Goal: Book appointment/travel/reservation

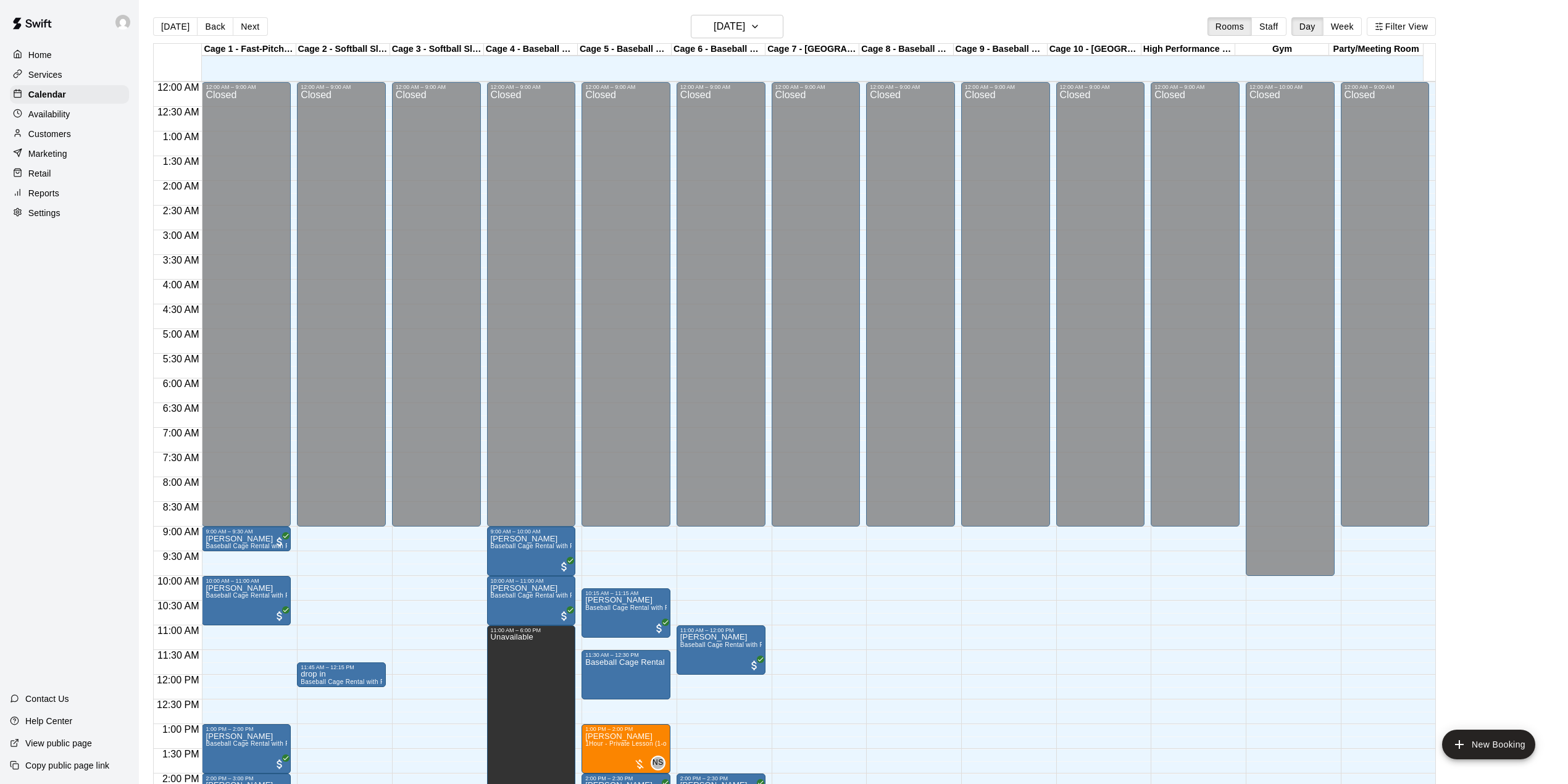
scroll to position [470, 0]
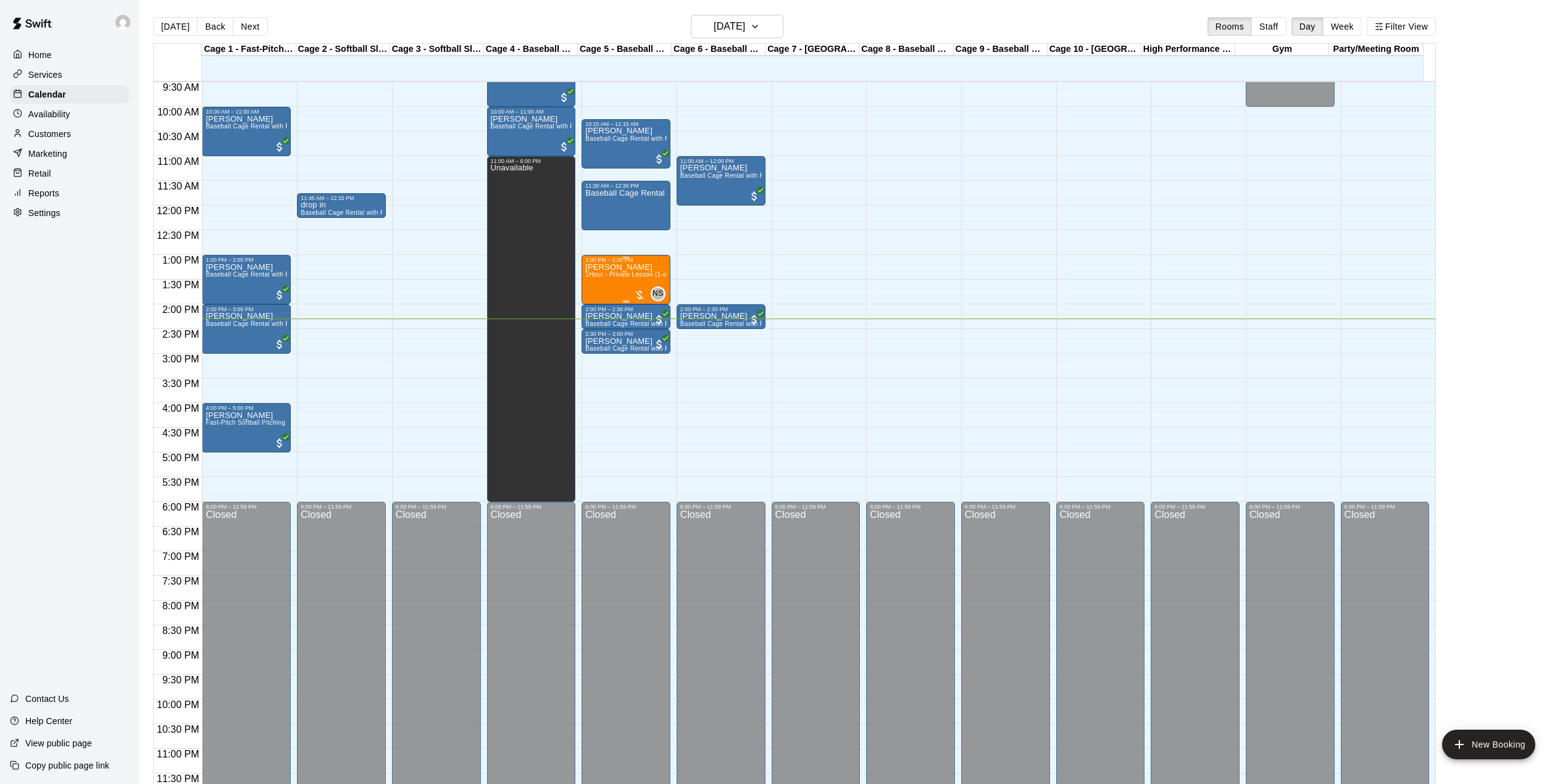
click at [640, 263] on div "1:00 PM – 2:00 PM" at bounding box center [626, 259] width 82 height 6
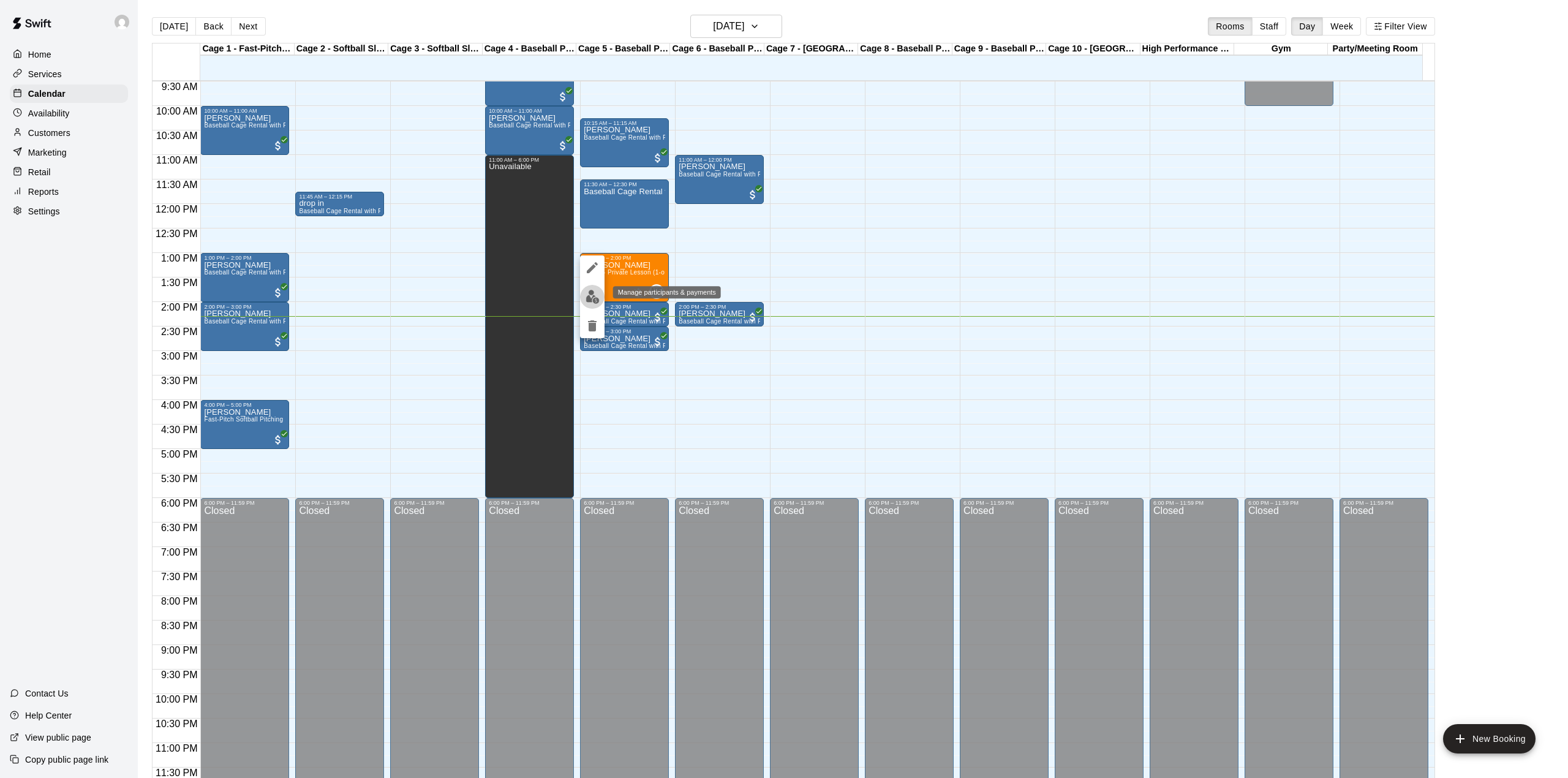
click at [588, 295] on img "edit" at bounding box center [592, 297] width 14 height 14
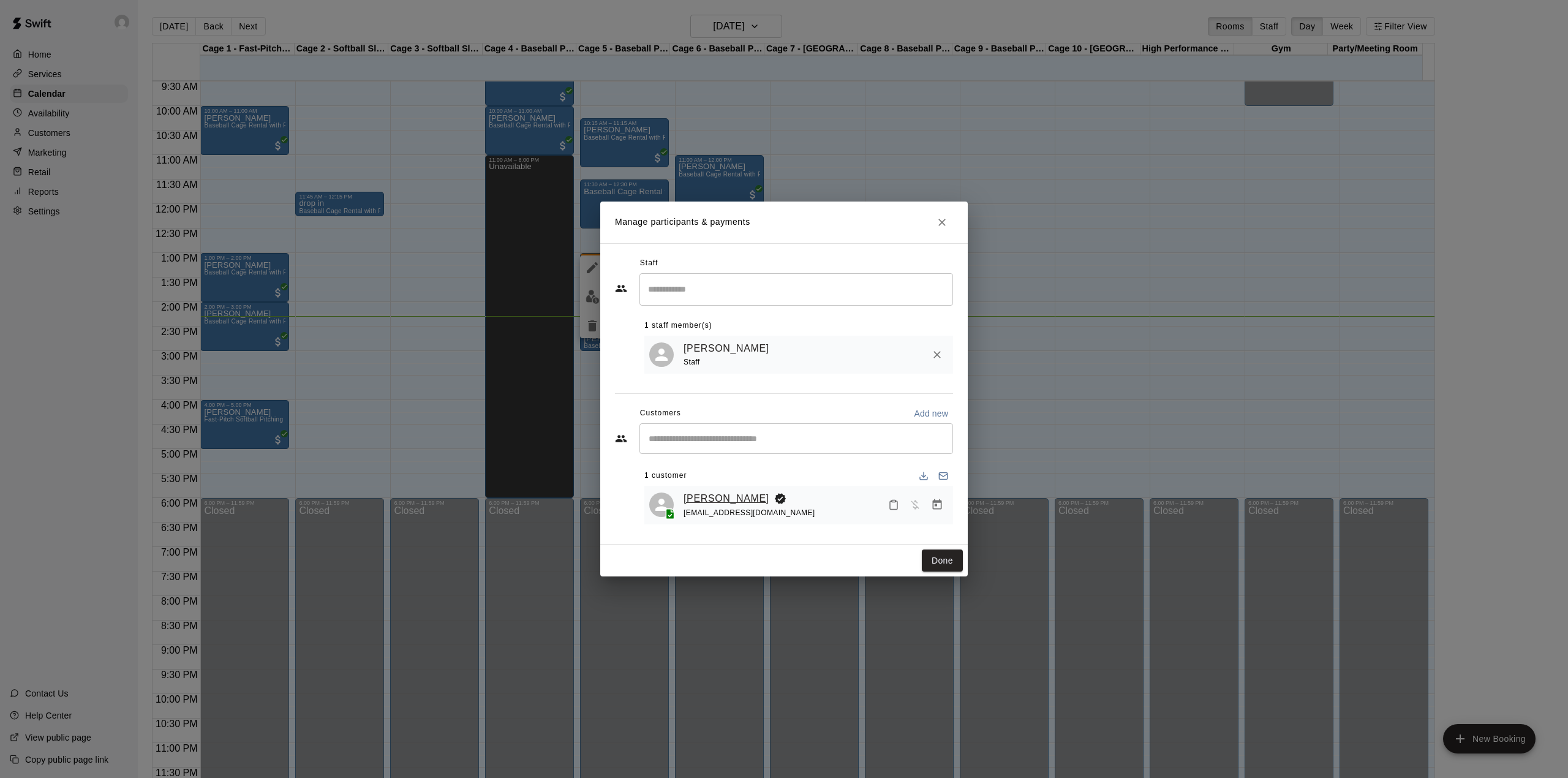
click at [706, 503] on link "[PERSON_NAME]" at bounding box center [726, 498] width 86 height 16
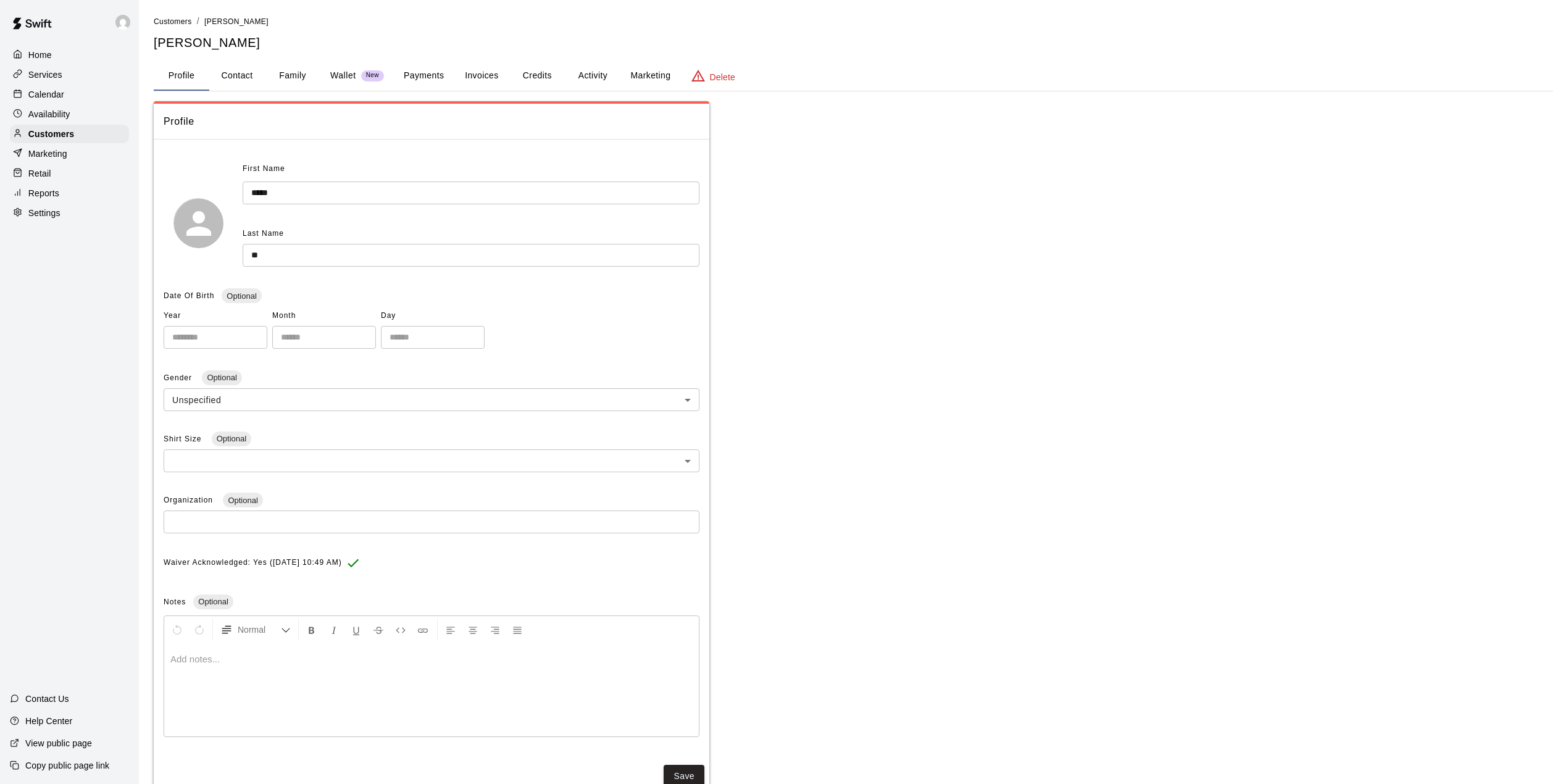
click at [605, 67] on button "Activity" at bounding box center [592, 76] width 55 height 30
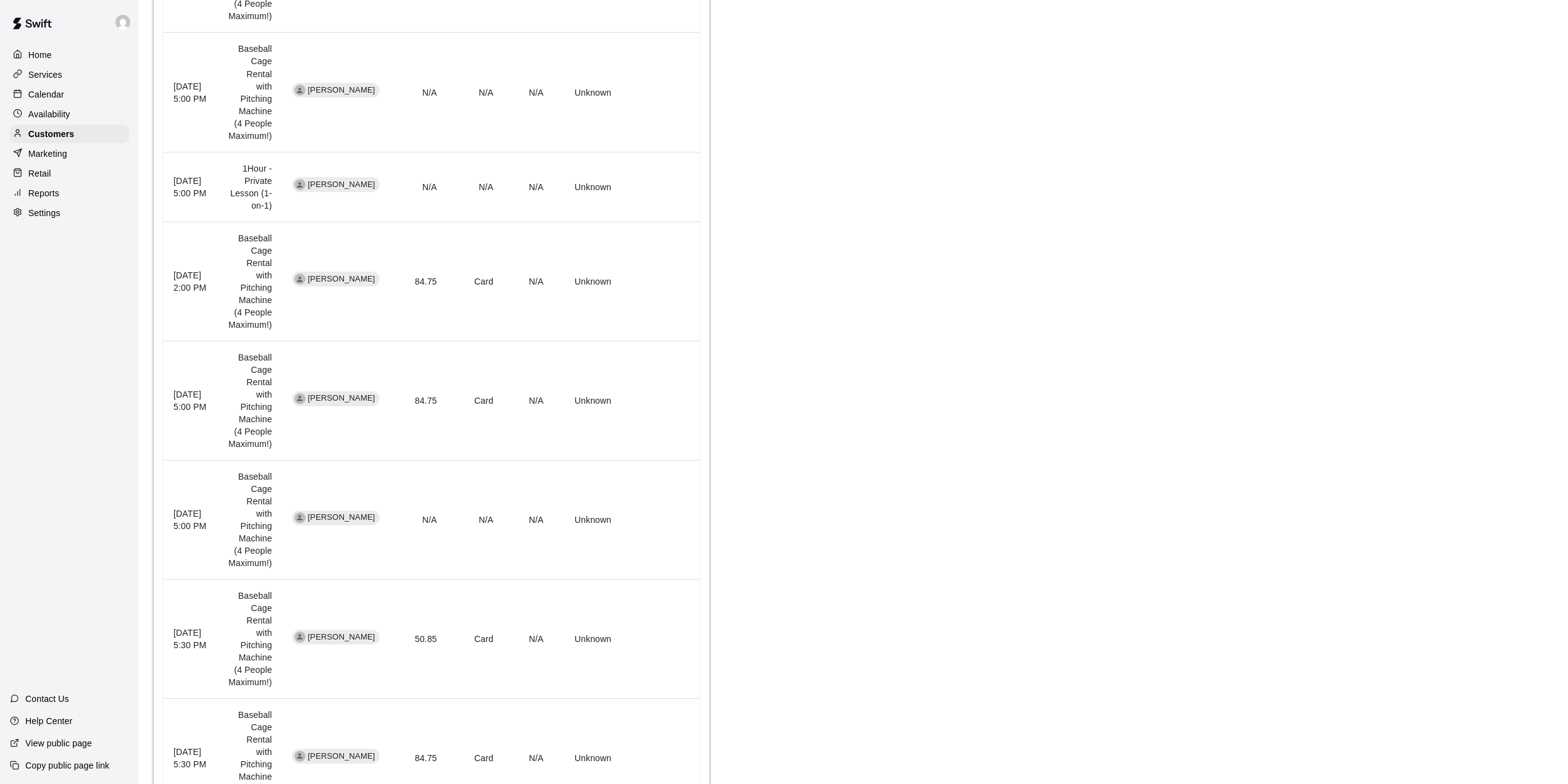
scroll to position [884, 0]
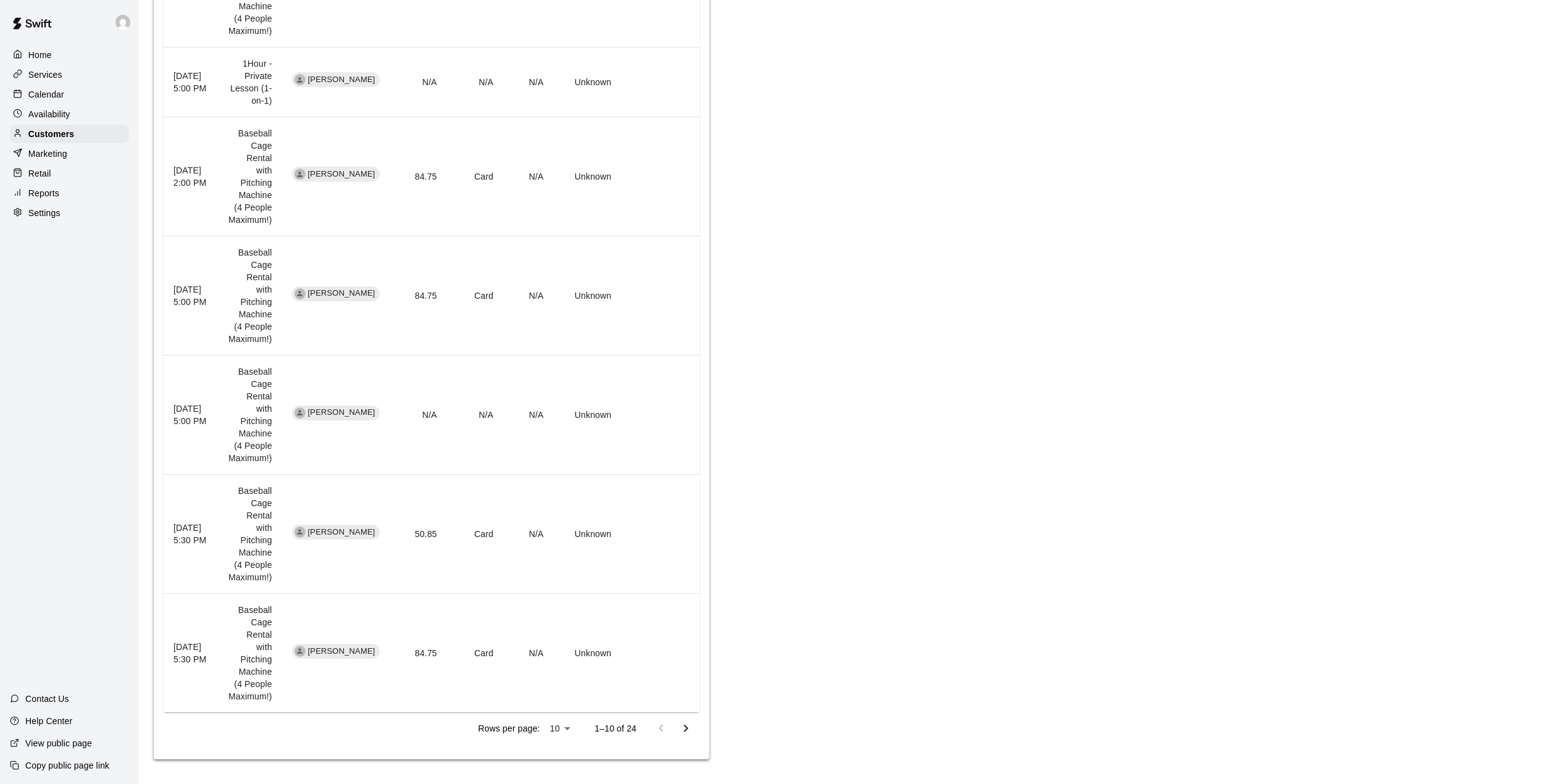
click at [677, 728] on button "Go to next page" at bounding box center [686, 729] width 25 height 25
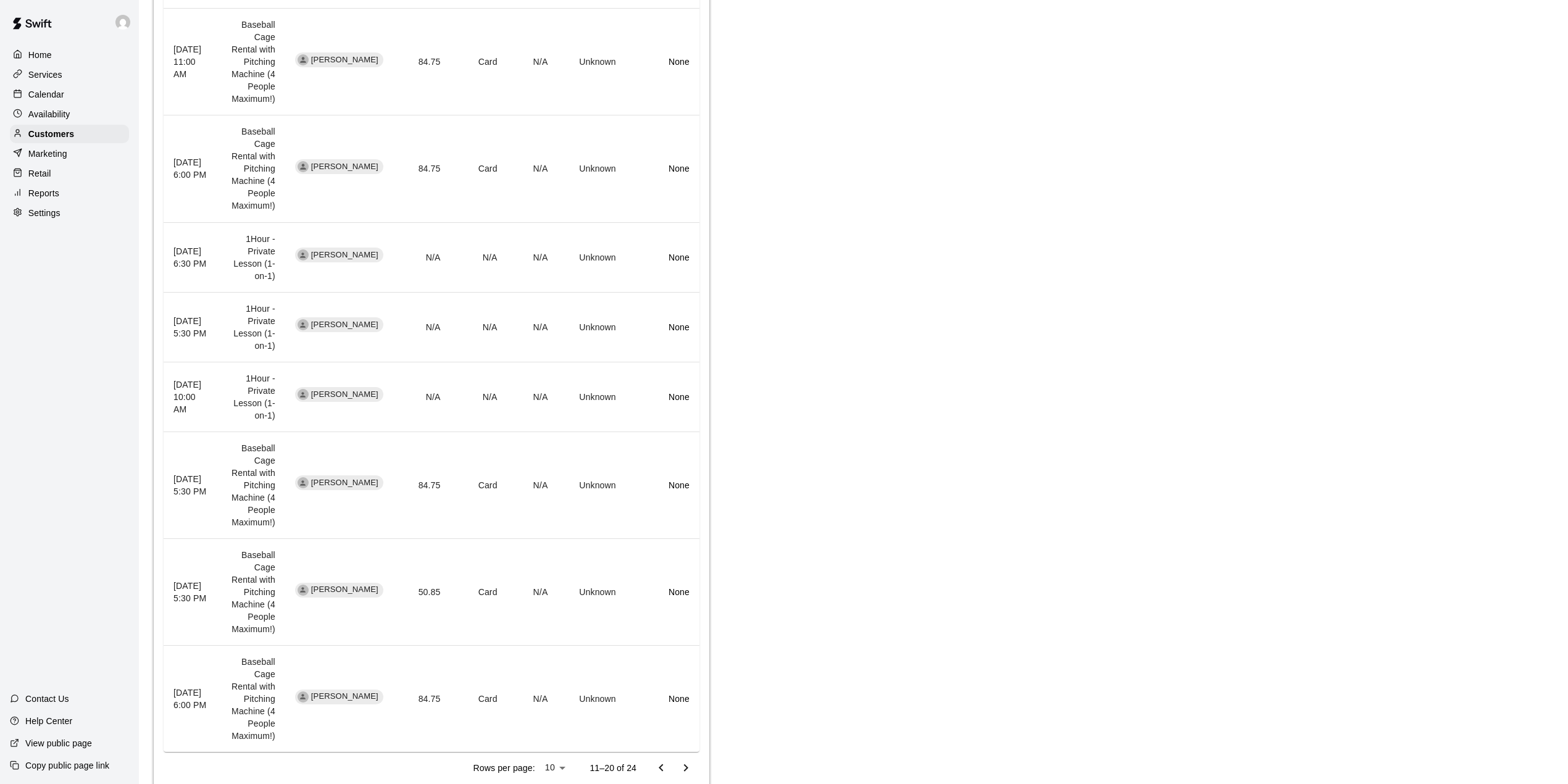
scroll to position [600, 0]
click at [692, 757] on icon "Go to next page" at bounding box center [686, 764] width 15 height 15
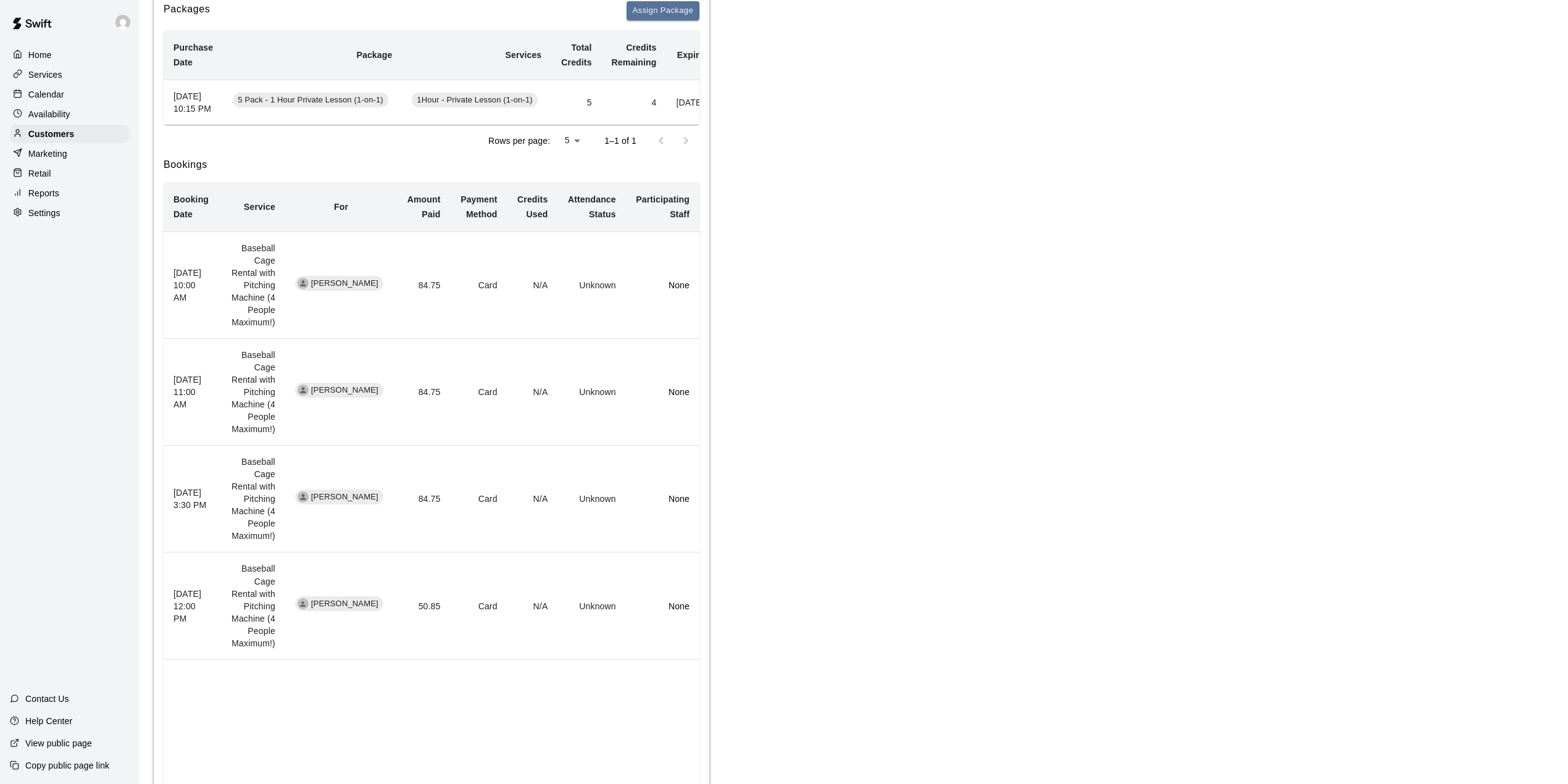
scroll to position [353, 0]
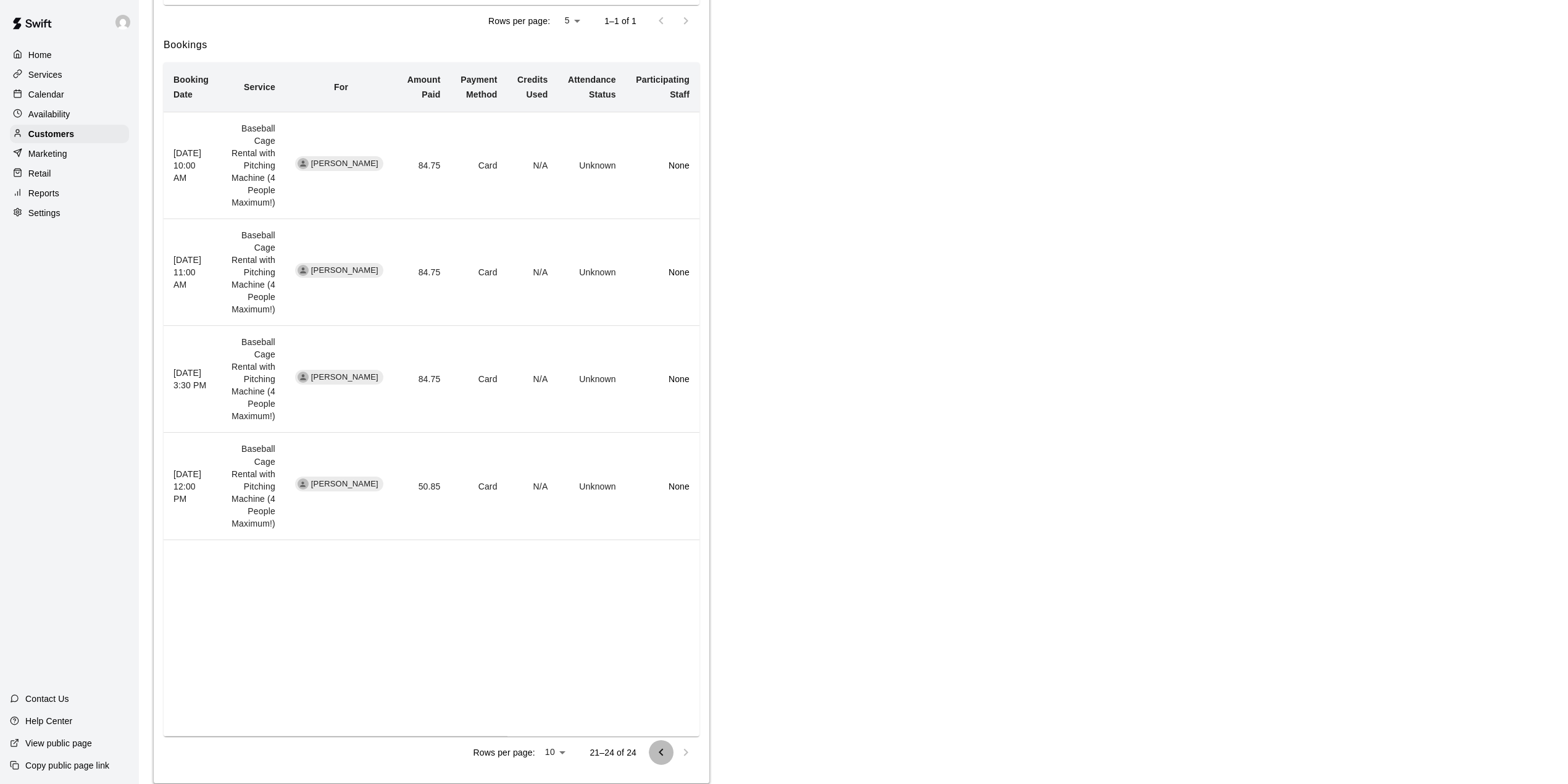
click at [660, 745] on icon "Go to previous page" at bounding box center [661, 753] width 15 height 15
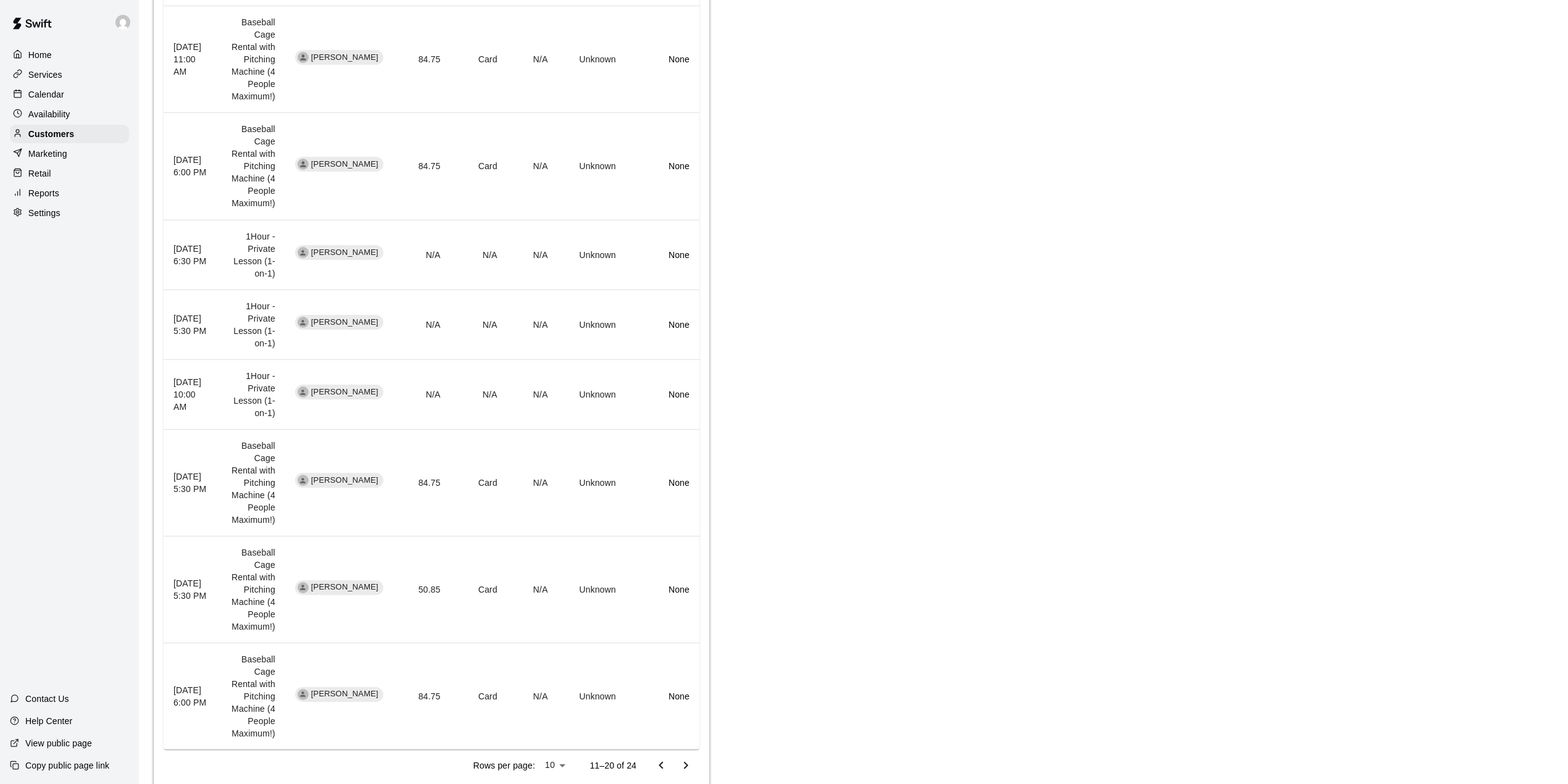
scroll to position [600, 0]
click at [665, 757] on icon "Go to previous page" at bounding box center [661, 764] width 15 height 15
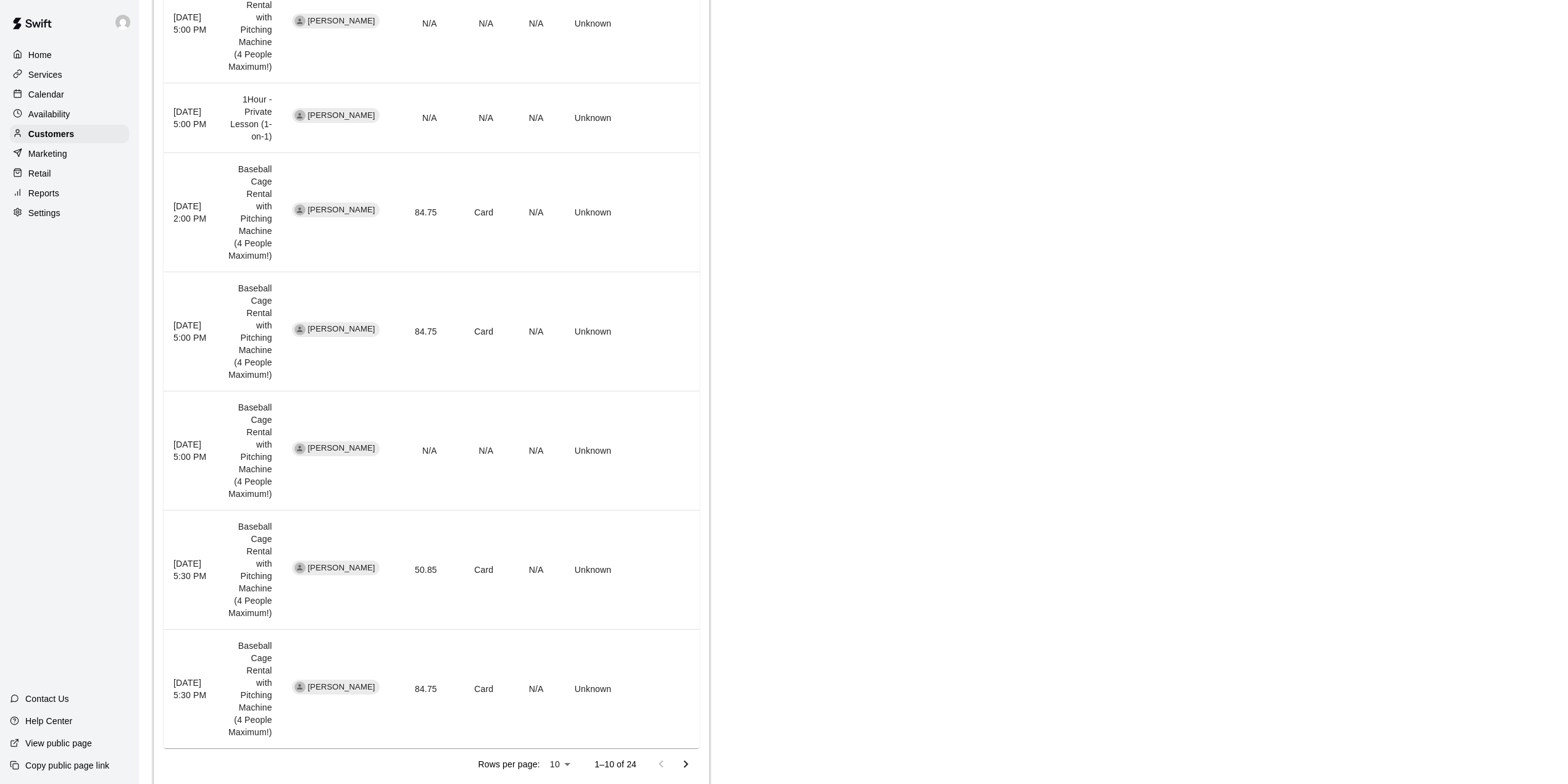
scroll to position [884, 0]
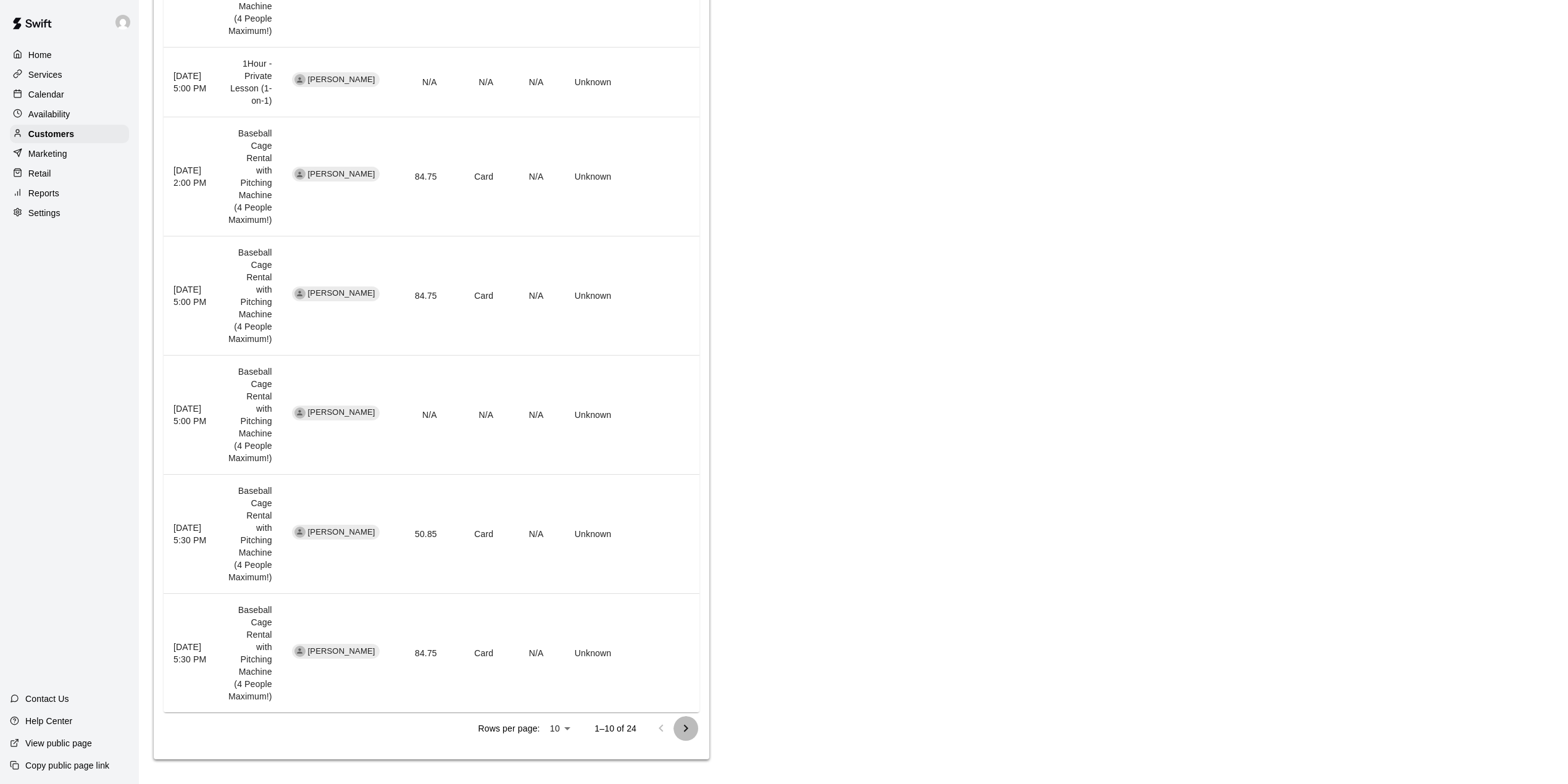
click at [694, 729] on button "Go to next page" at bounding box center [686, 729] width 25 height 25
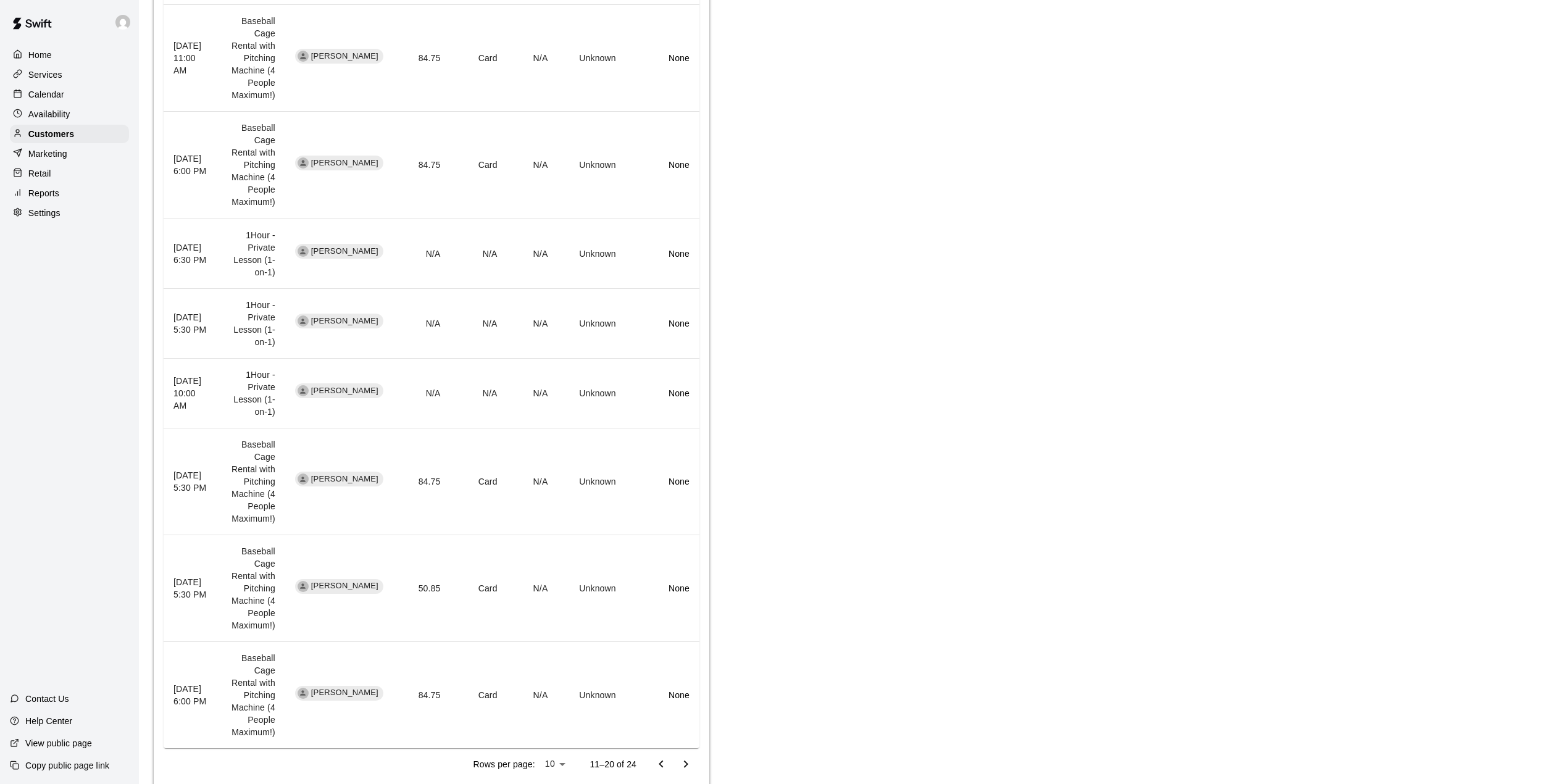
click at [688, 757] on icon "Go to next page" at bounding box center [686, 764] width 15 height 15
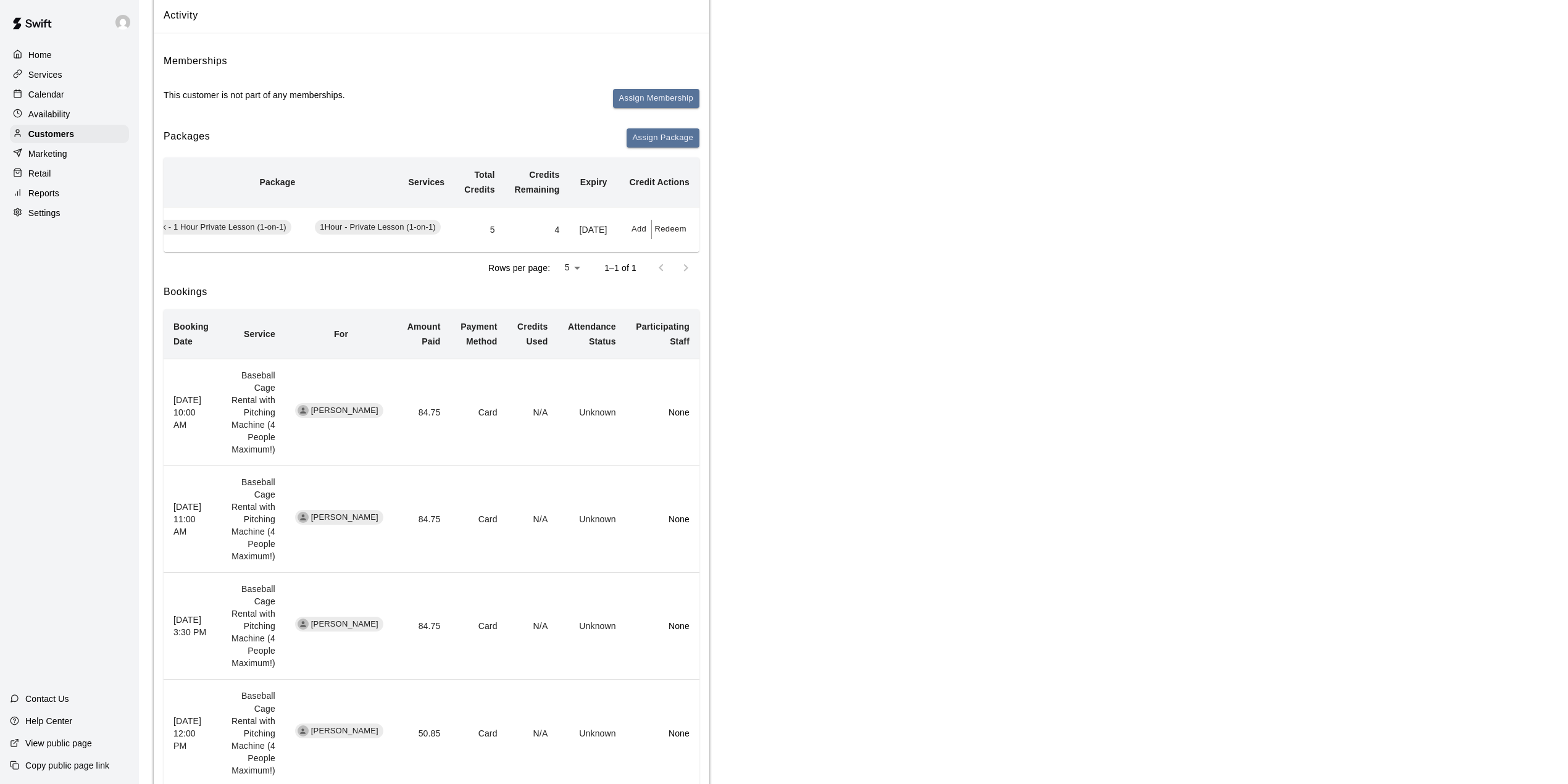
scroll to position [353, 0]
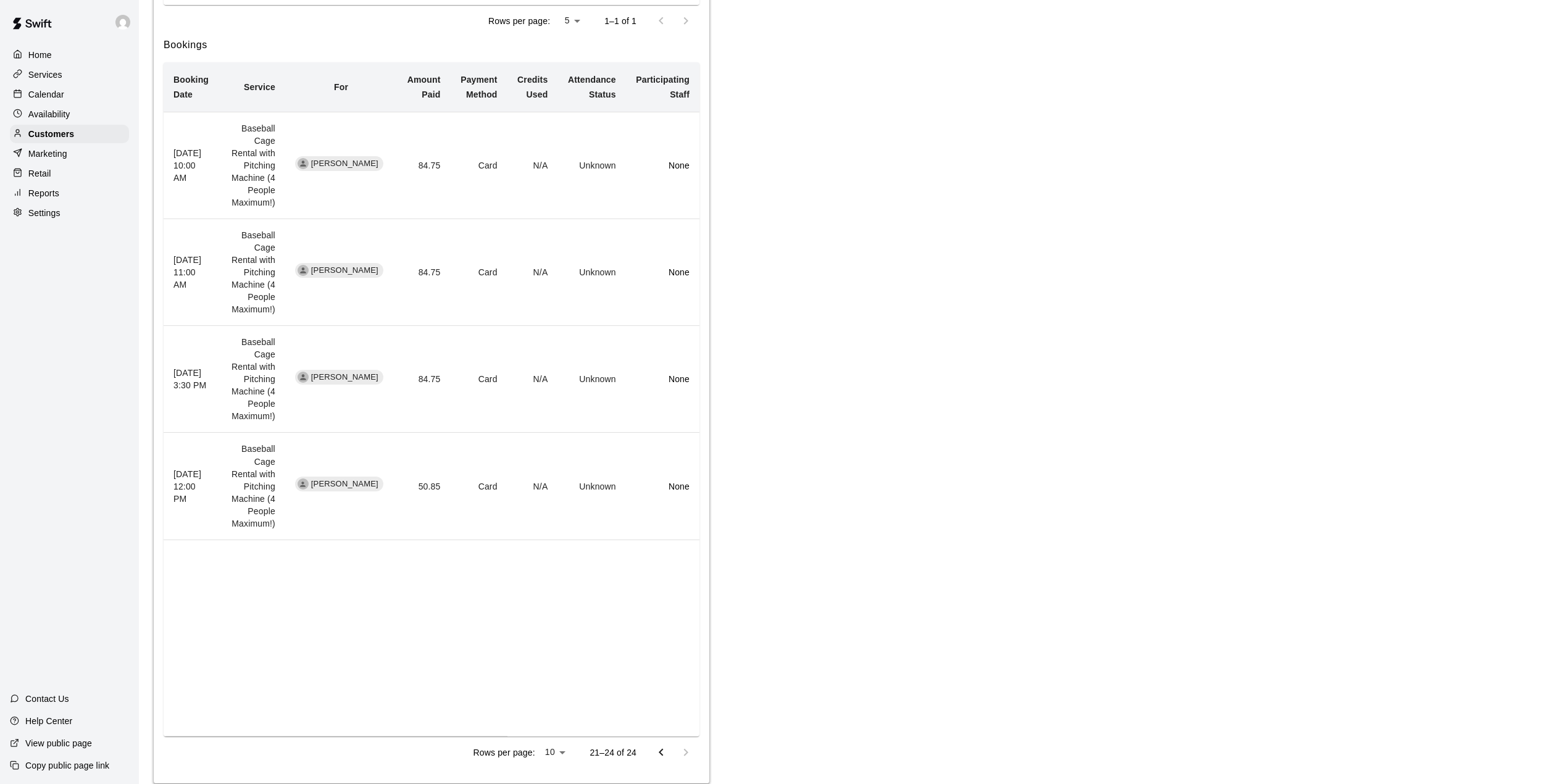
click at [662, 745] on icon "Go to previous page" at bounding box center [661, 753] width 15 height 15
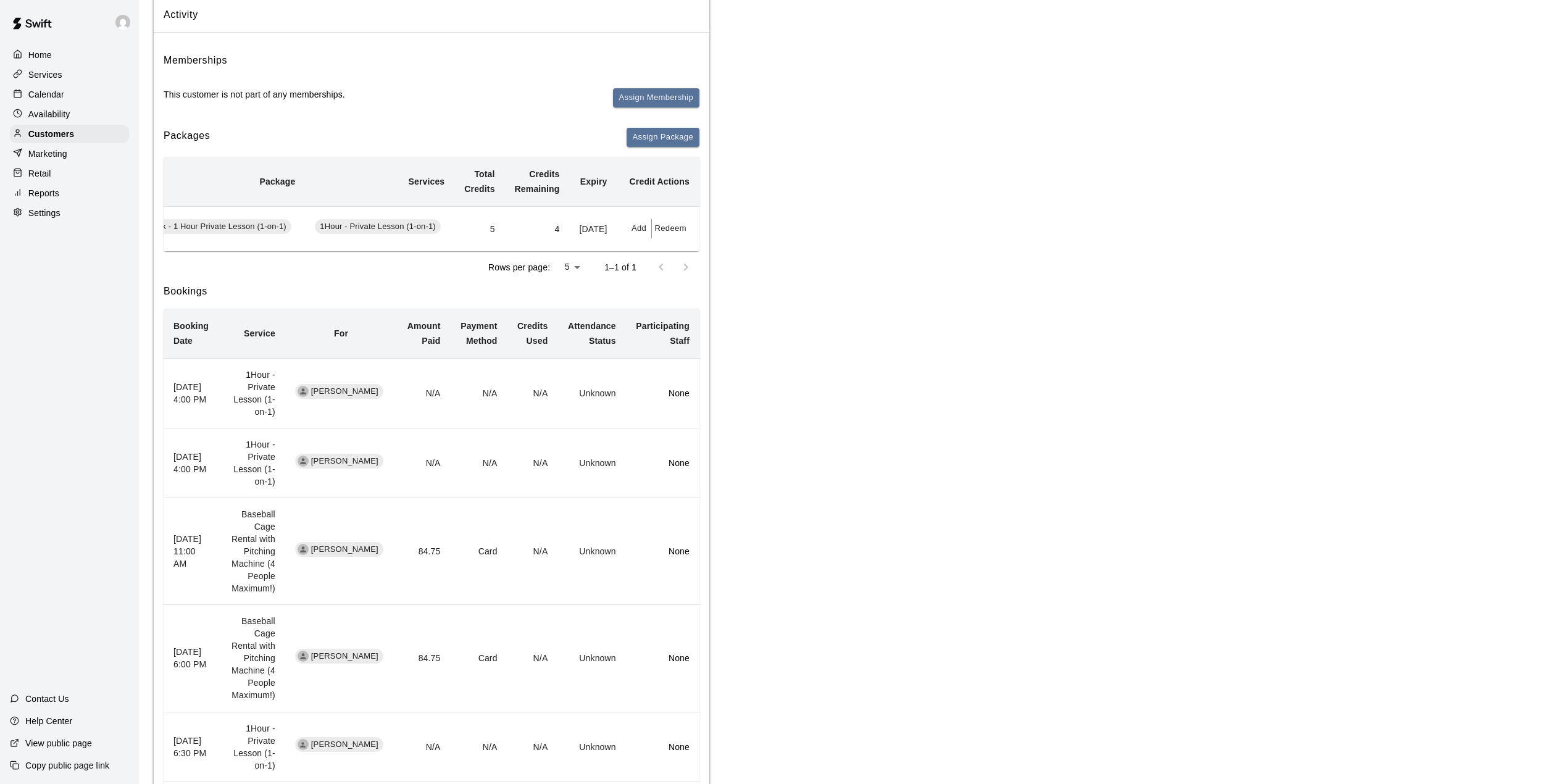
scroll to position [106, 0]
click at [86, 100] on div "Calendar" at bounding box center [69, 94] width 119 height 18
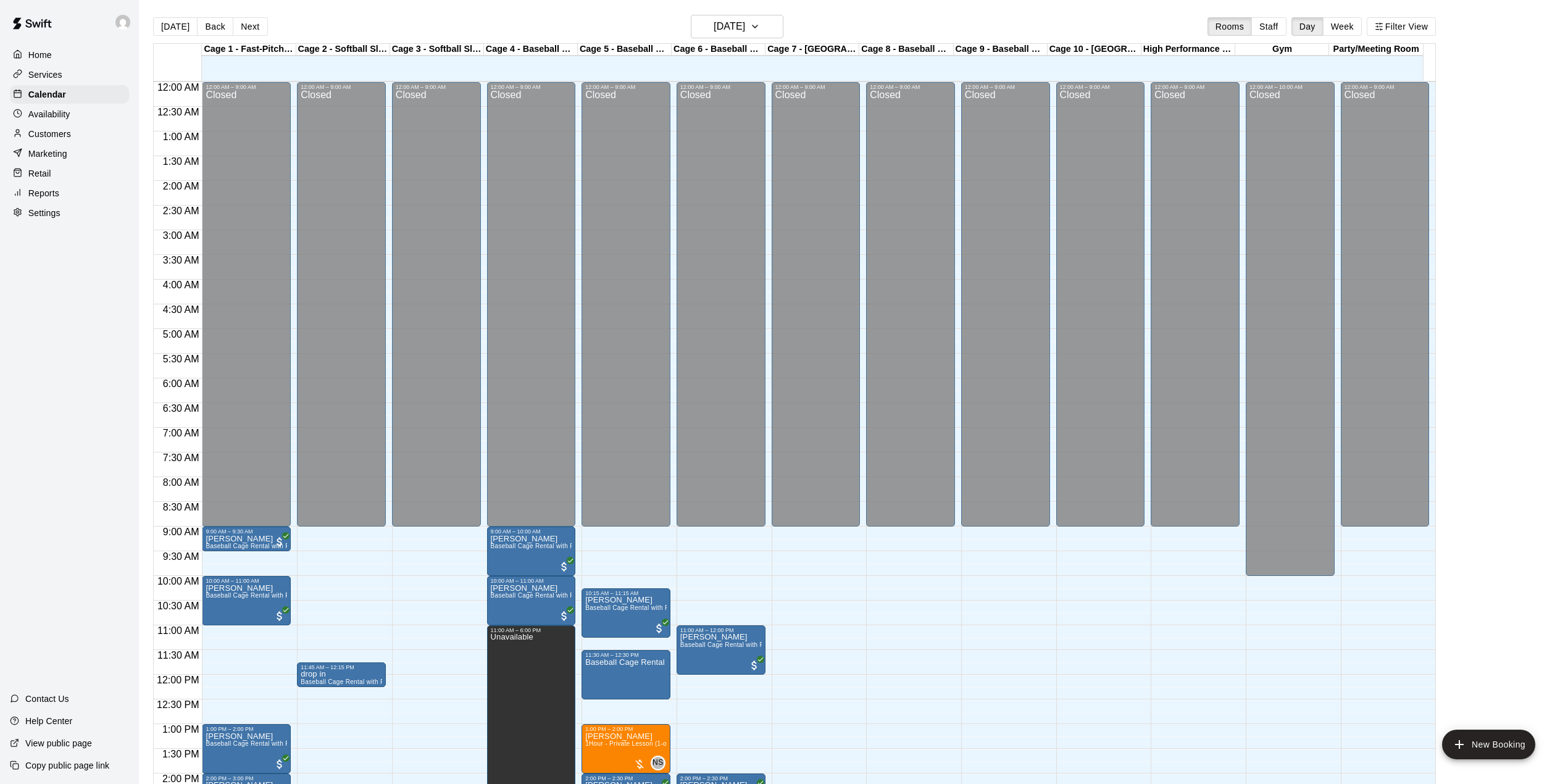
scroll to position [432, 0]
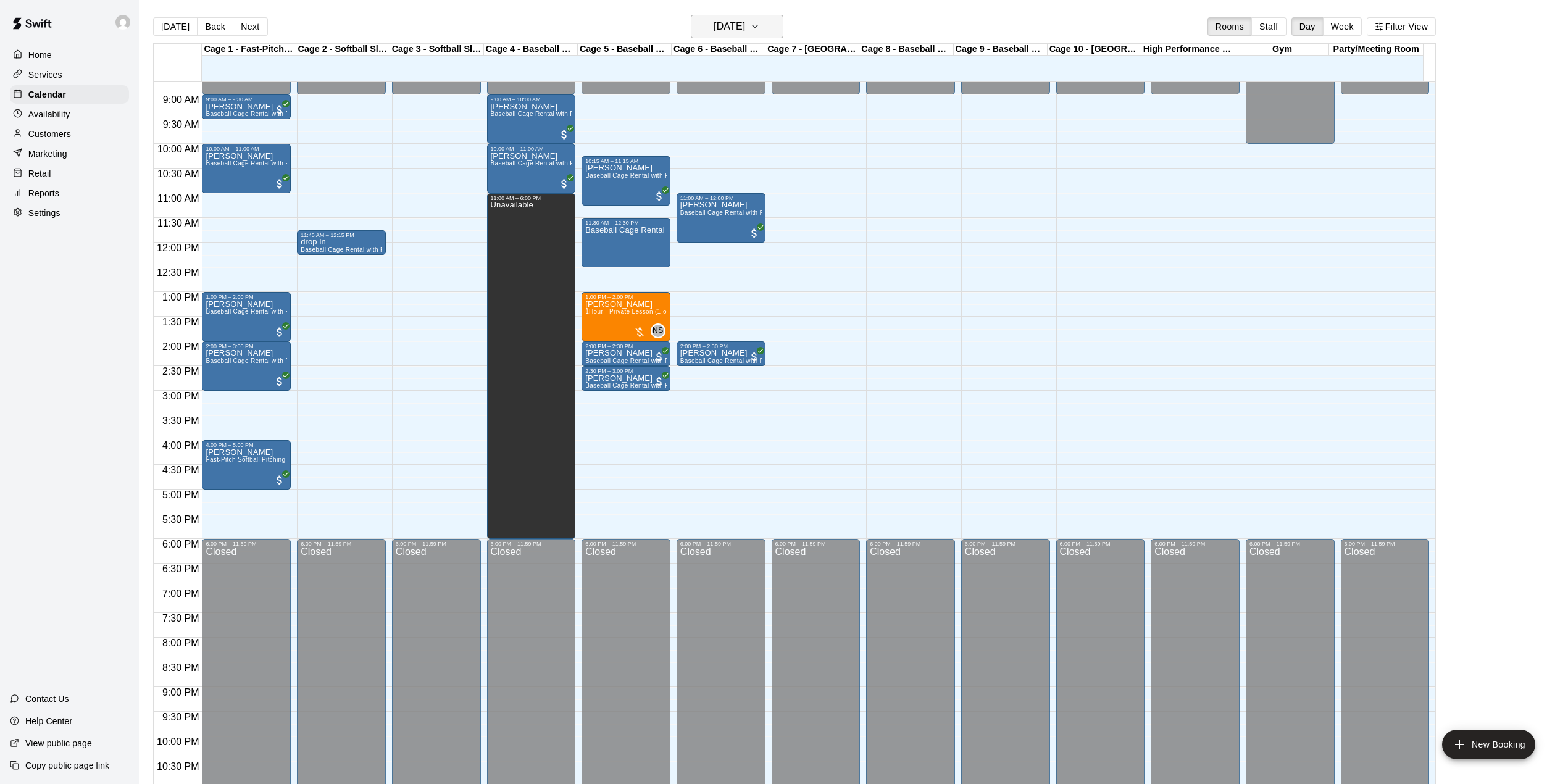
click at [745, 26] on h6 "[DATE]" at bounding box center [730, 26] width 31 height 17
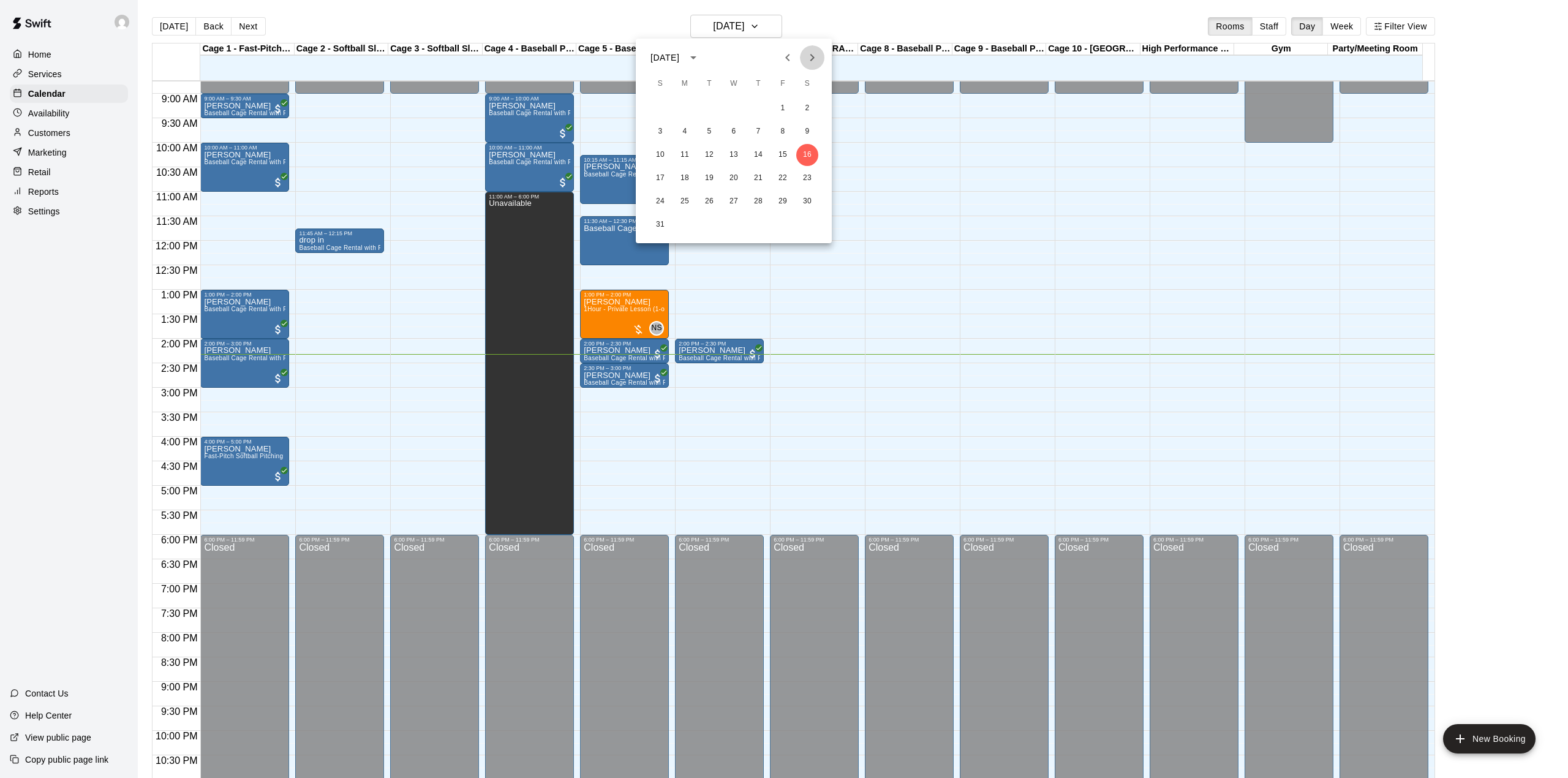
click at [809, 57] on icon "Next month" at bounding box center [812, 57] width 15 height 15
click at [784, 55] on icon "Previous month" at bounding box center [788, 57] width 15 height 15
click at [552, 28] on div at bounding box center [784, 389] width 1568 height 778
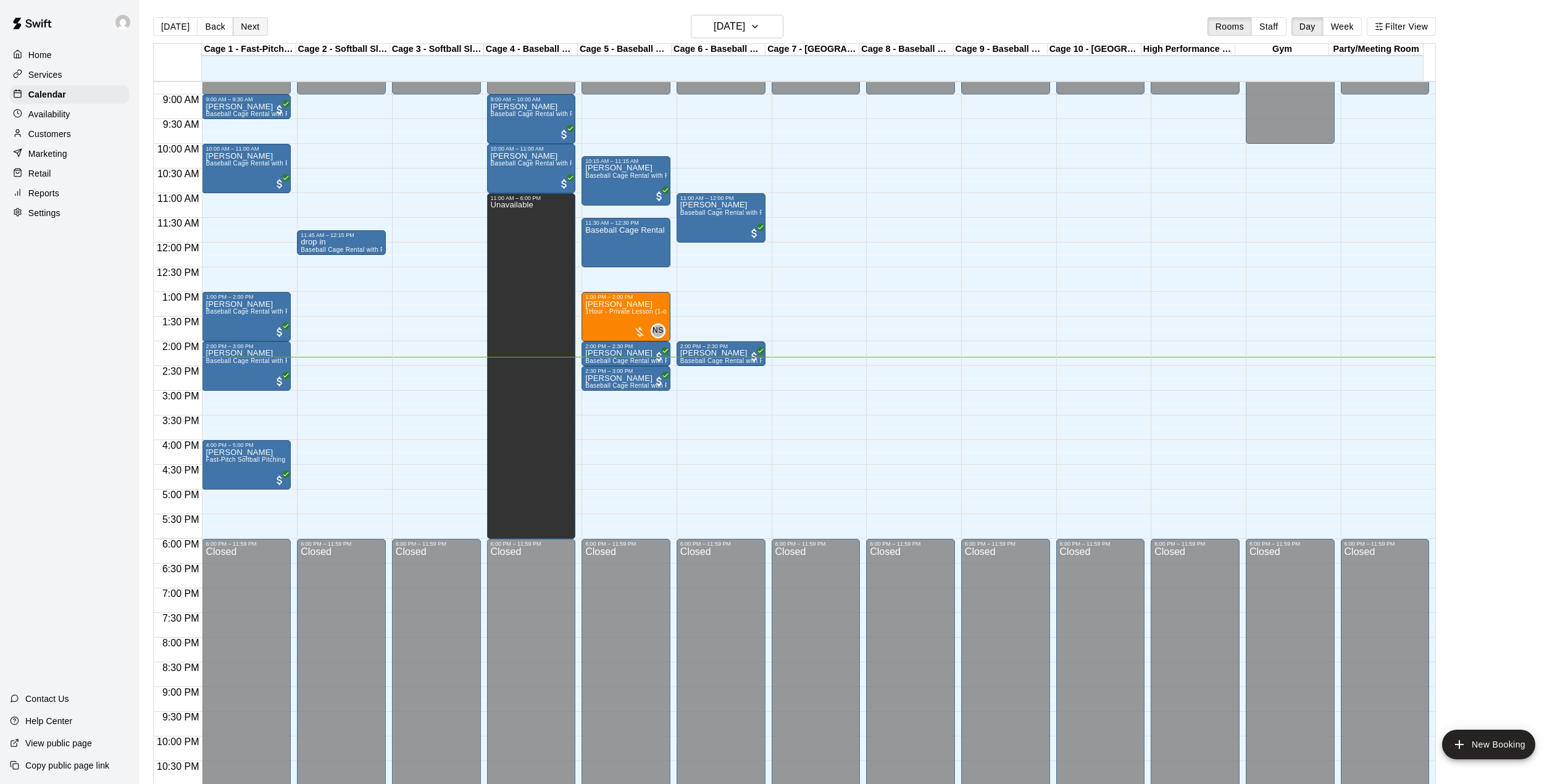
click at [259, 30] on button "Next" at bounding box center [250, 26] width 35 height 18
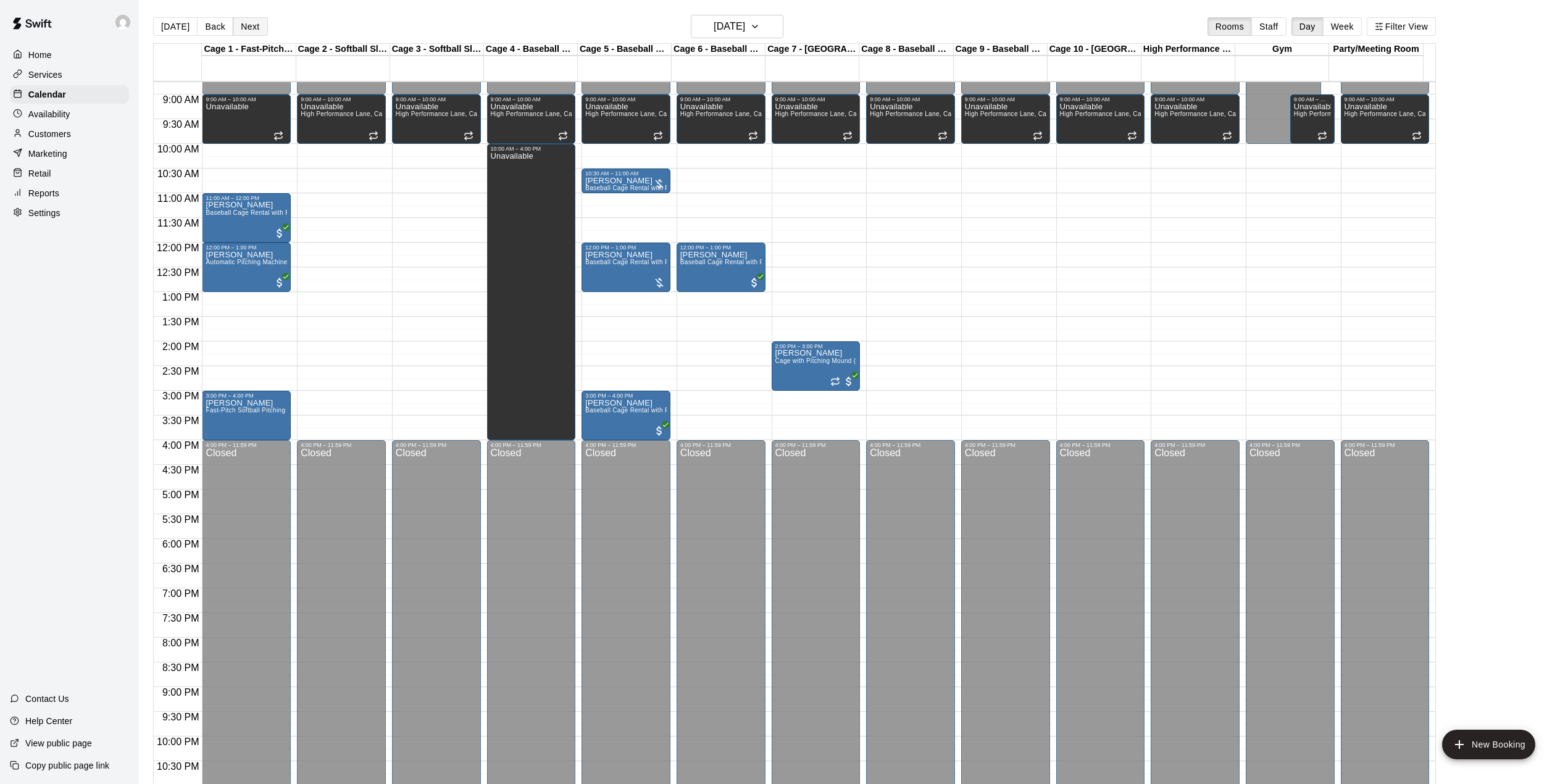
click at [245, 18] on button "Next" at bounding box center [250, 26] width 35 height 18
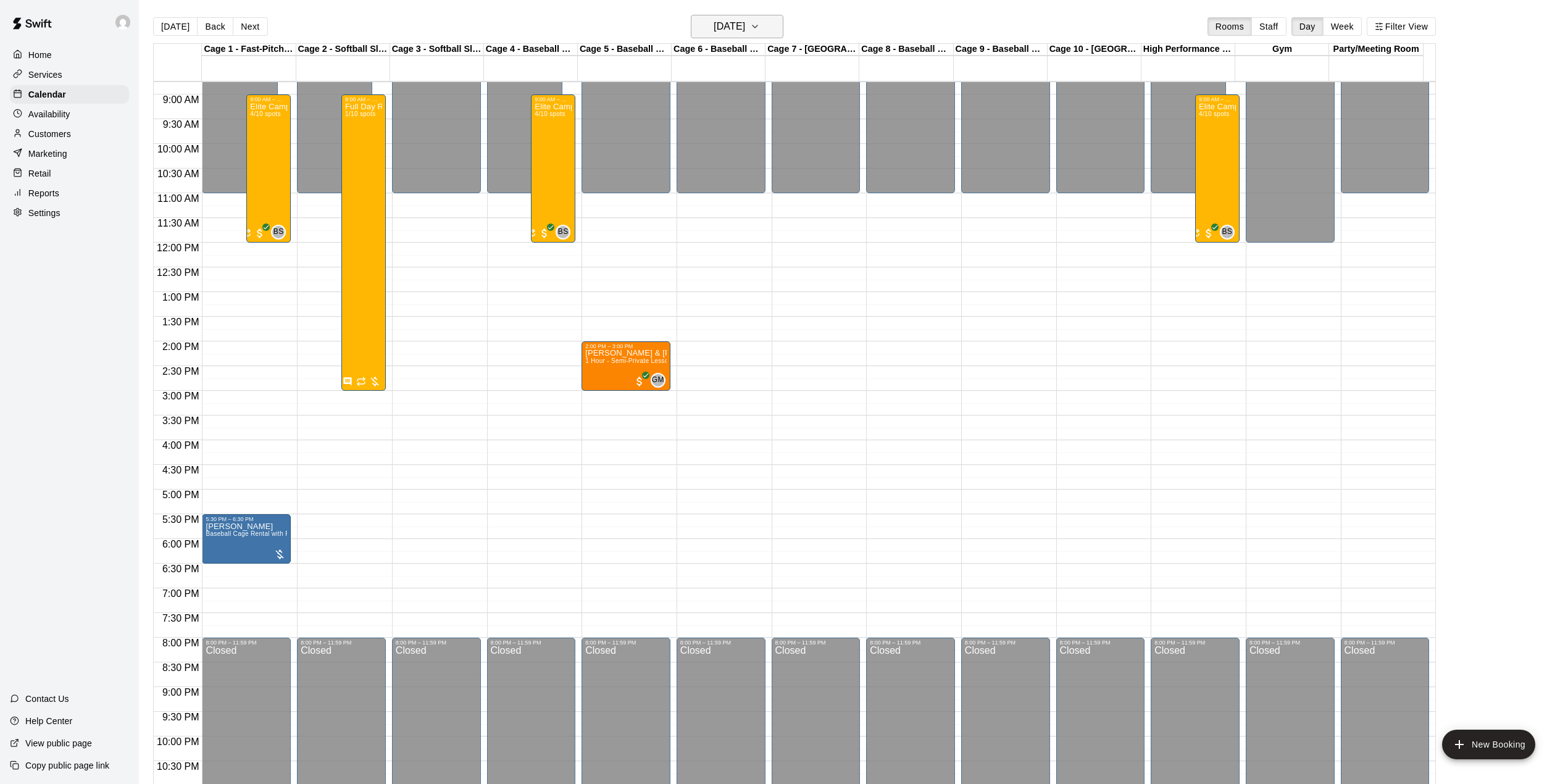
click at [751, 16] on button "[DATE]" at bounding box center [737, 26] width 92 height 23
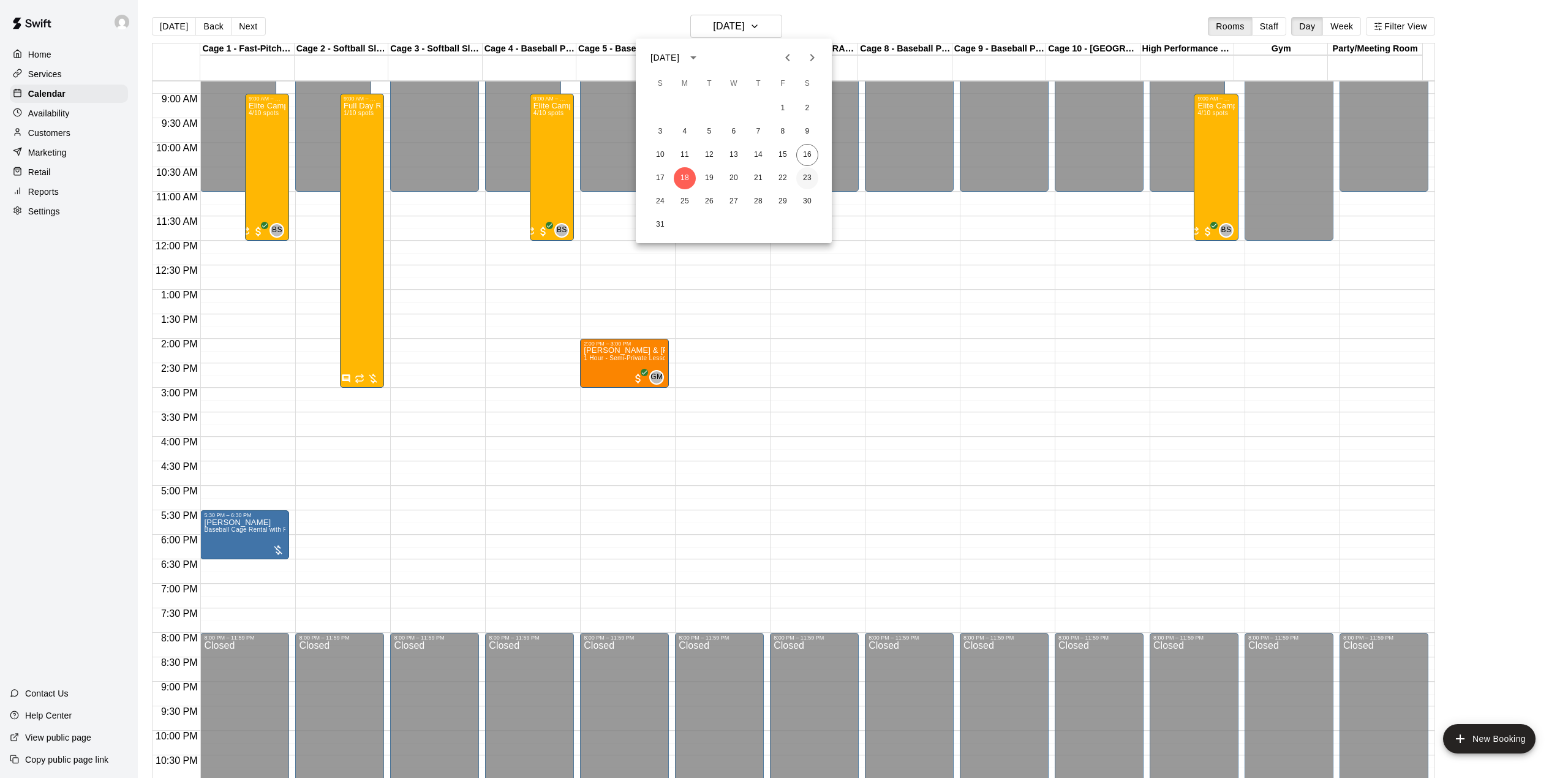
click at [802, 184] on button "23" at bounding box center [806, 178] width 22 height 22
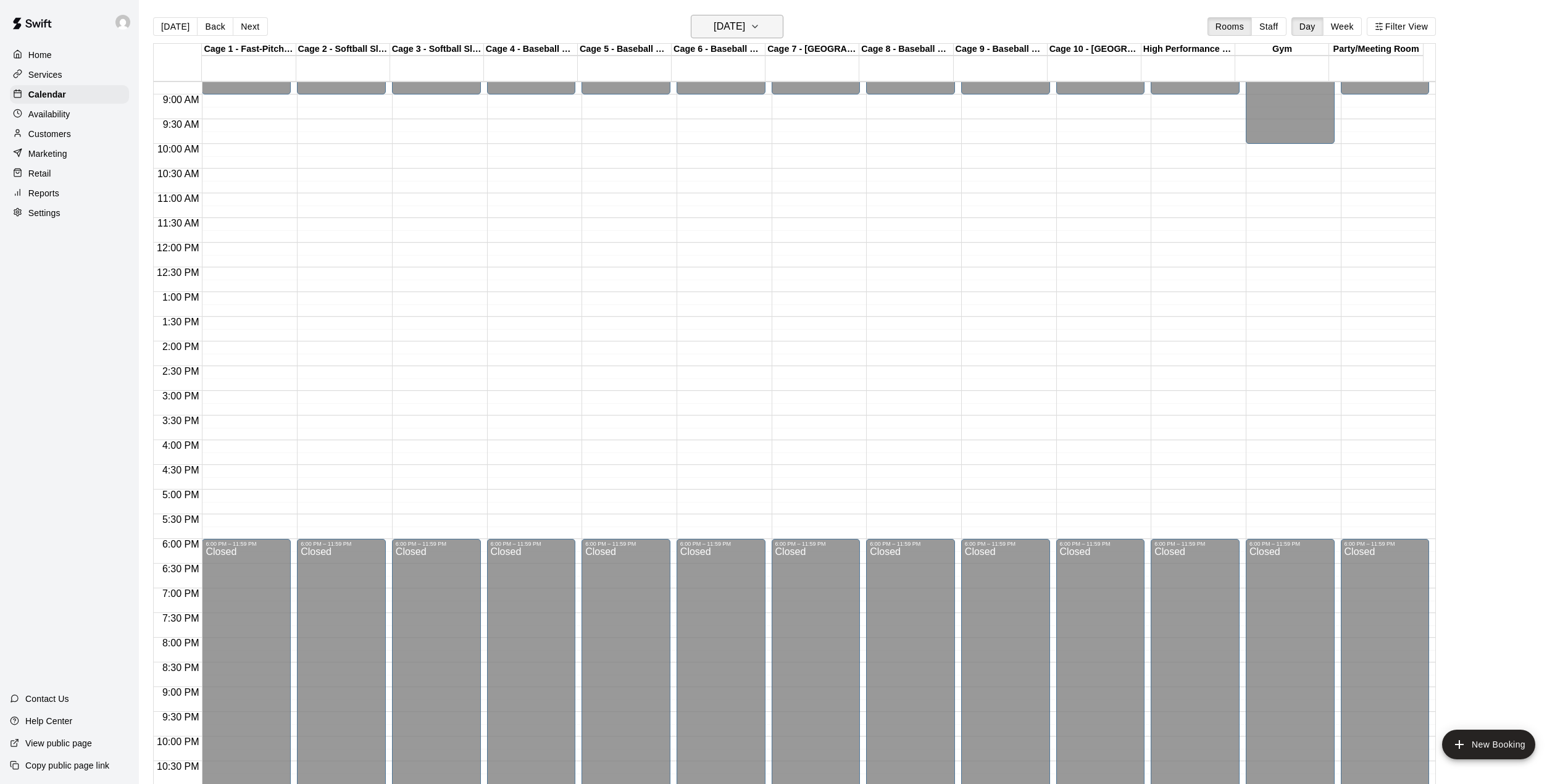
click at [741, 26] on h6 "[DATE]" at bounding box center [730, 26] width 31 height 17
click at [758, 13] on div at bounding box center [790, 392] width 1580 height 784
click at [745, 21] on h6 "[DATE]" at bounding box center [730, 26] width 31 height 17
click at [746, 21] on div at bounding box center [790, 392] width 1580 height 784
click at [745, 21] on h6 "[DATE]" at bounding box center [730, 26] width 31 height 17
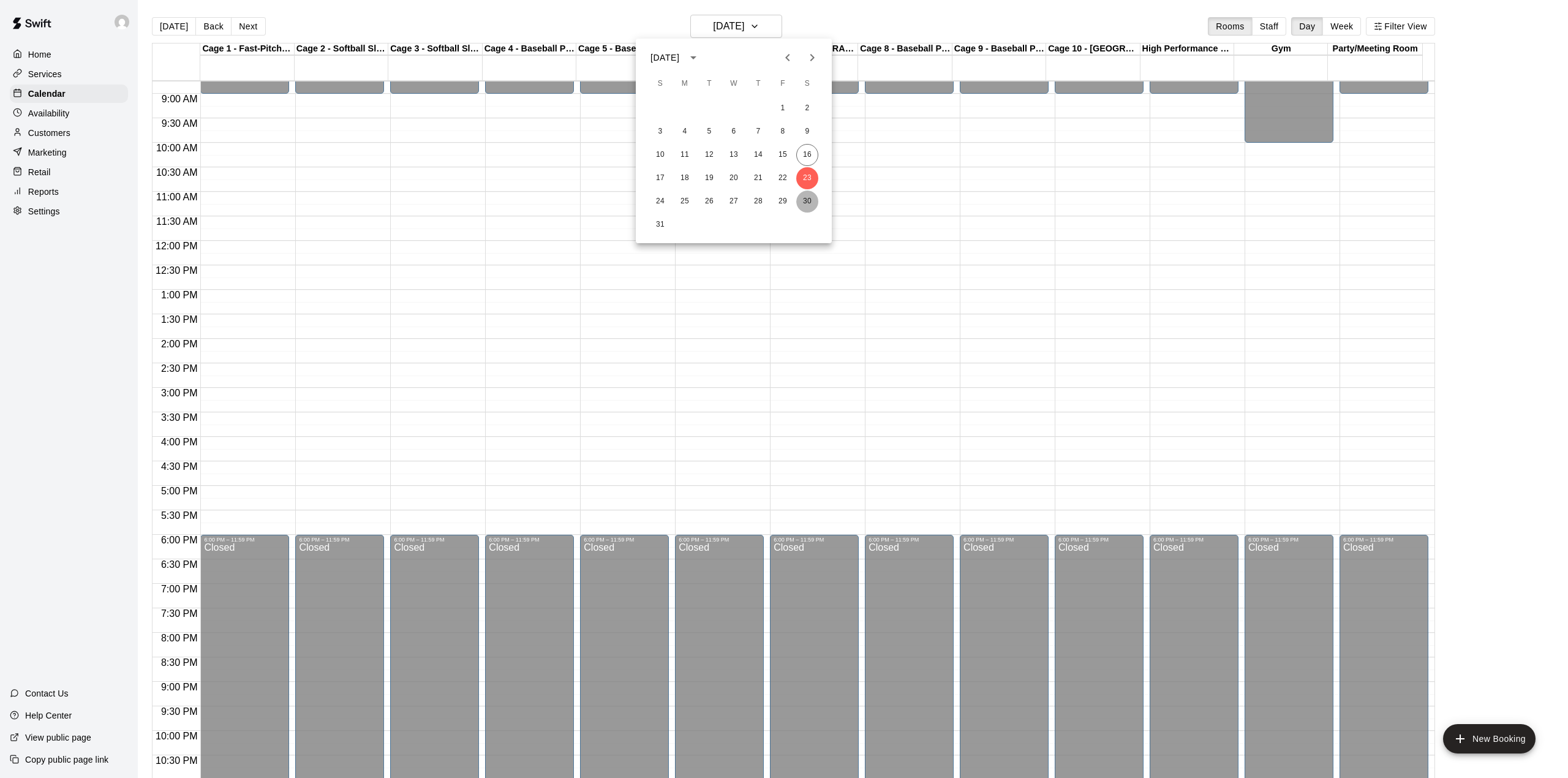
click at [811, 194] on button "30" at bounding box center [806, 201] width 22 height 22
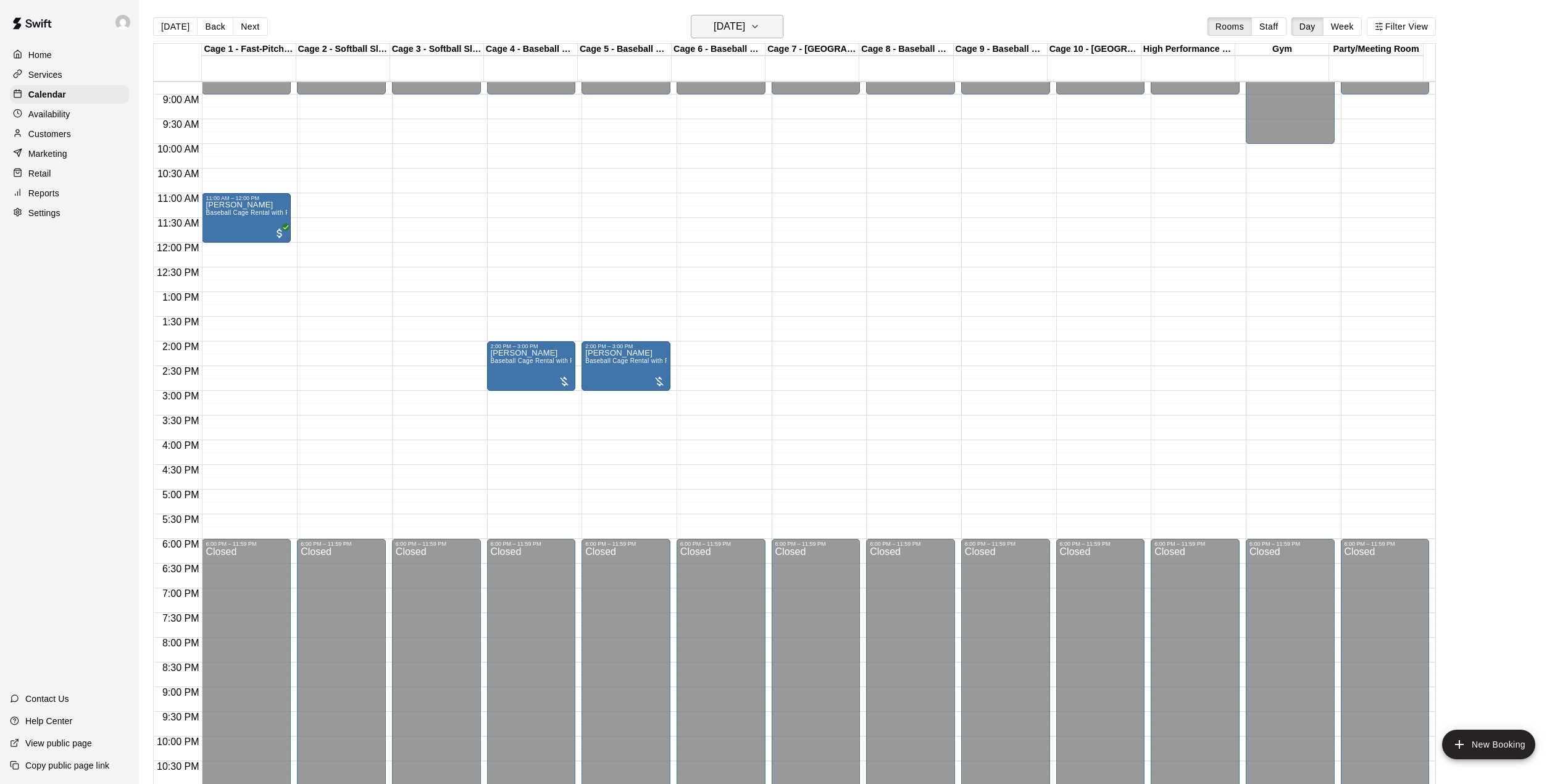
click at [744, 33] on h6 "[DATE]" at bounding box center [730, 26] width 31 height 17
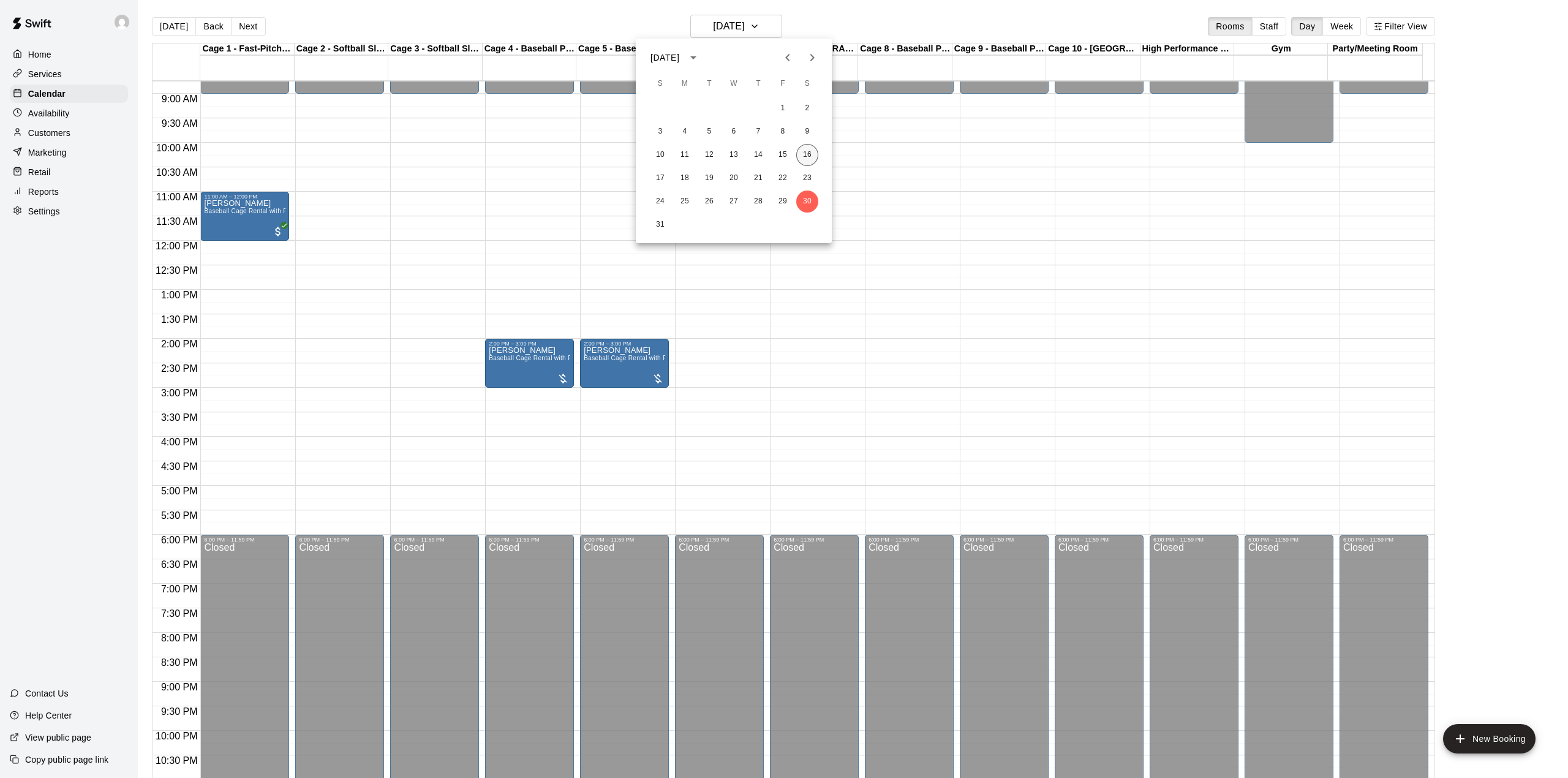
click at [806, 155] on button "16" at bounding box center [806, 154] width 22 height 22
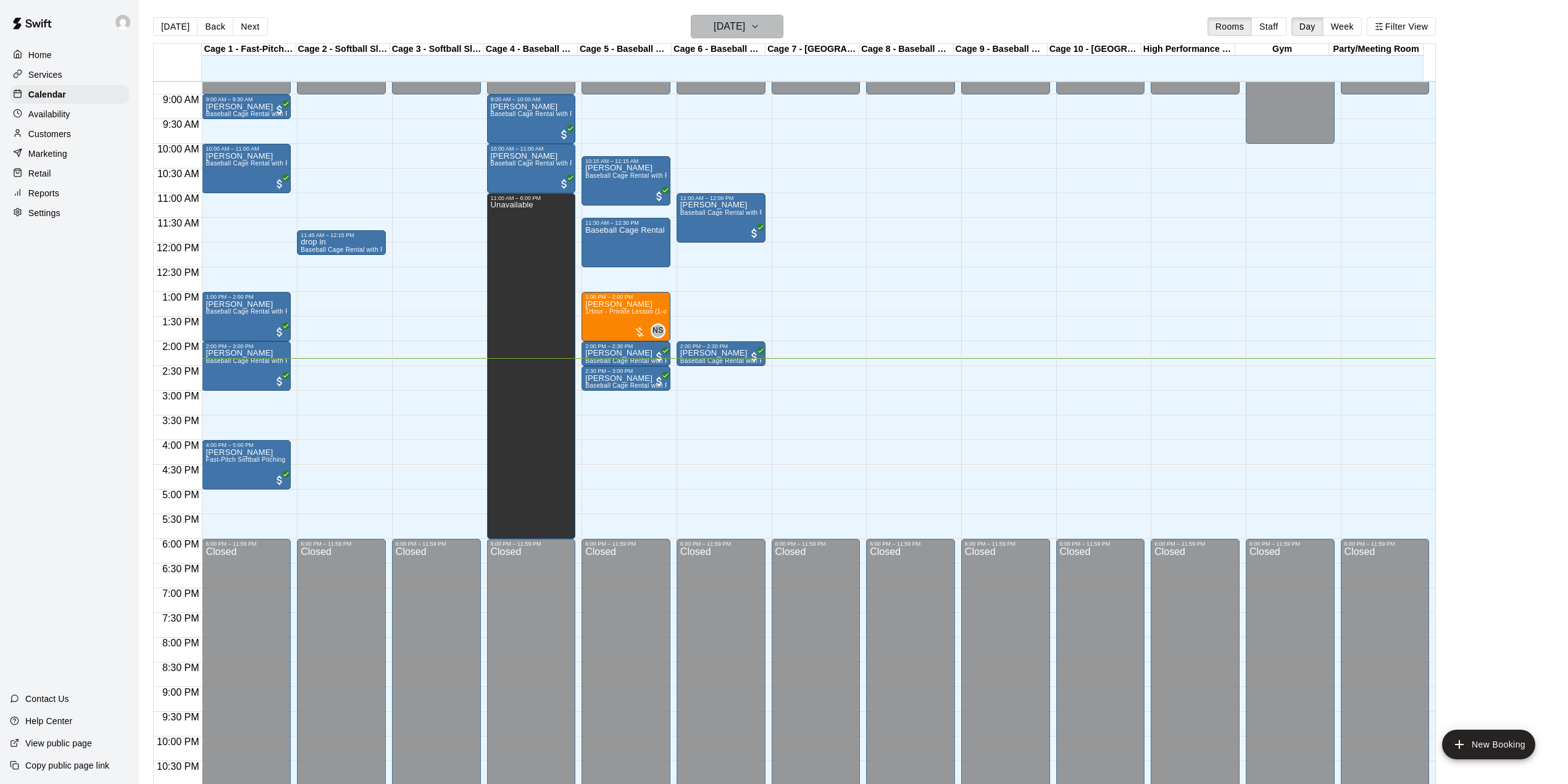
click at [758, 35] on button "[DATE]" at bounding box center [737, 26] width 92 height 23
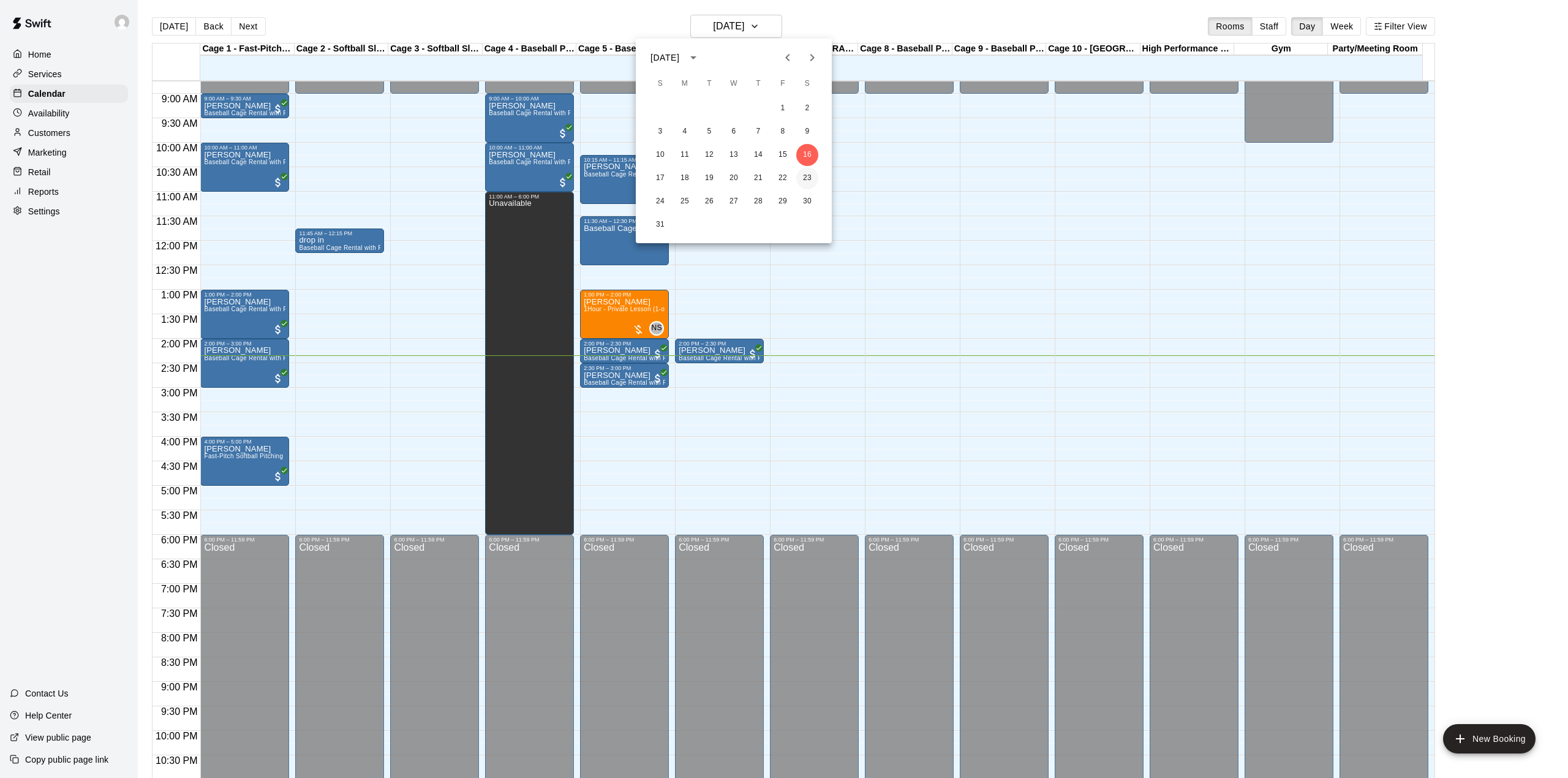
click at [807, 175] on button "23" at bounding box center [806, 178] width 22 height 22
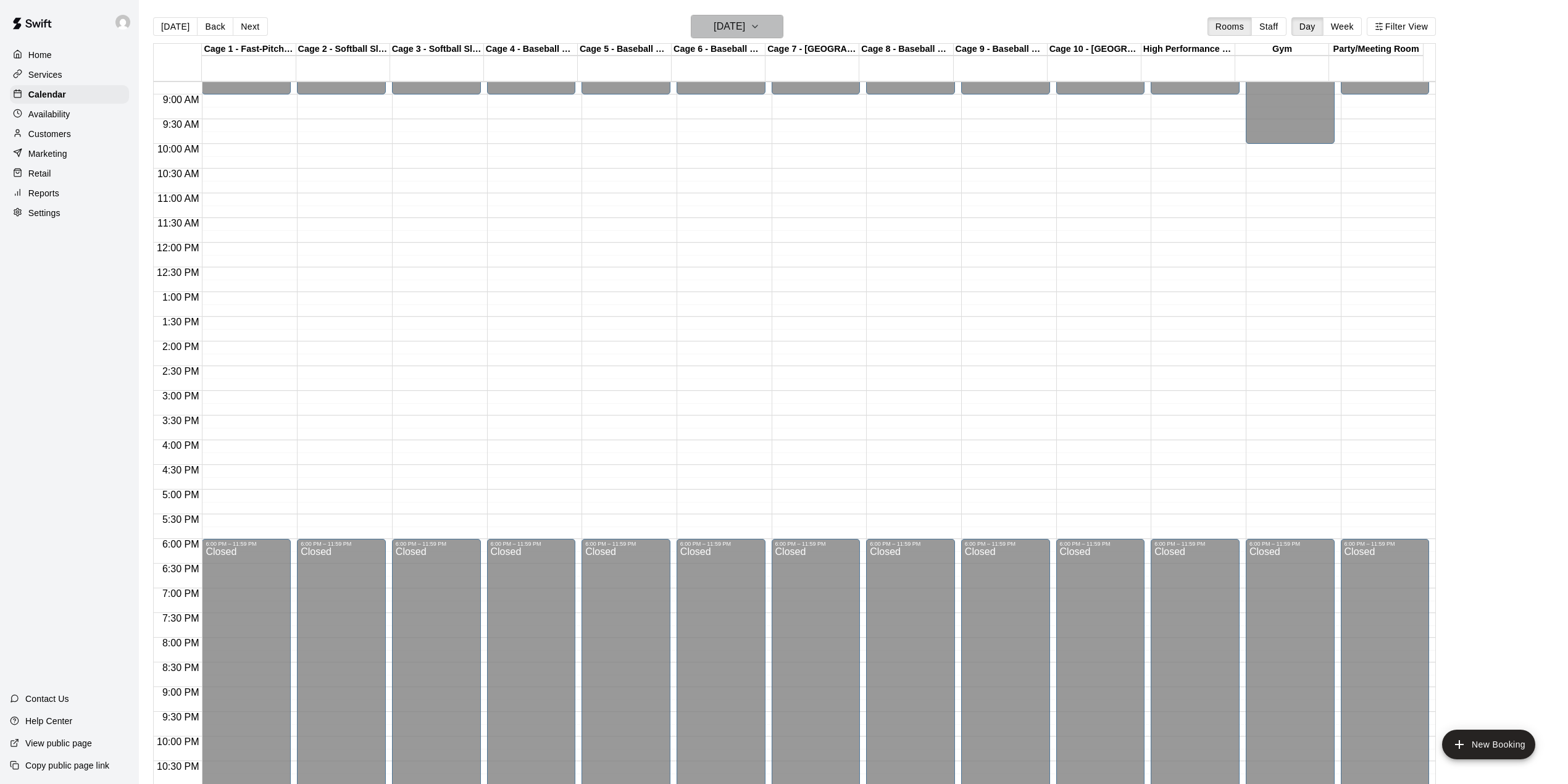
click at [772, 30] on button "[DATE]" at bounding box center [737, 26] width 92 height 23
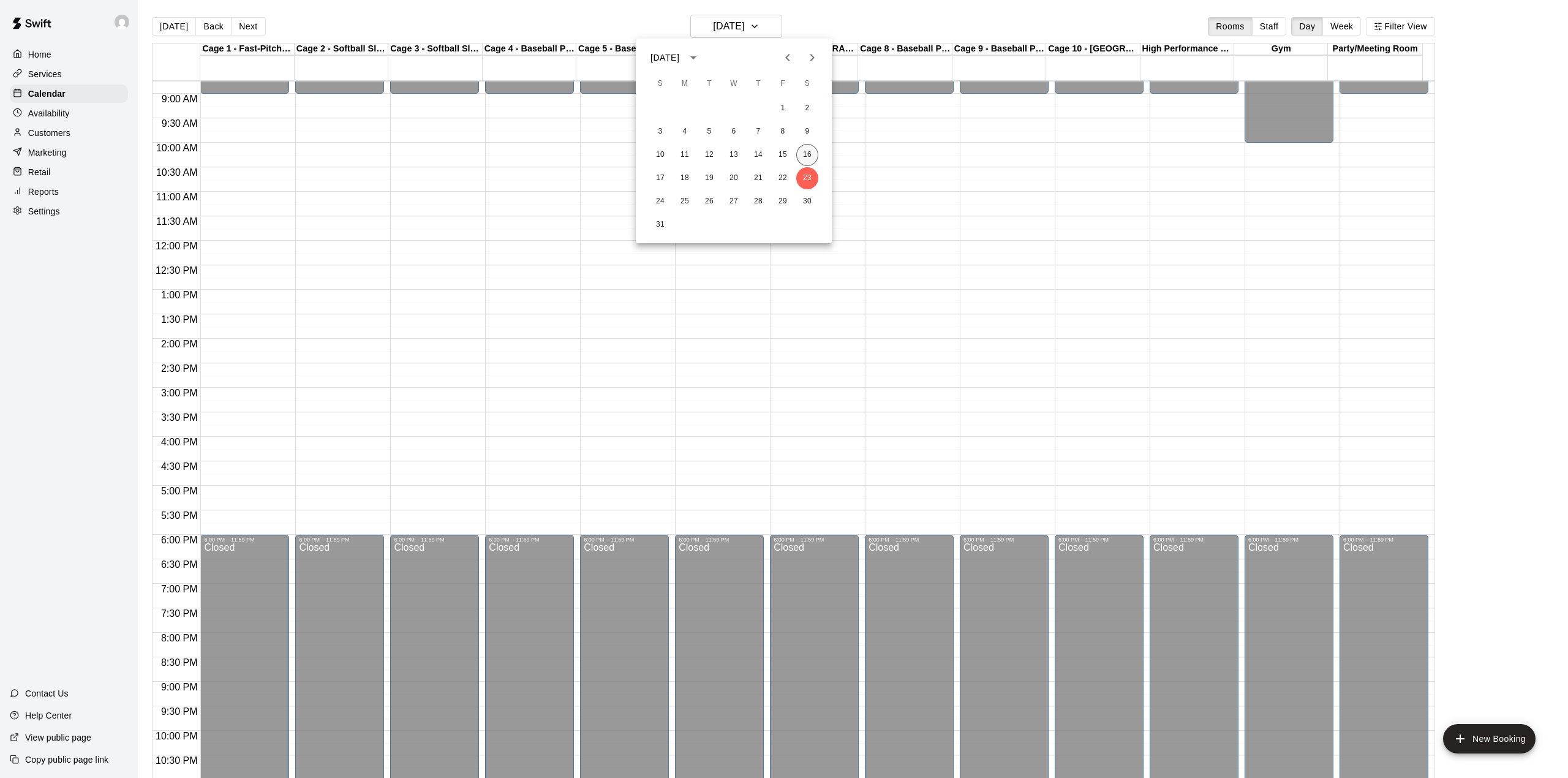
click at [805, 158] on button "16" at bounding box center [806, 154] width 22 height 22
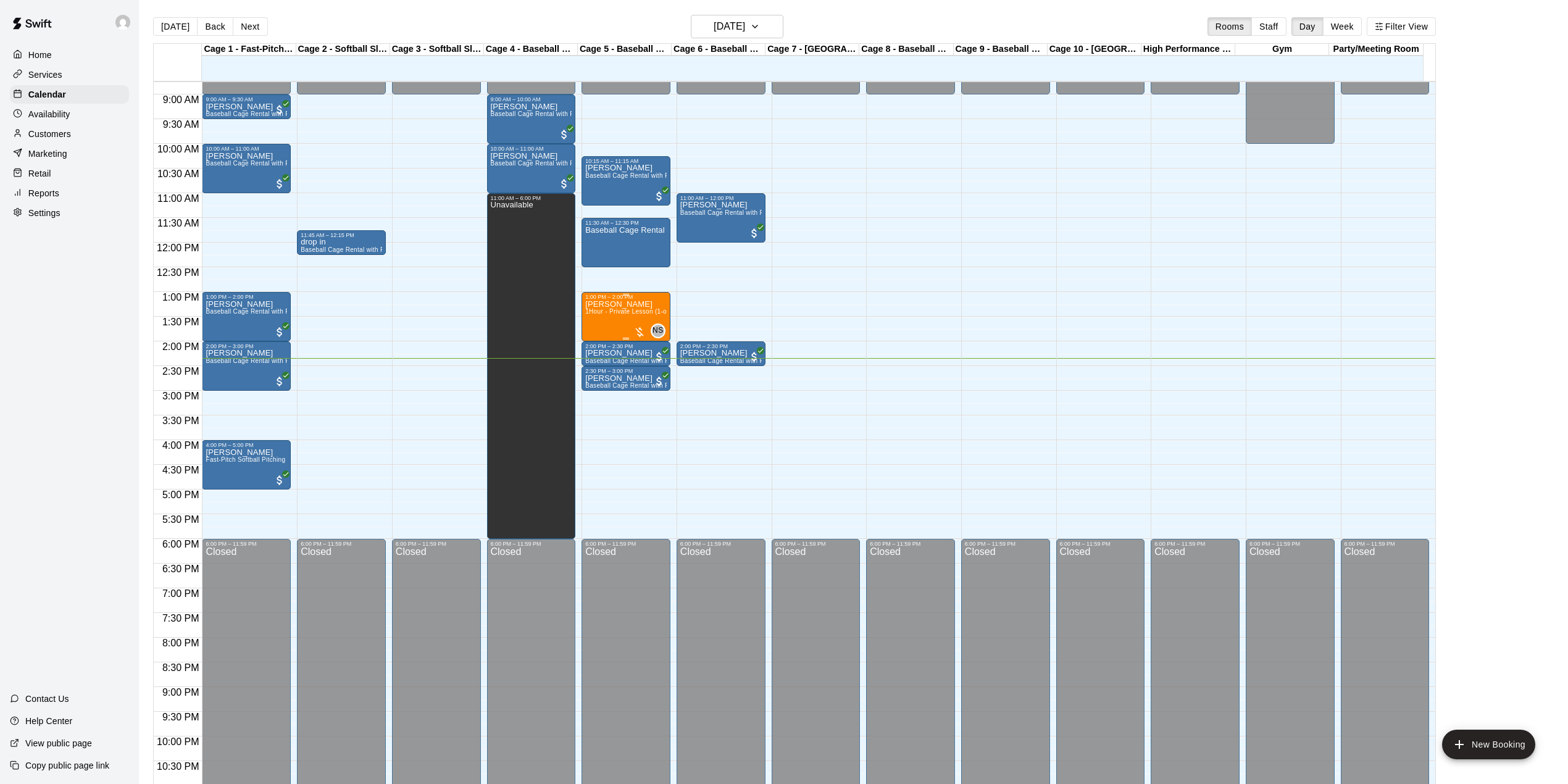
click at [636, 322] on div "[PERSON_NAME] 1Hour - Private Lesson (1-on-1)" at bounding box center [626, 692] width 82 height 784
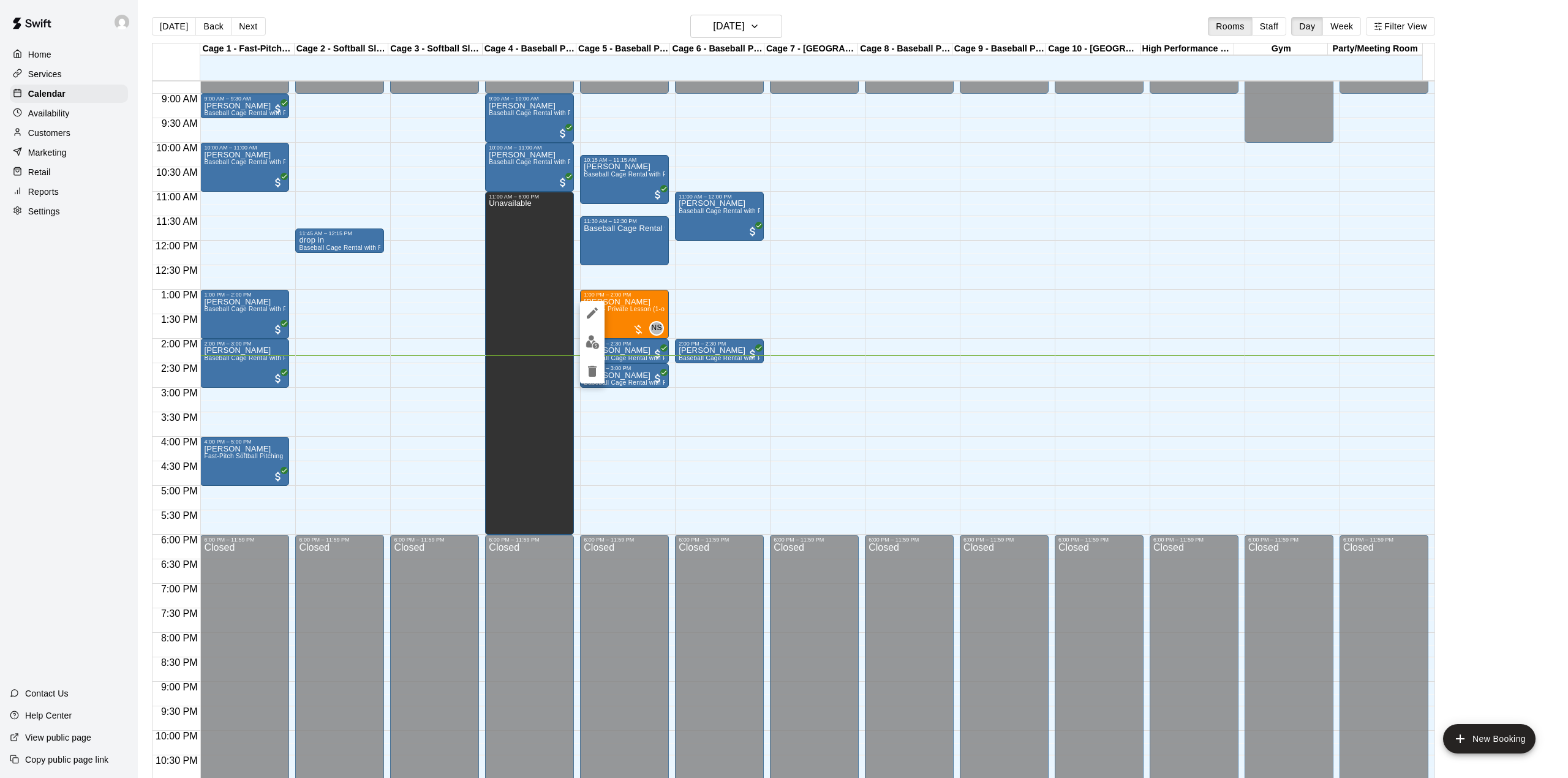
click at [588, 347] on img "edit" at bounding box center [592, 342] width 14 height 14
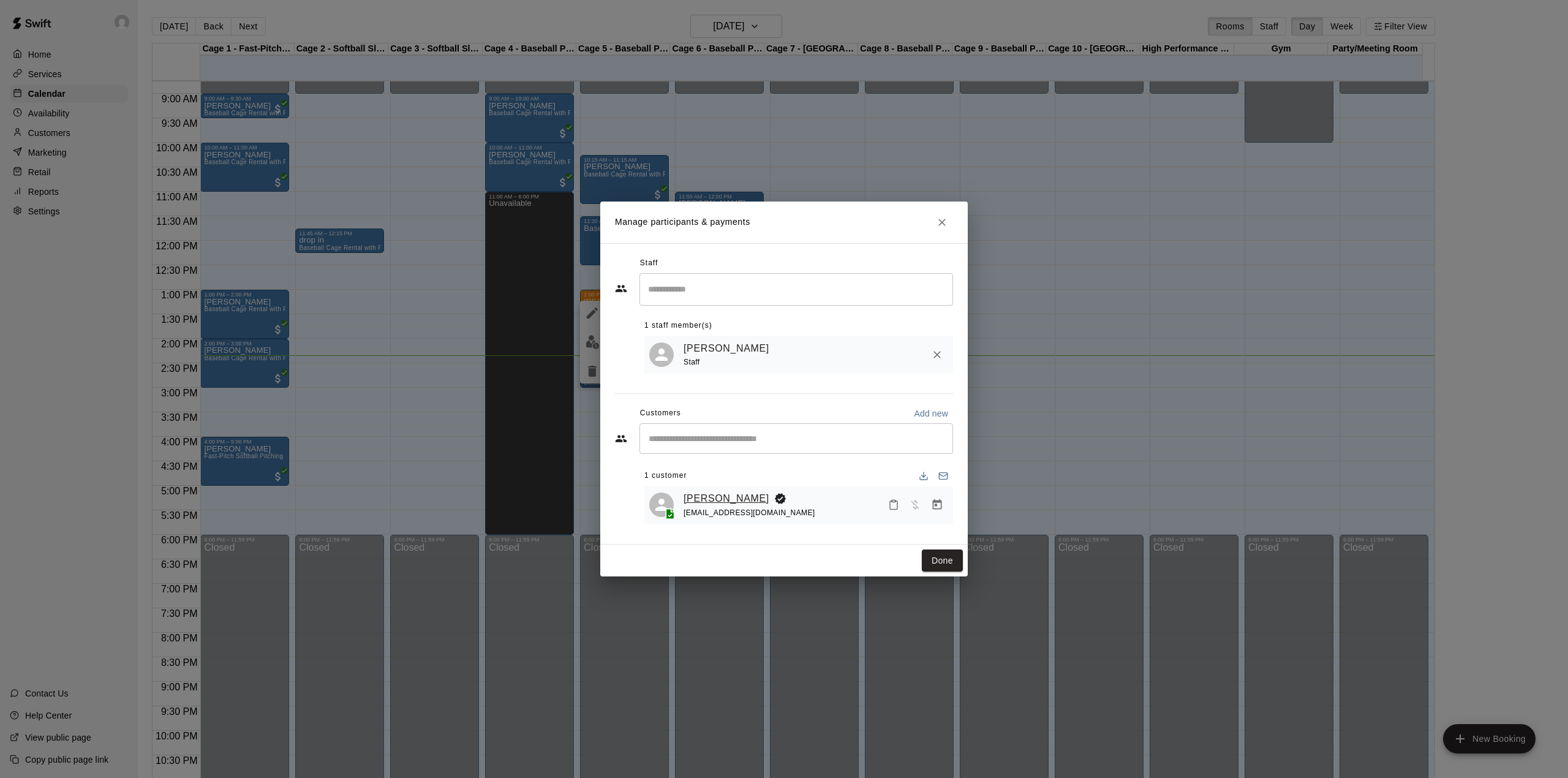
click at [720, 496] on link "[PERSON_NAME]" at bounding box center [726, 498] width 86 height 16
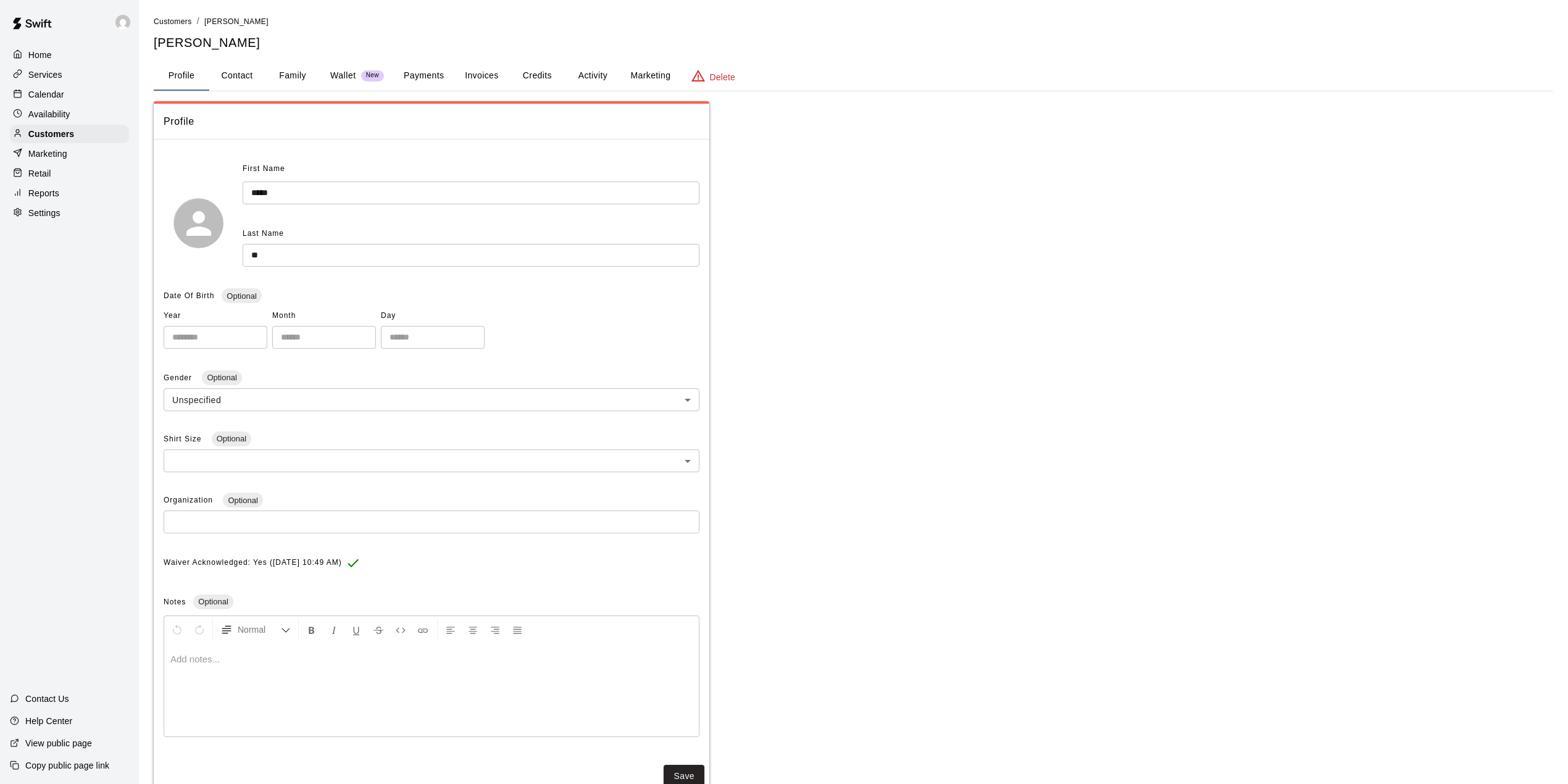
click at [231, 72] on button "Contact" at bounding box center [236, 76] width 55 height 30
select select "**"
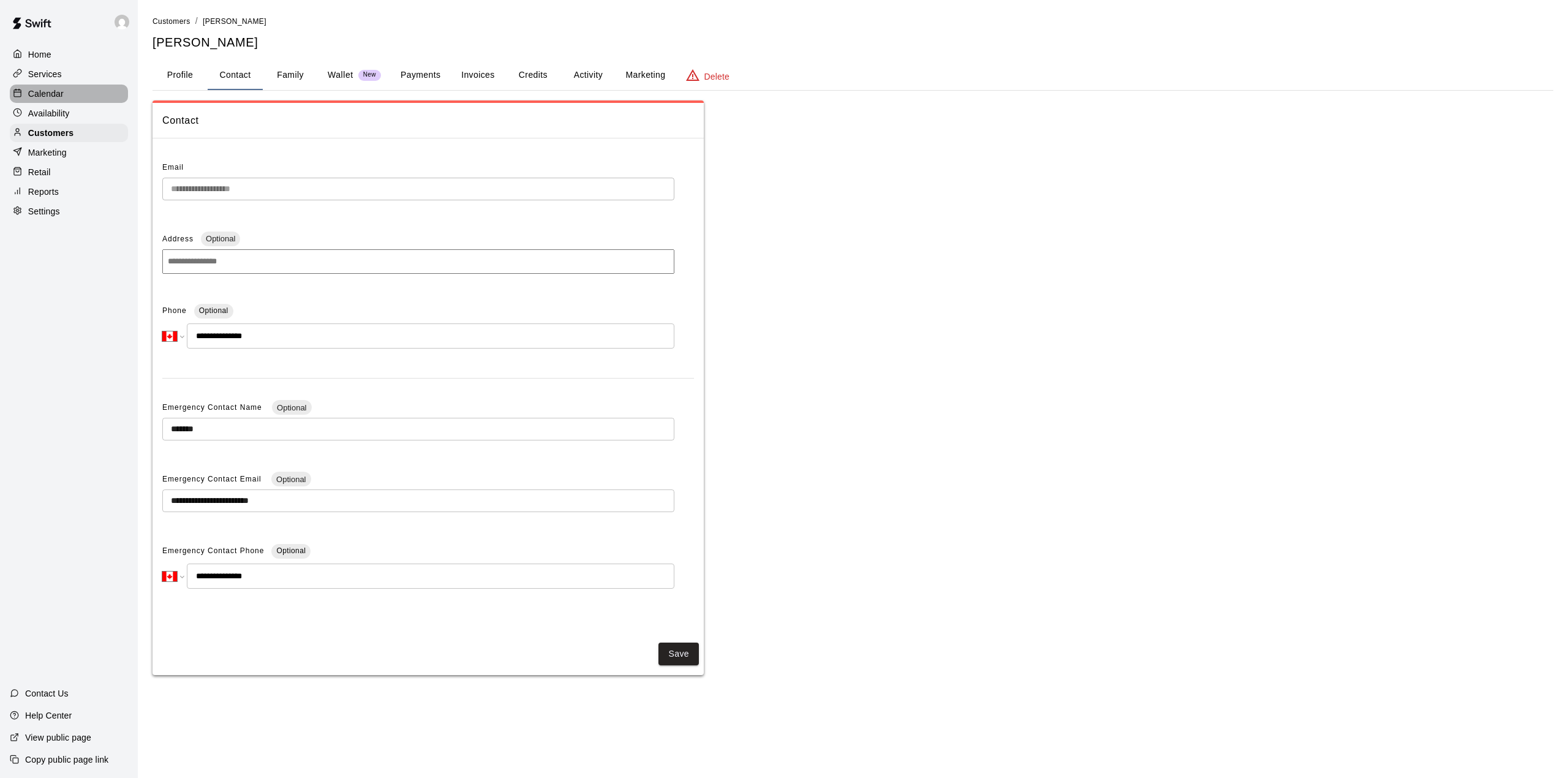
click at [69, 98] on div "Calendar" at bounding box center [69, 93] width 118 height 18
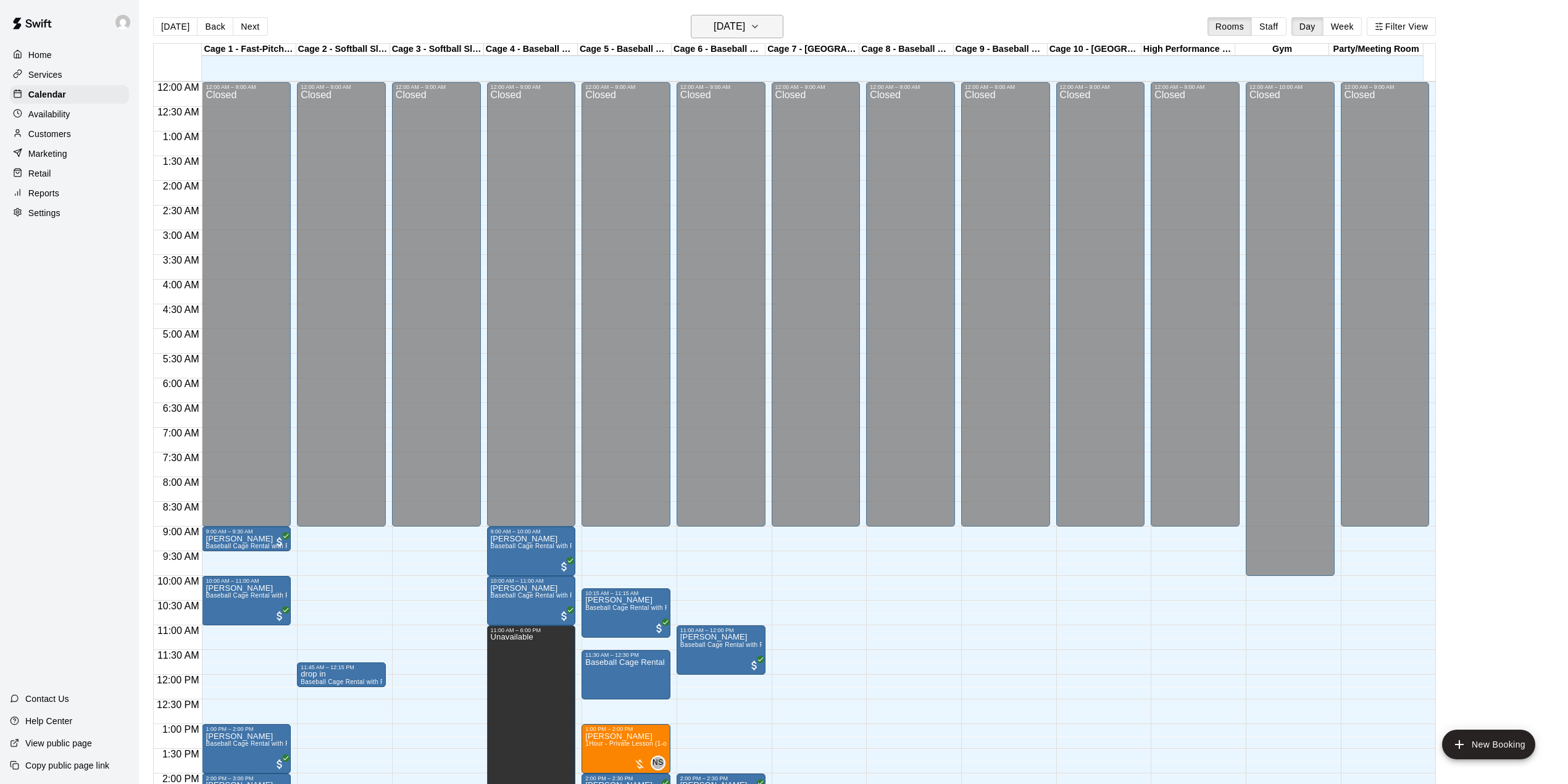
scroll to position [432, 0]
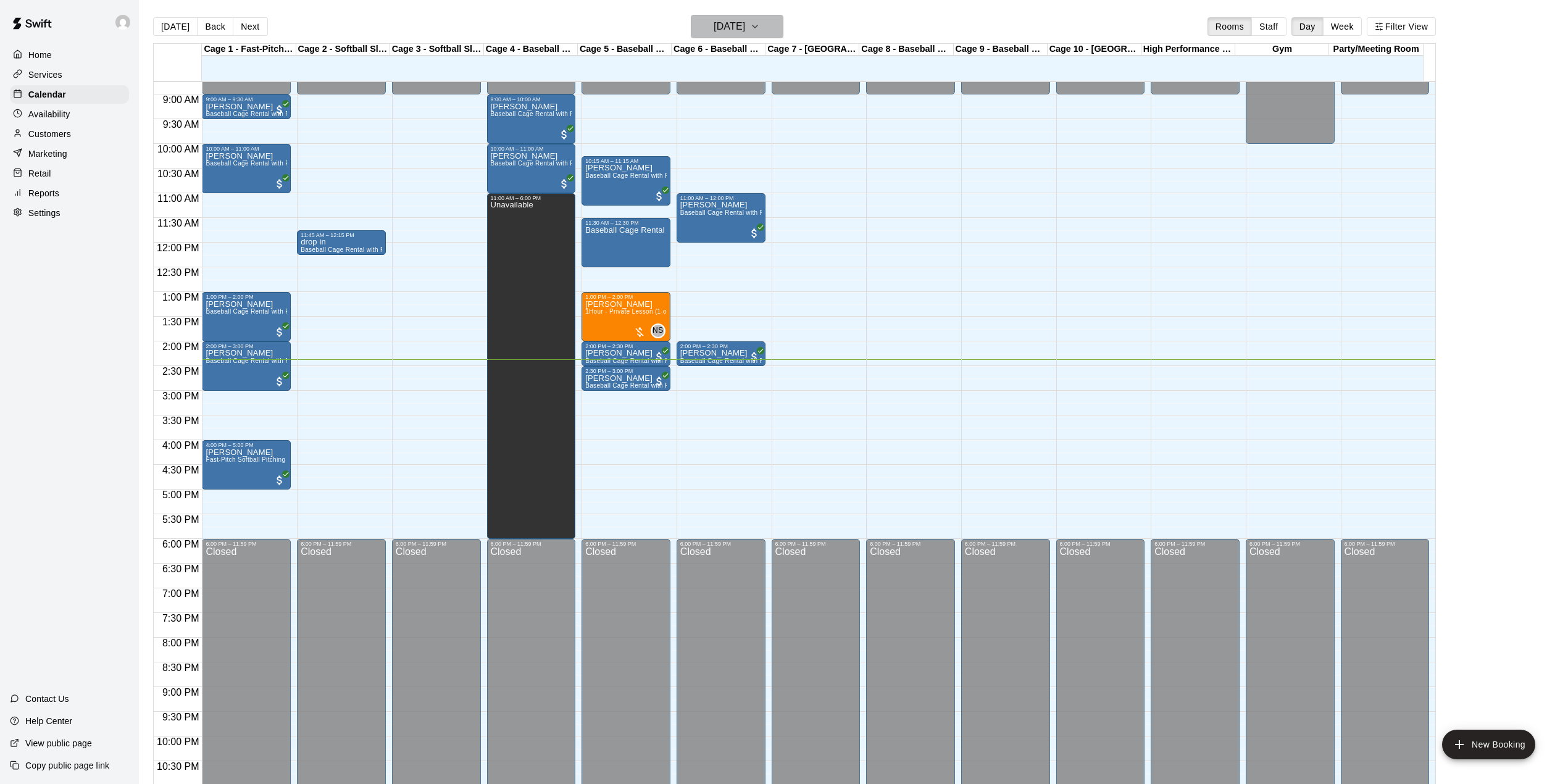
click at [714, 18] on h6 "[DATE]" at bounding box center [730, 26] width 31 height 17
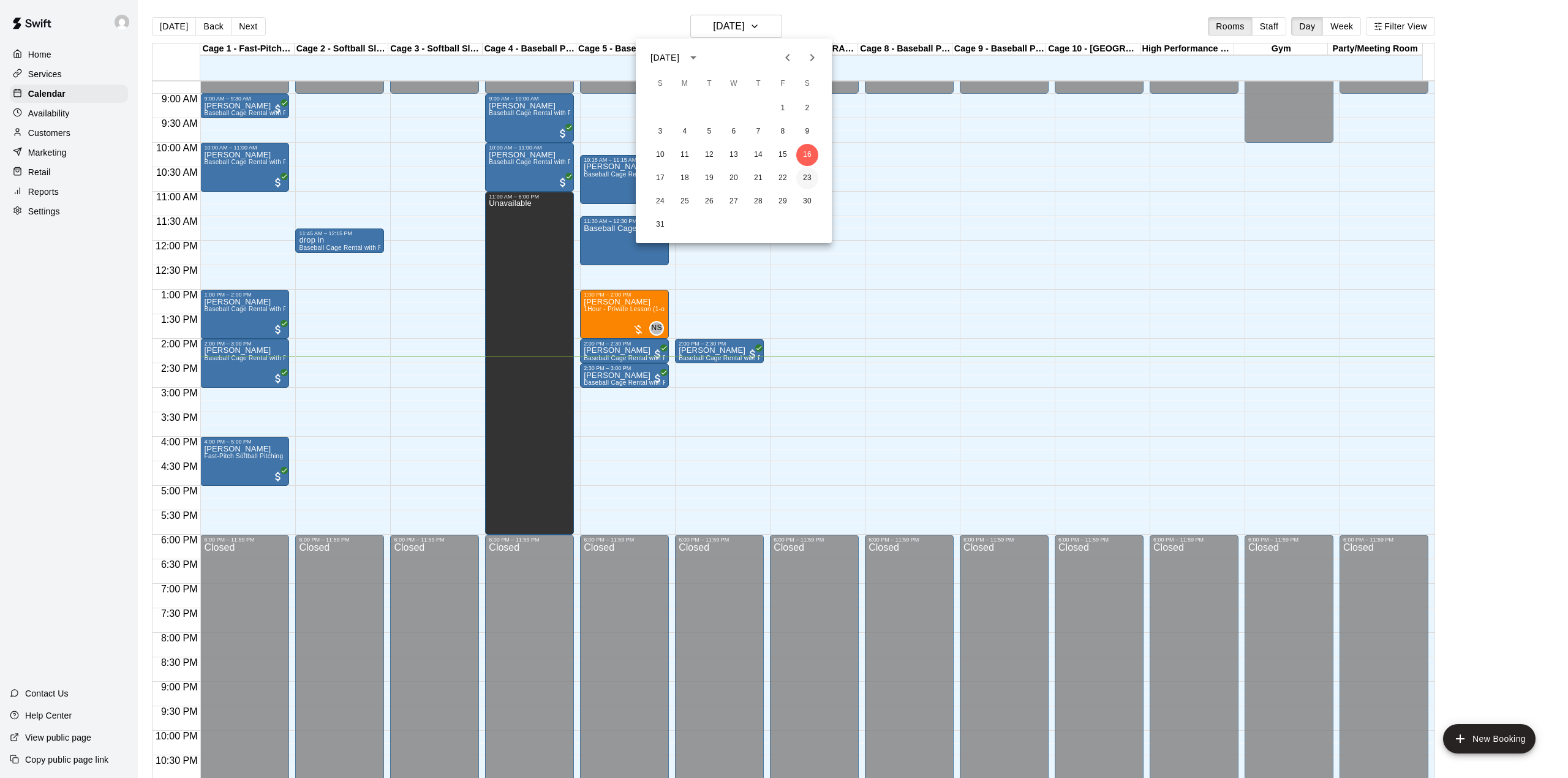
click at [805, 172] on button "23" at bounding box center [806, 178] width 22 height 22
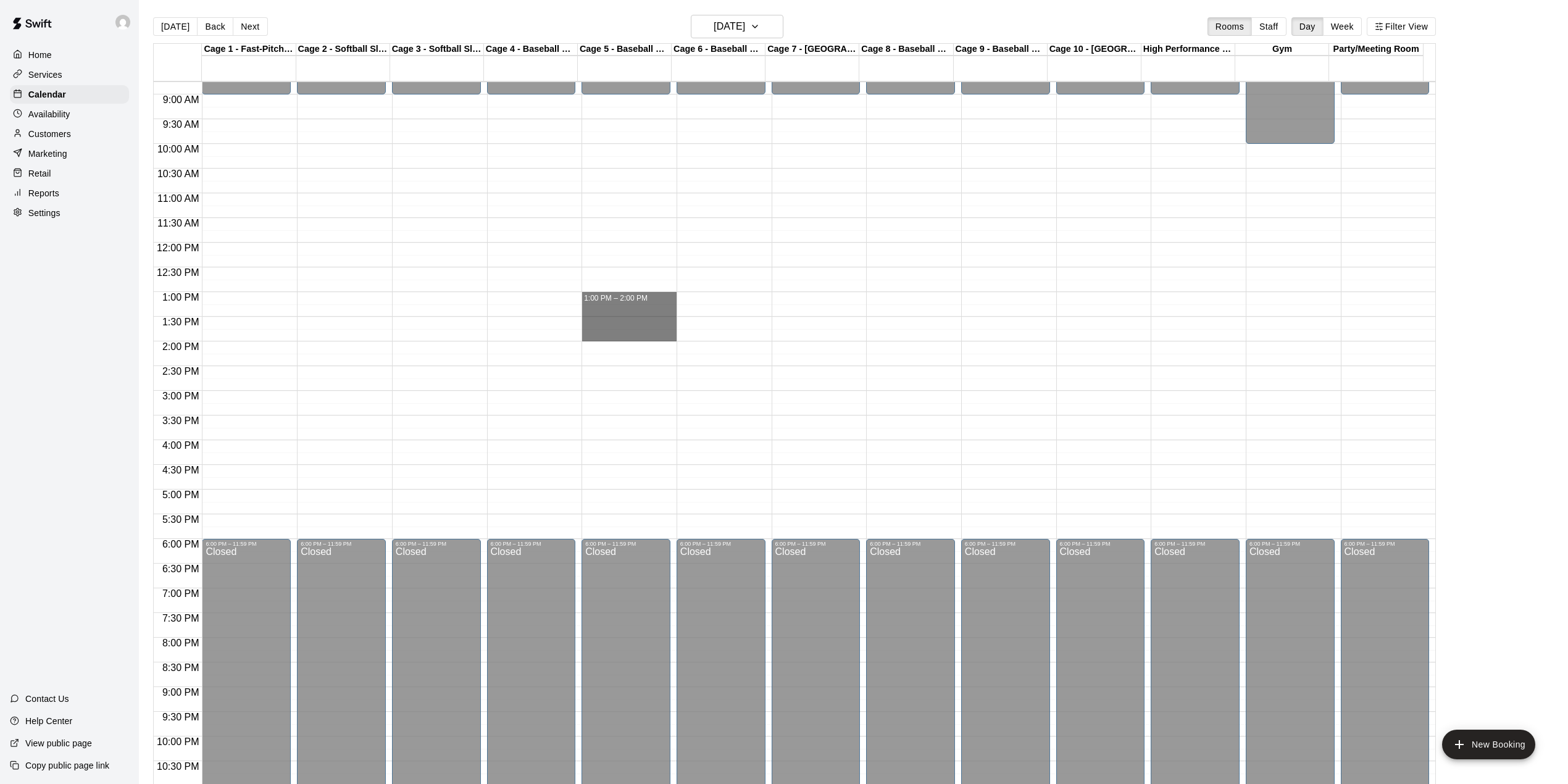
drag, startPoint x: 620, startPoint y: 297, endPoint x: 620, endPoint y: 334, distance: 37.0
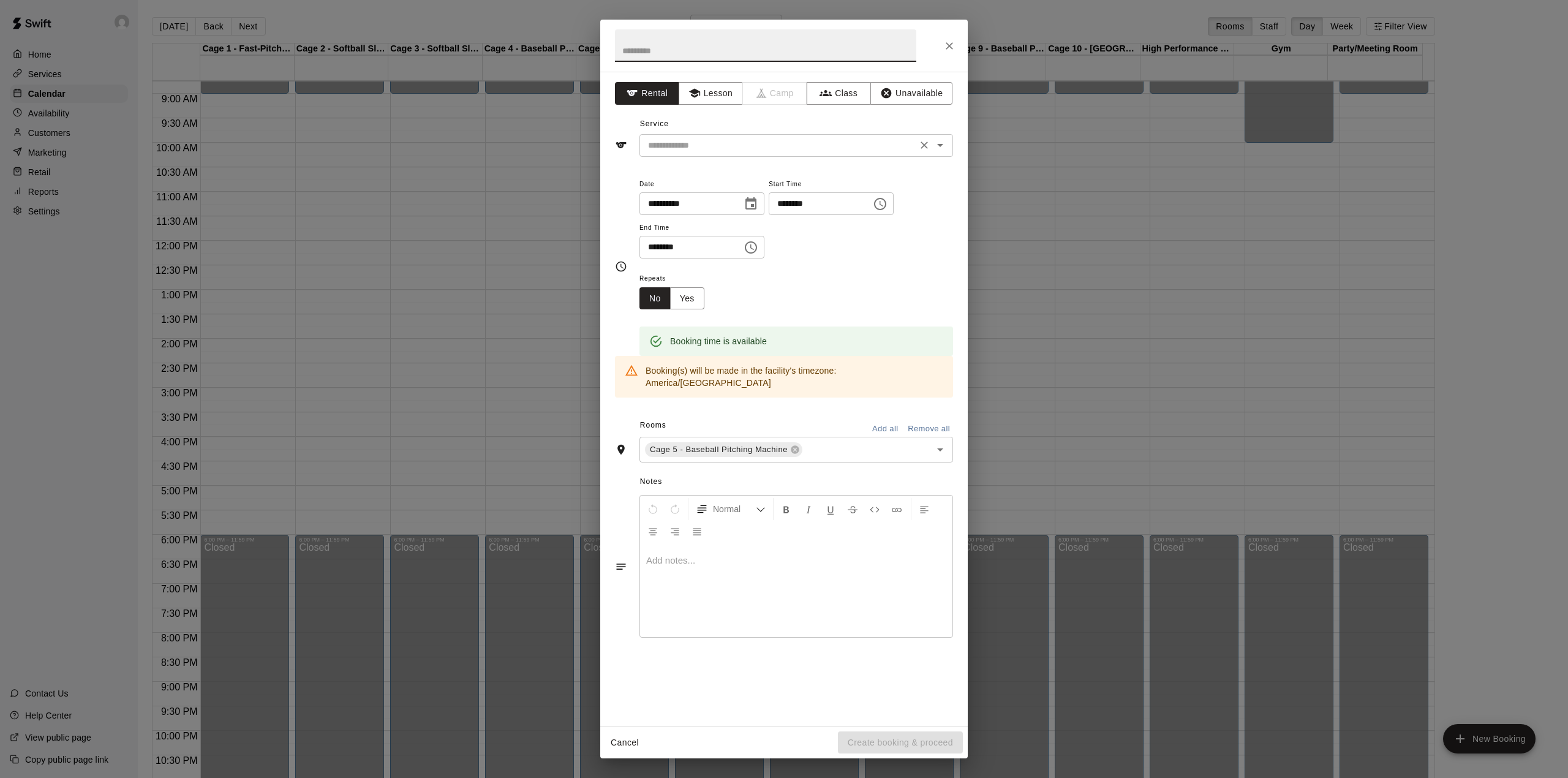
click at [778, 153] on input "text" at bounding box center [778, 145] width 270 height 16
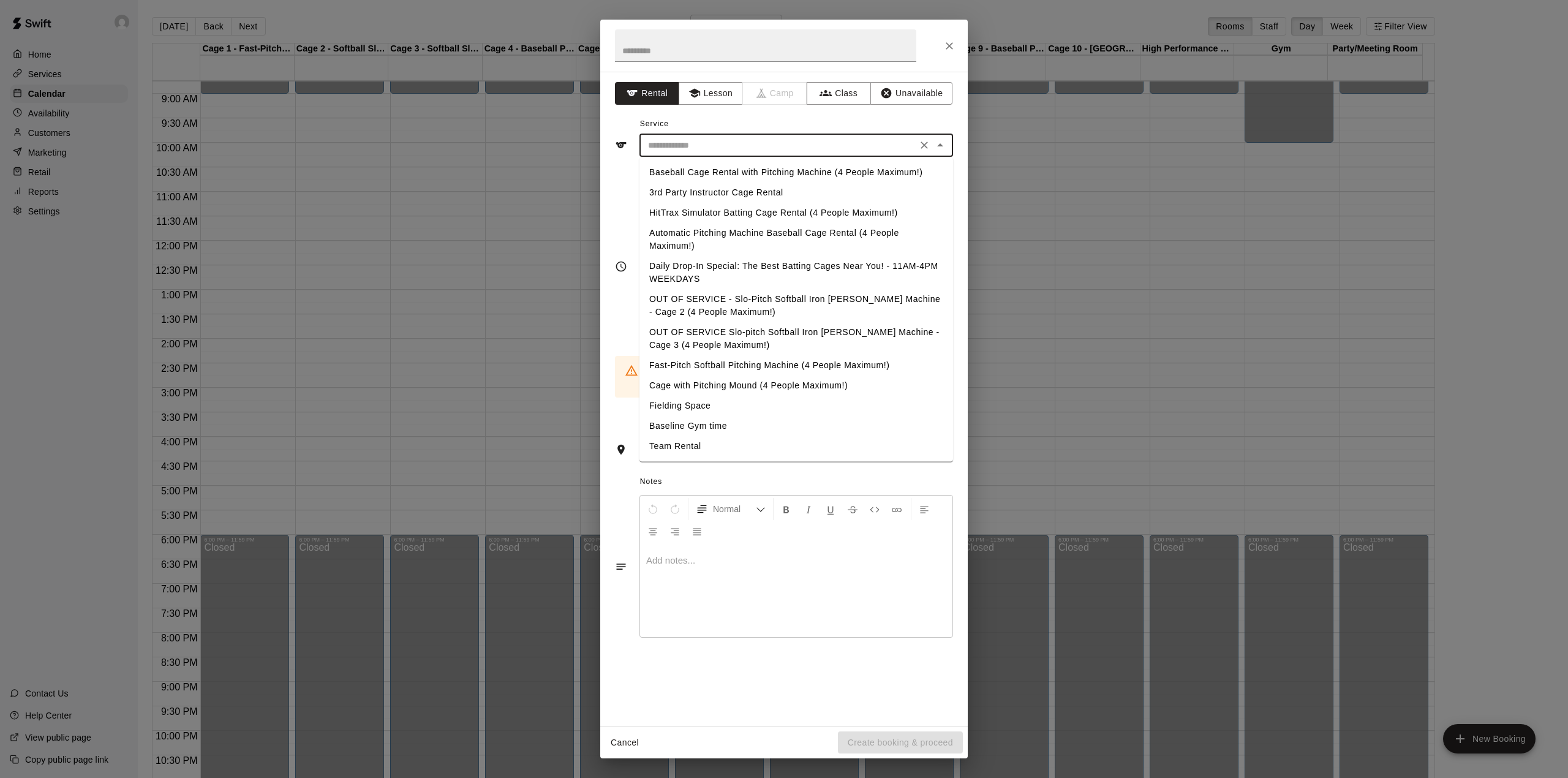
click at [760, 174] on li "Baseball Cage Rental with Pitching Machine (4 People Maximum!)" at bounding box center [797, 172] width 314 height 20
type input "**********"
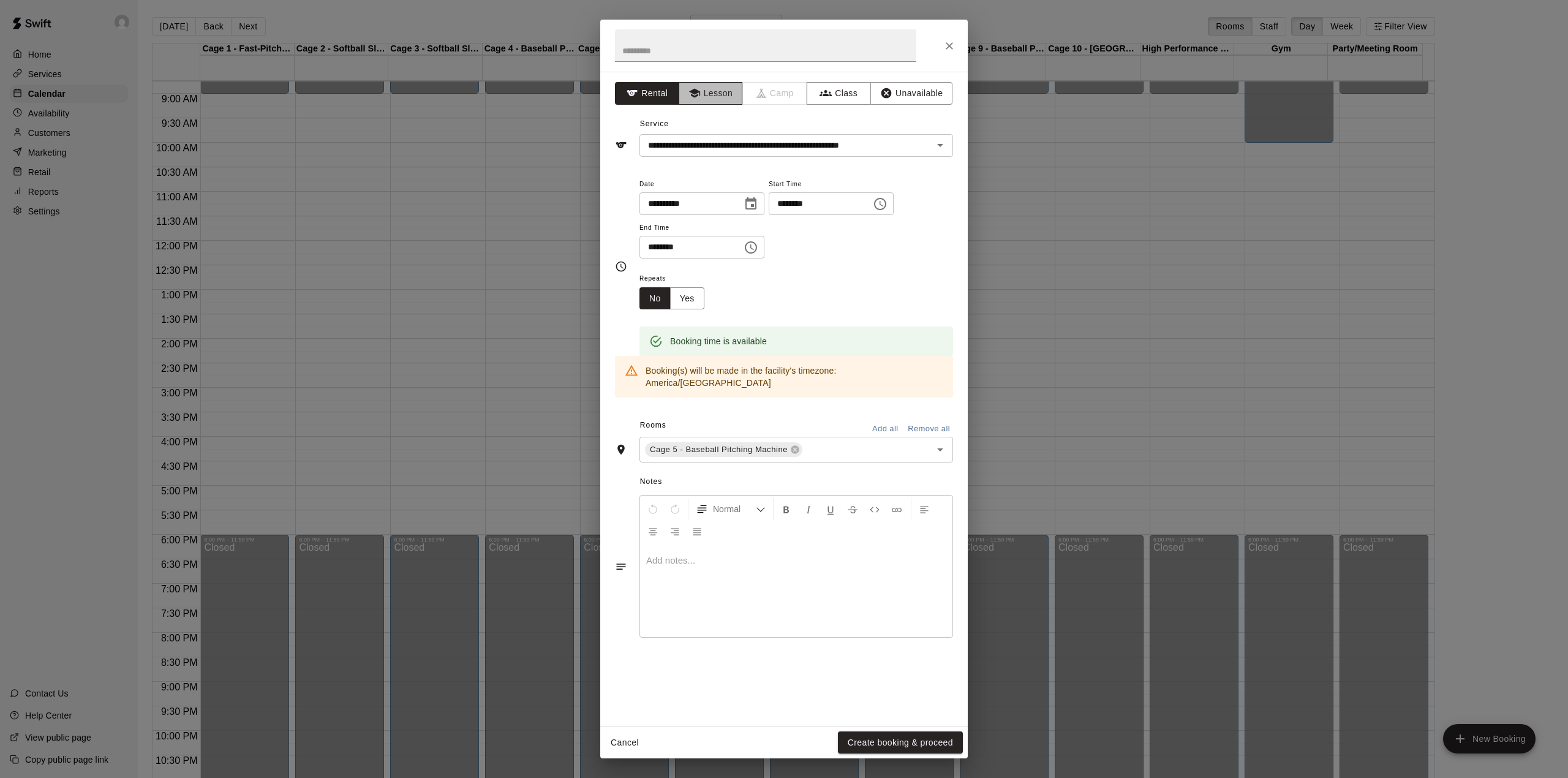
click at [711, 92] on button "Lesson" at bounding box center [711, 93] width 65 height 23
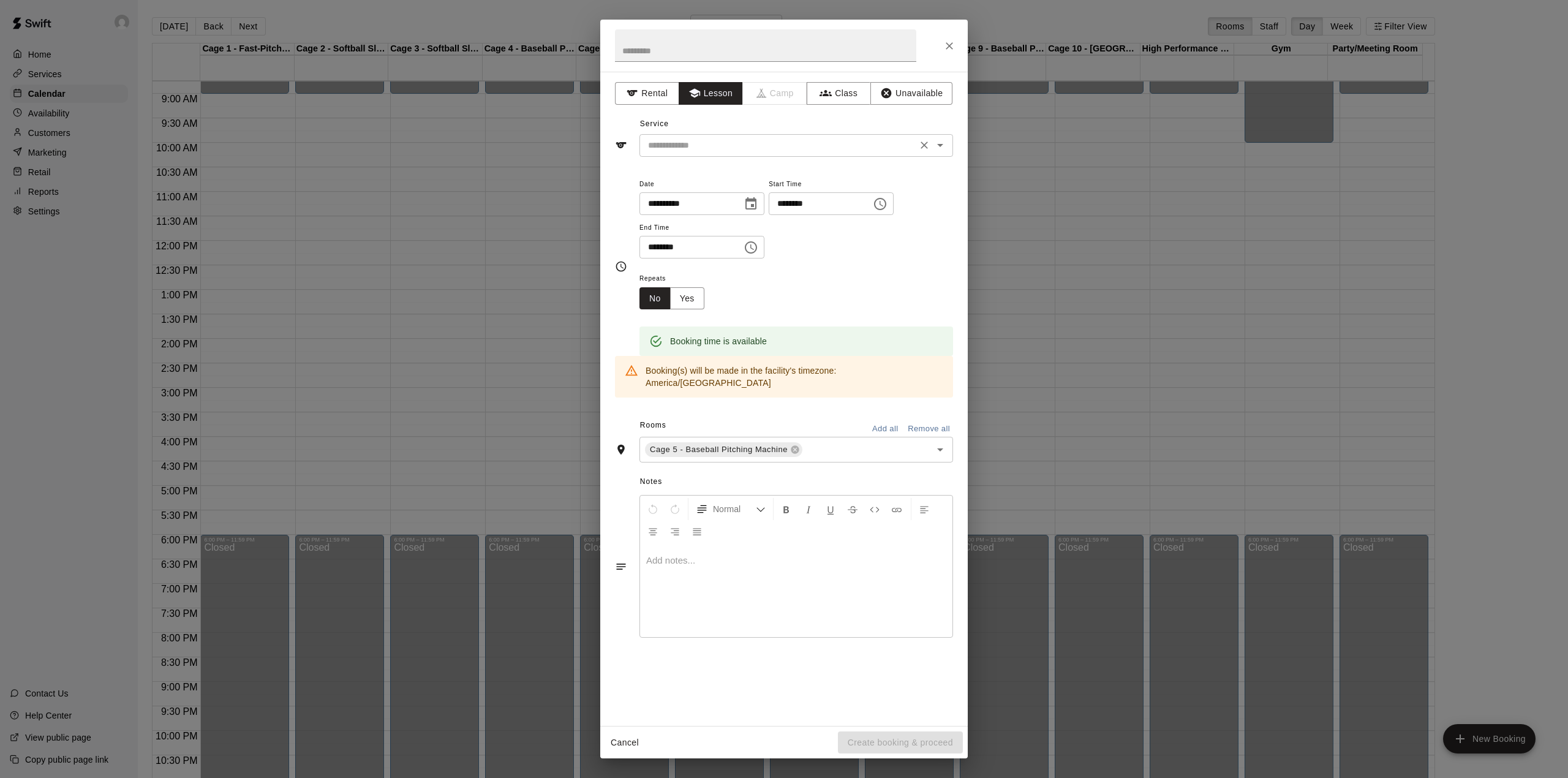
click at [730, 136] on div "​" at bounding box center [797, 145] width 314 height 23
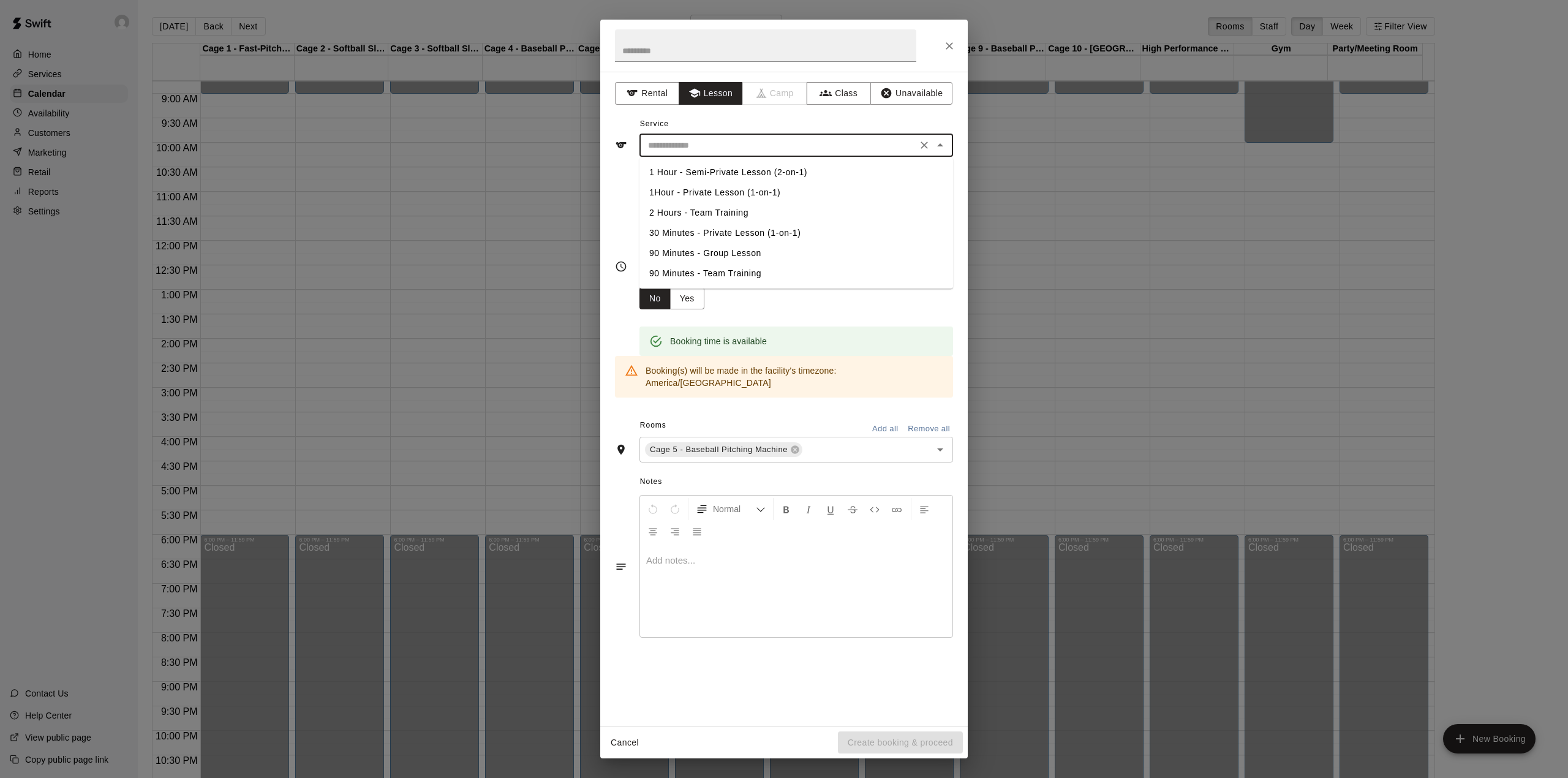
click at [735, 192] on li "1Hour - Private Lesson (1-on-1)" at bounding box center [797, 192] width 314 height 20
type input "**********"
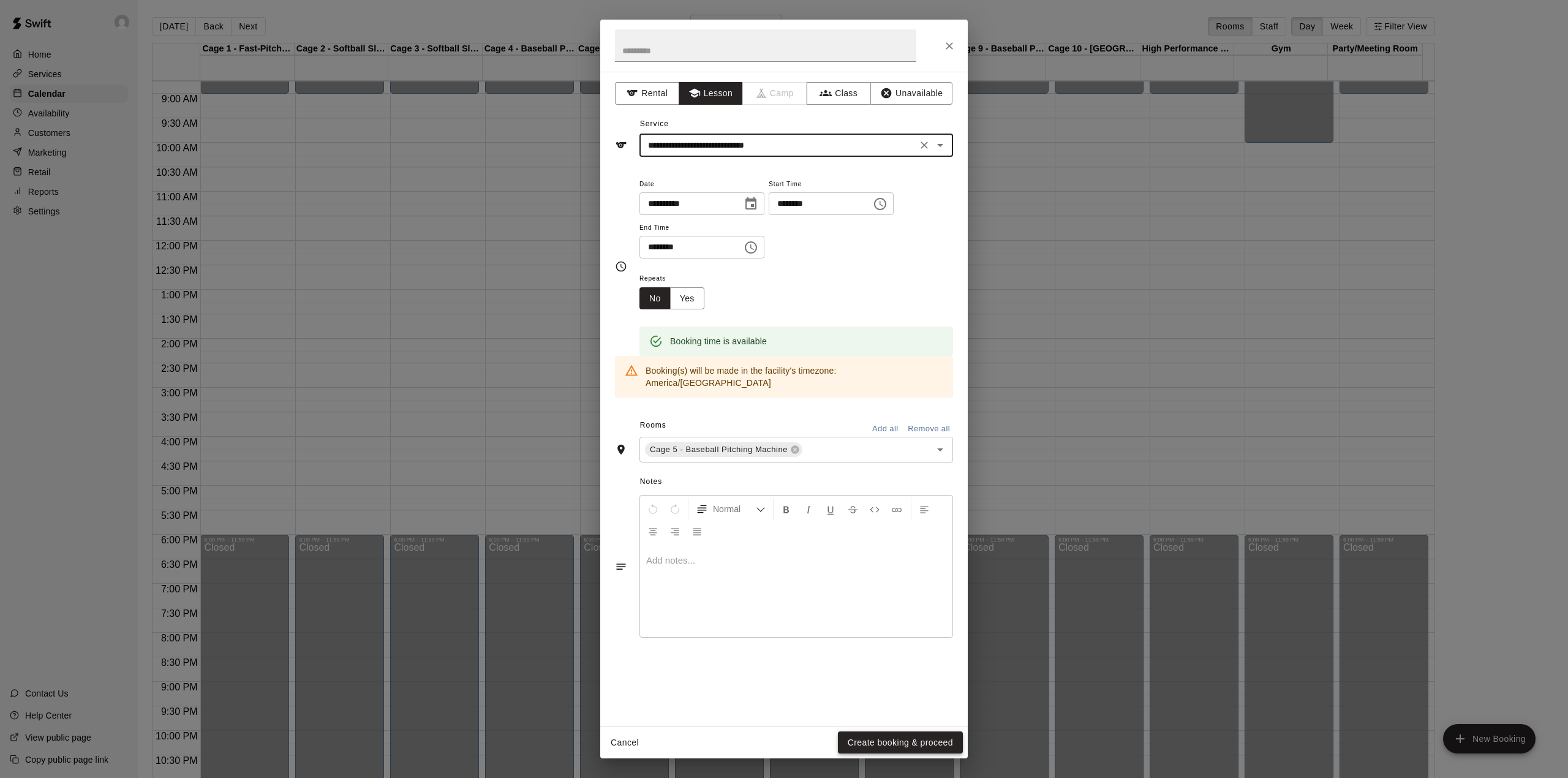
click at [908, 744] on button "Create booking & proceed" at bounding box center [900, 743] width 125 height 23
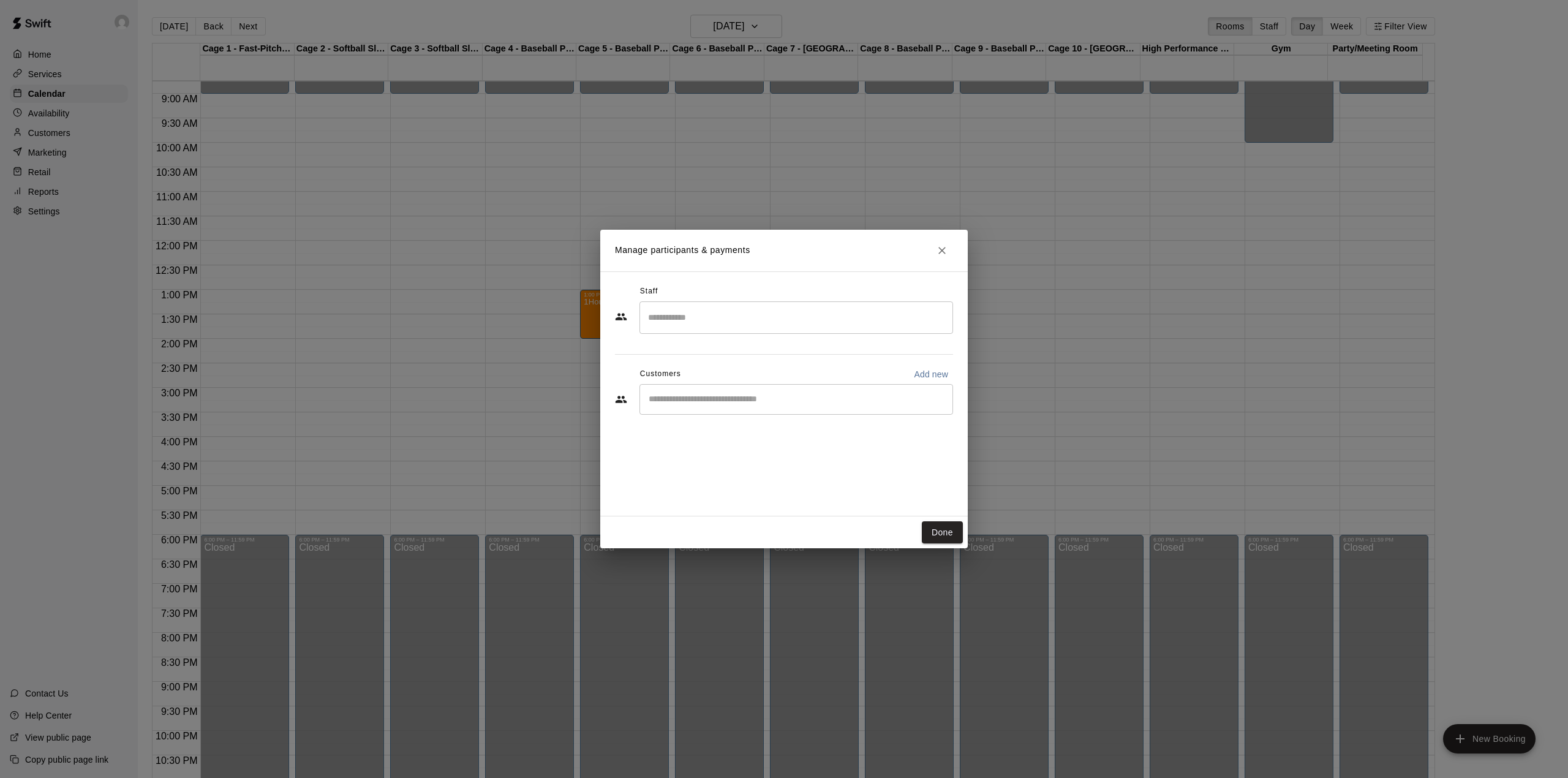
click at [736, 405] on input "Start typing to search customers..." at bounding box center [796, 399] width 302 height 12
type input "***"
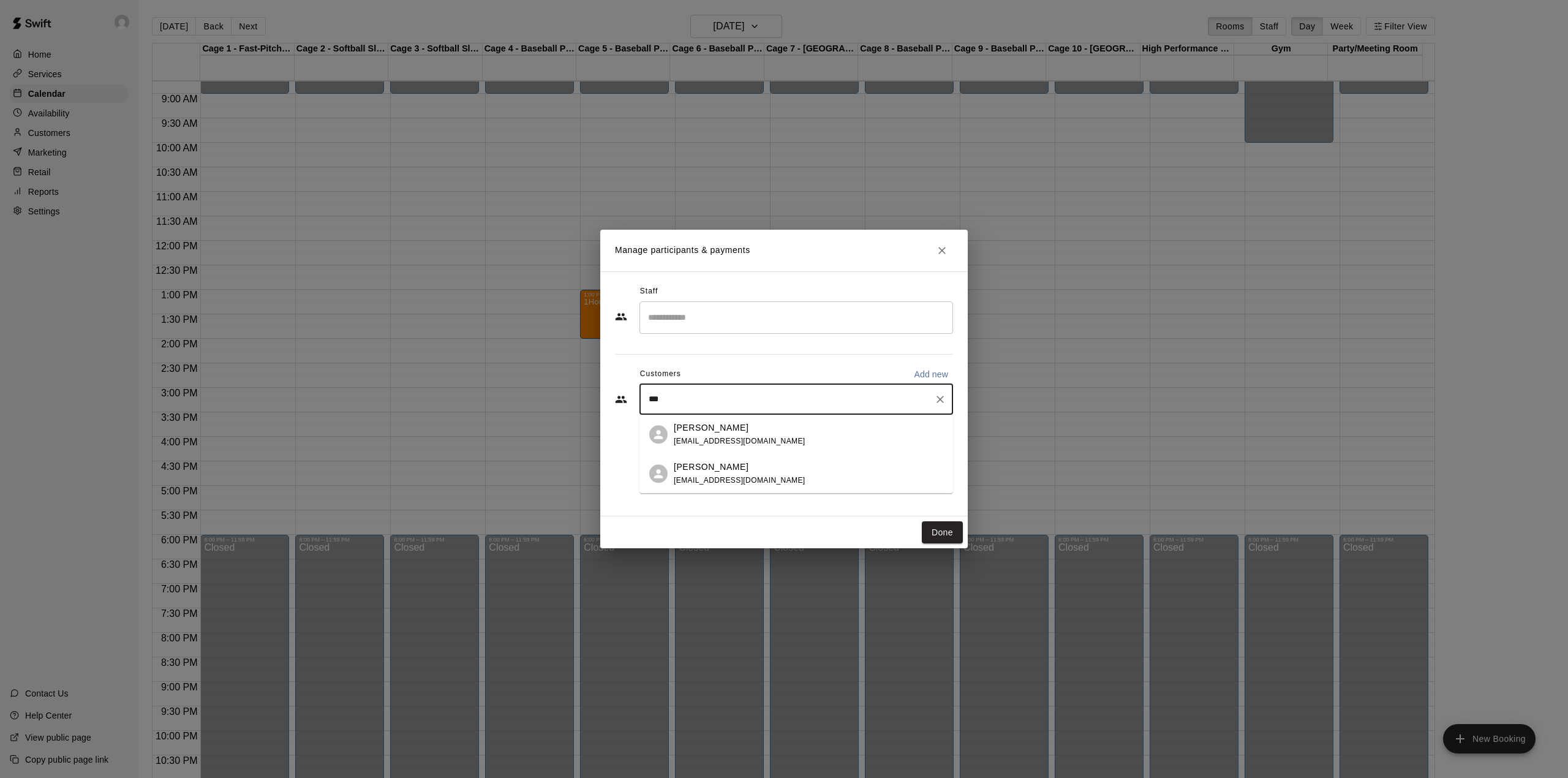
click at [717, 471] on p "[PERSON_NAME]" at bounding box center [711, 467] width 74 height 13
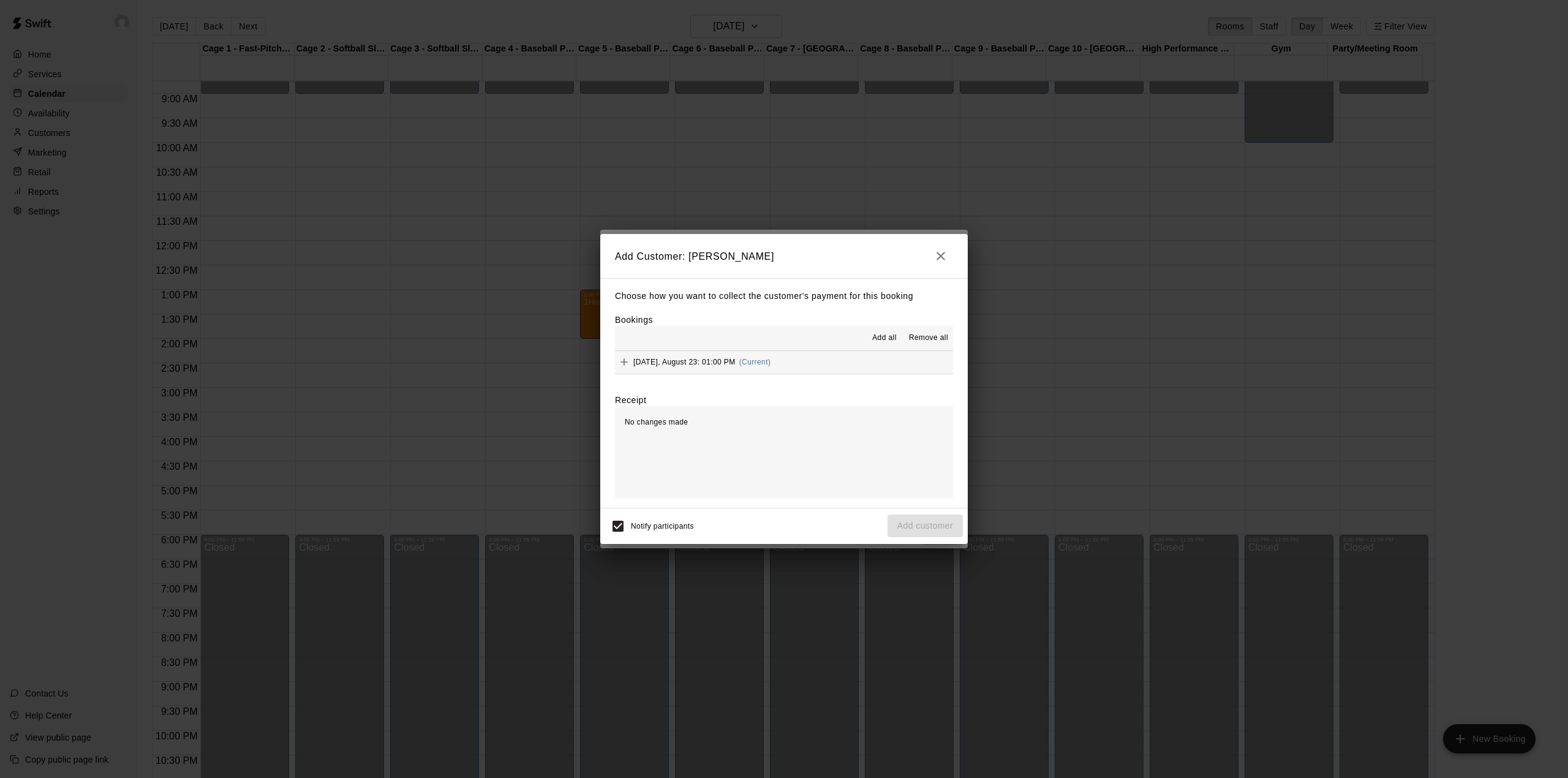
click at [725, 365] on span "[DATE], August 23: 01:00 PM" at bounding box center [684, 362] width 102 height 8
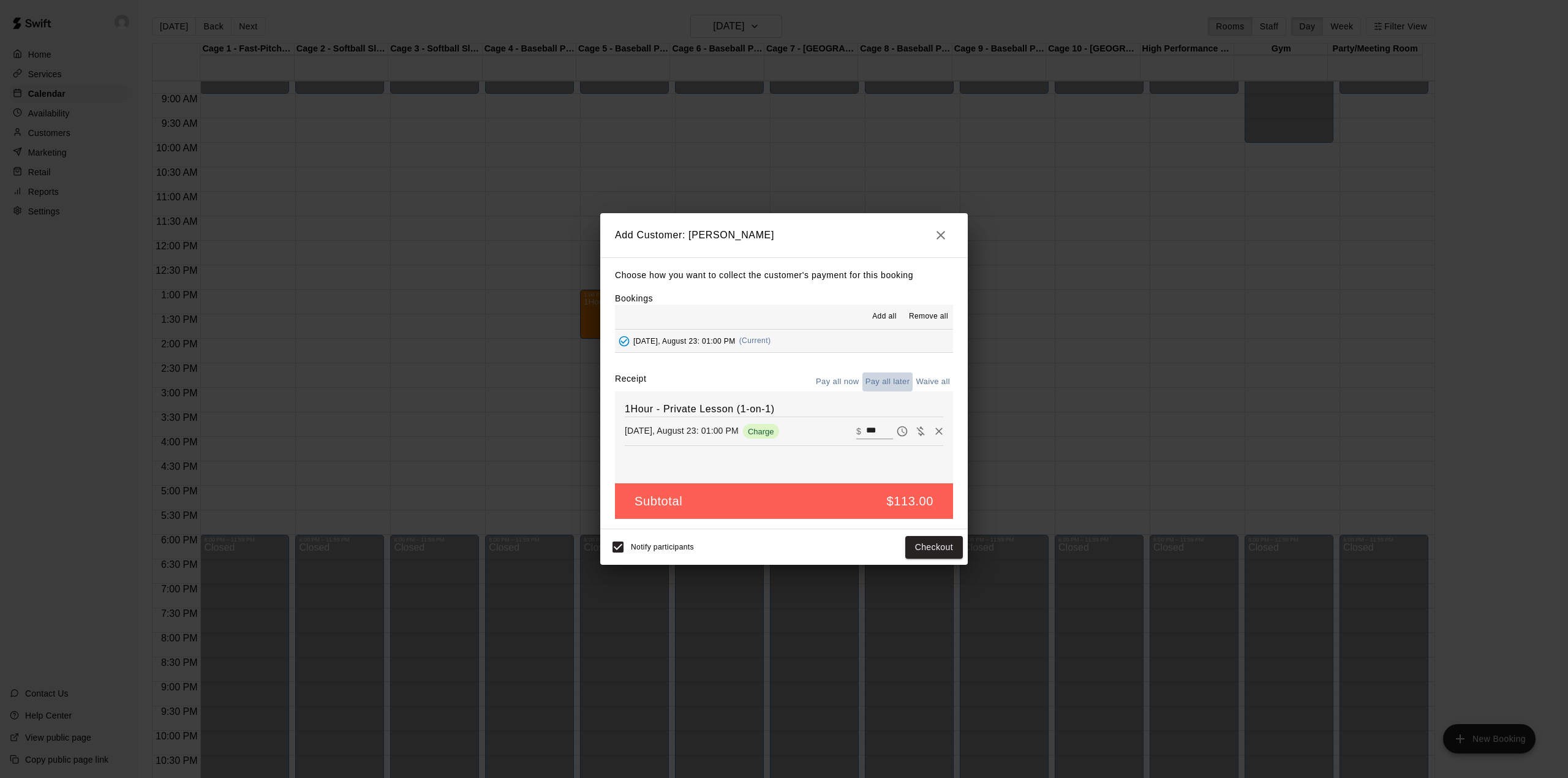
click at [888, 387] on button "Pay all later" at bounding box center [887, 382] width 51 height 19
click at [911, 549] on button "Add customer" at bounding box center [925, 548] width 75 height 23
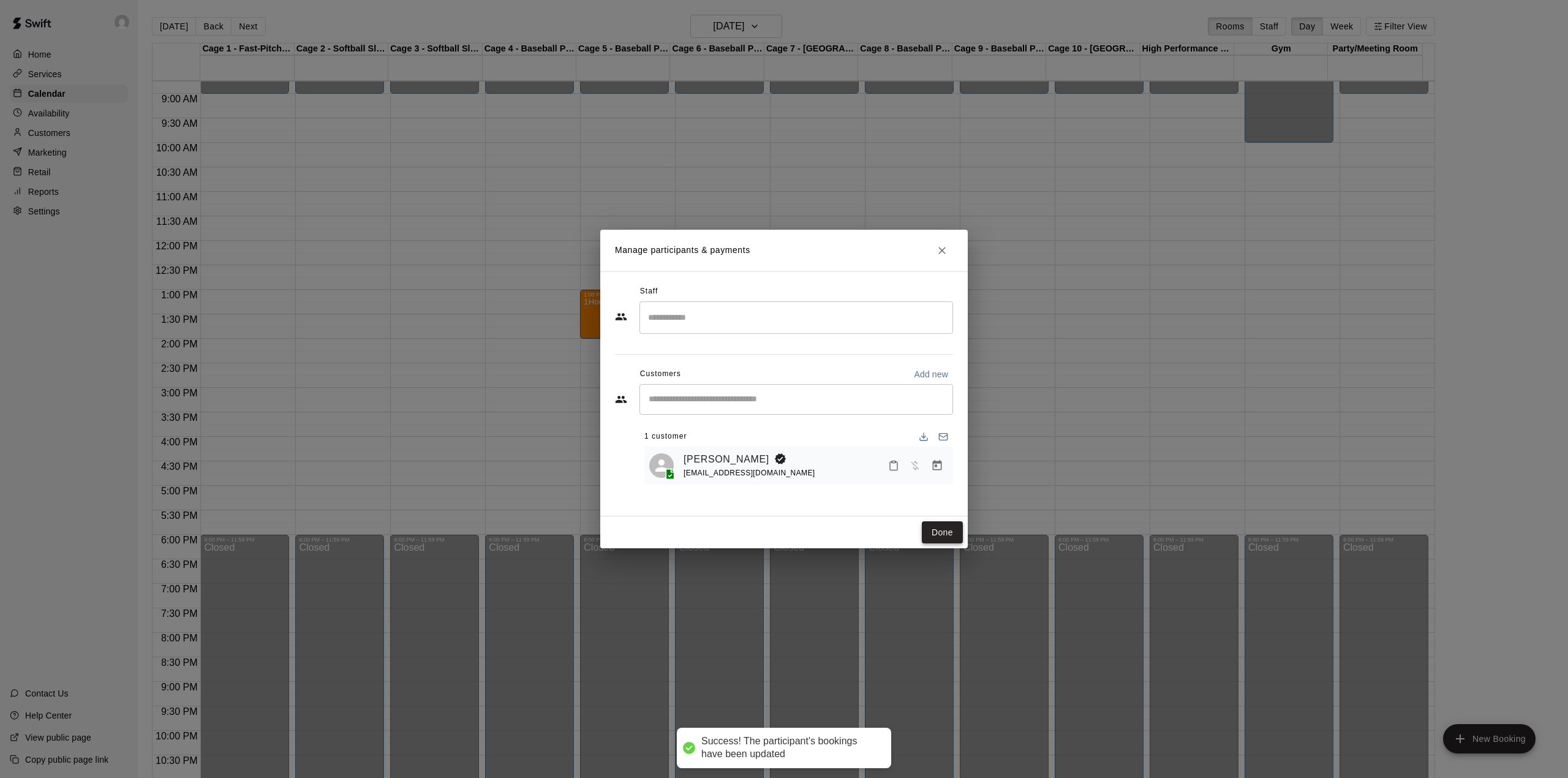
click at [938, 532] on button "Done" at bounding box center [942, 533] width 41 height 23
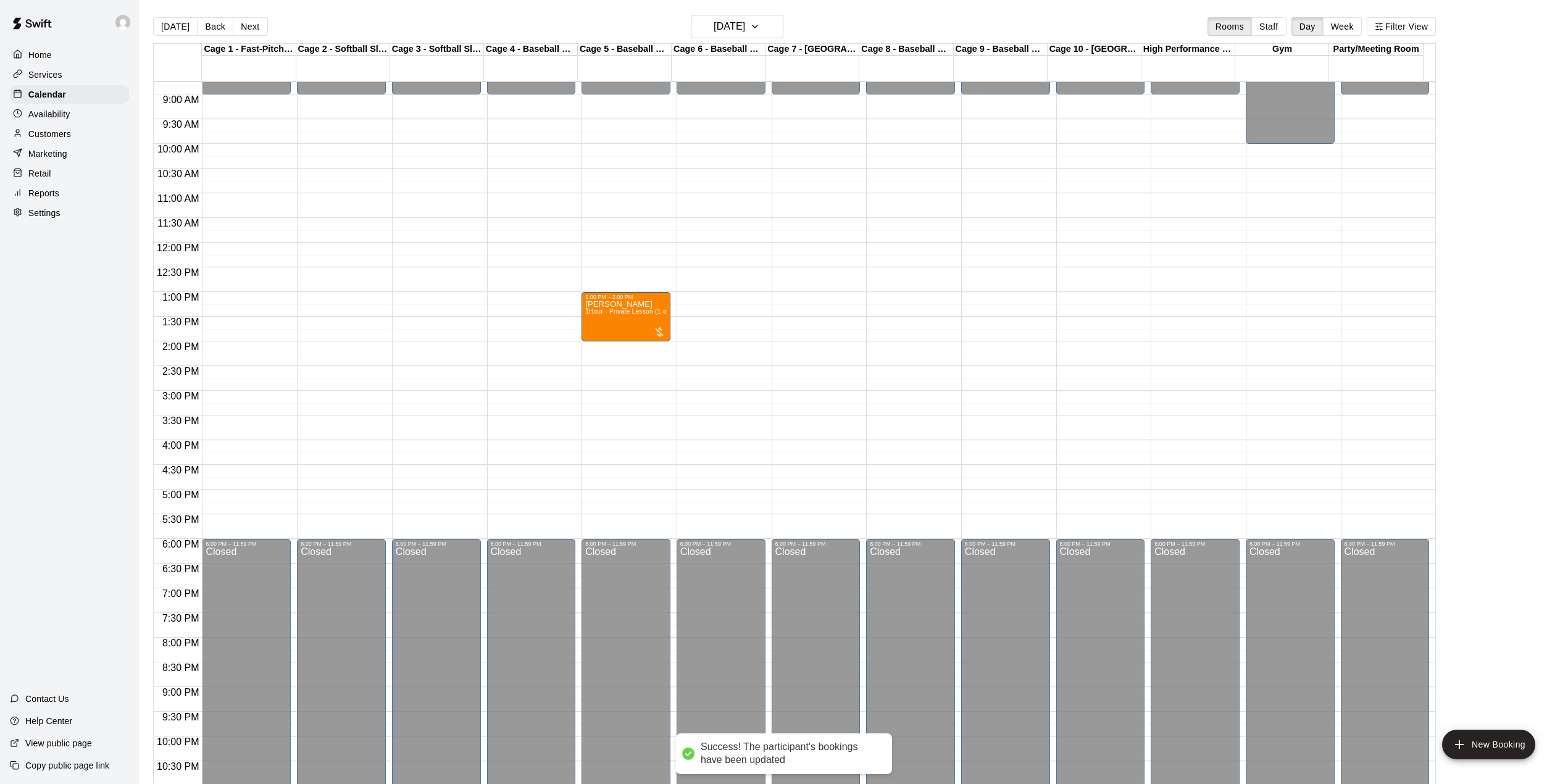
click at [753, 8] on main "[DATE] Back [DATE][DATE] Rooms Staff Day Week Filter View Cage 1 - Fast-Pitch M…" at bounding box center [853, 402] width 1429 height 804
click at [753, 13] on main "[DATE] Back [DATE][DATE] Rooms Staff Day Week Filter View Cage 1 - Fast-Pitch M…" at bounding box center [853, 402] width 1429 height 804
click at [745, 25] on h6 "[DATE]" at bounding box center [730, 26] width 31 height 17
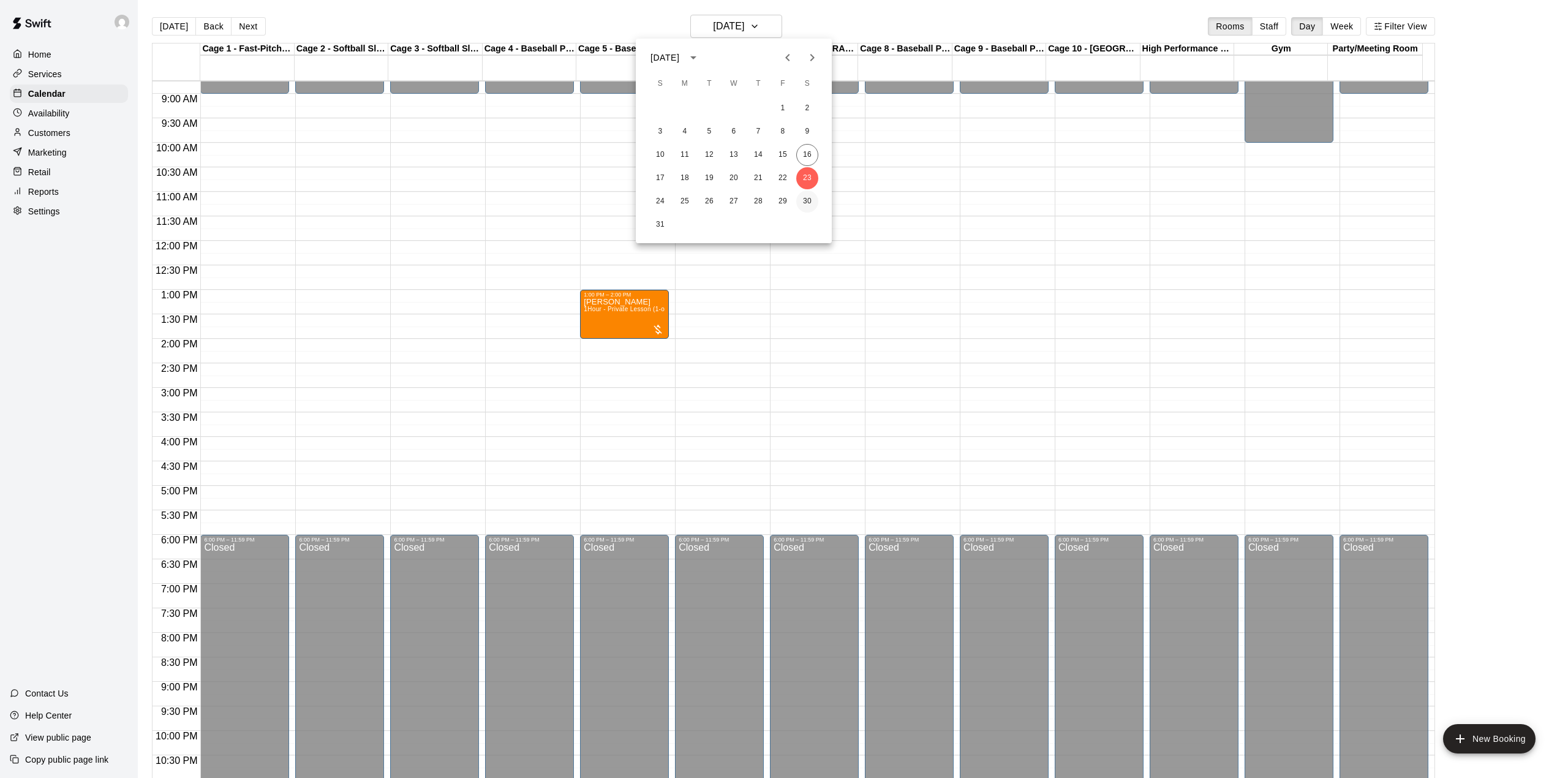
click at [805, 197] on button "30" at bounding box center [806, 201] width 22 height 22
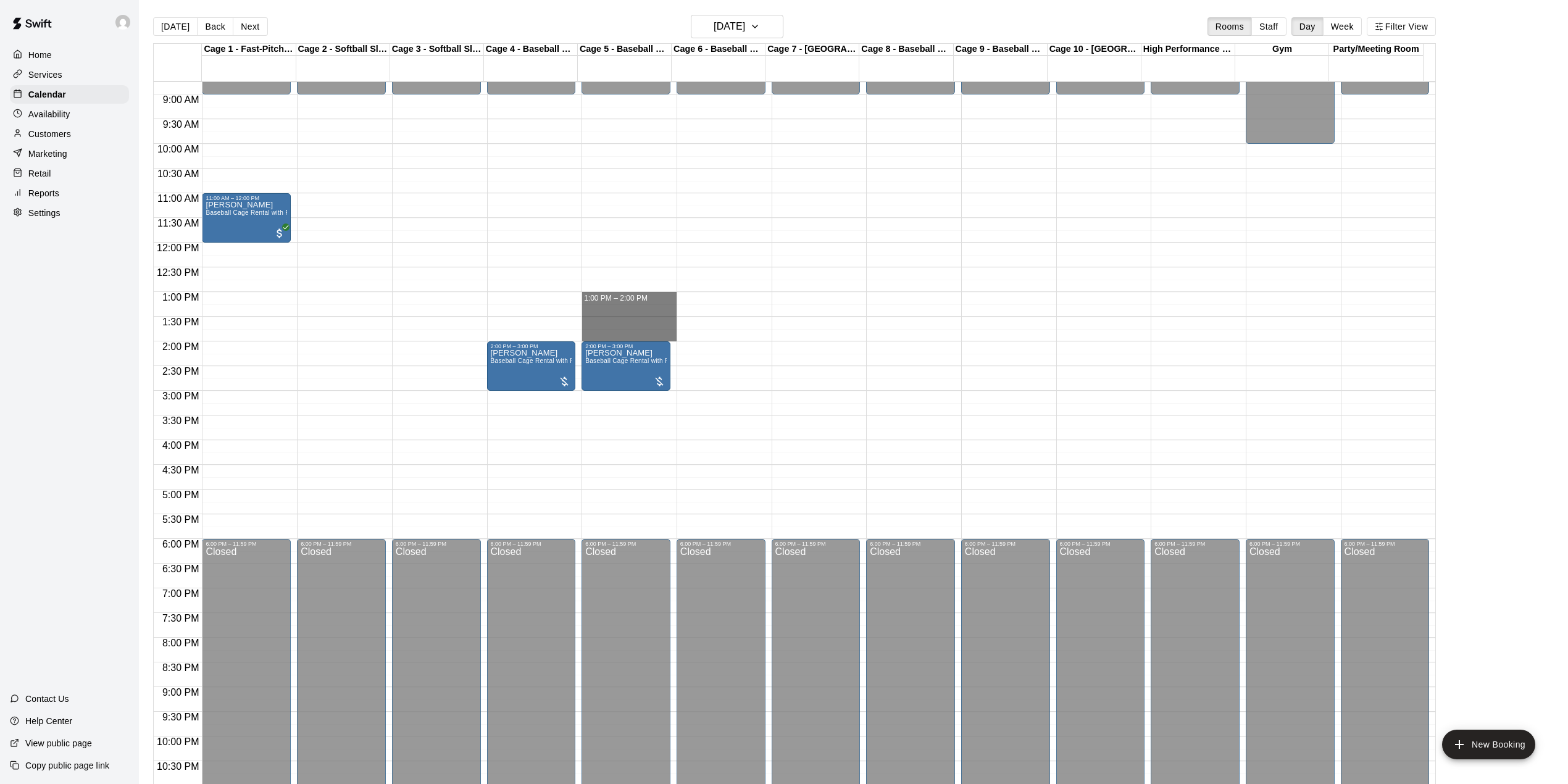
drag, startPoint x: 618, startPoint y: 297, endPoint x: 623, endPoint y: 336, distance: 39.3
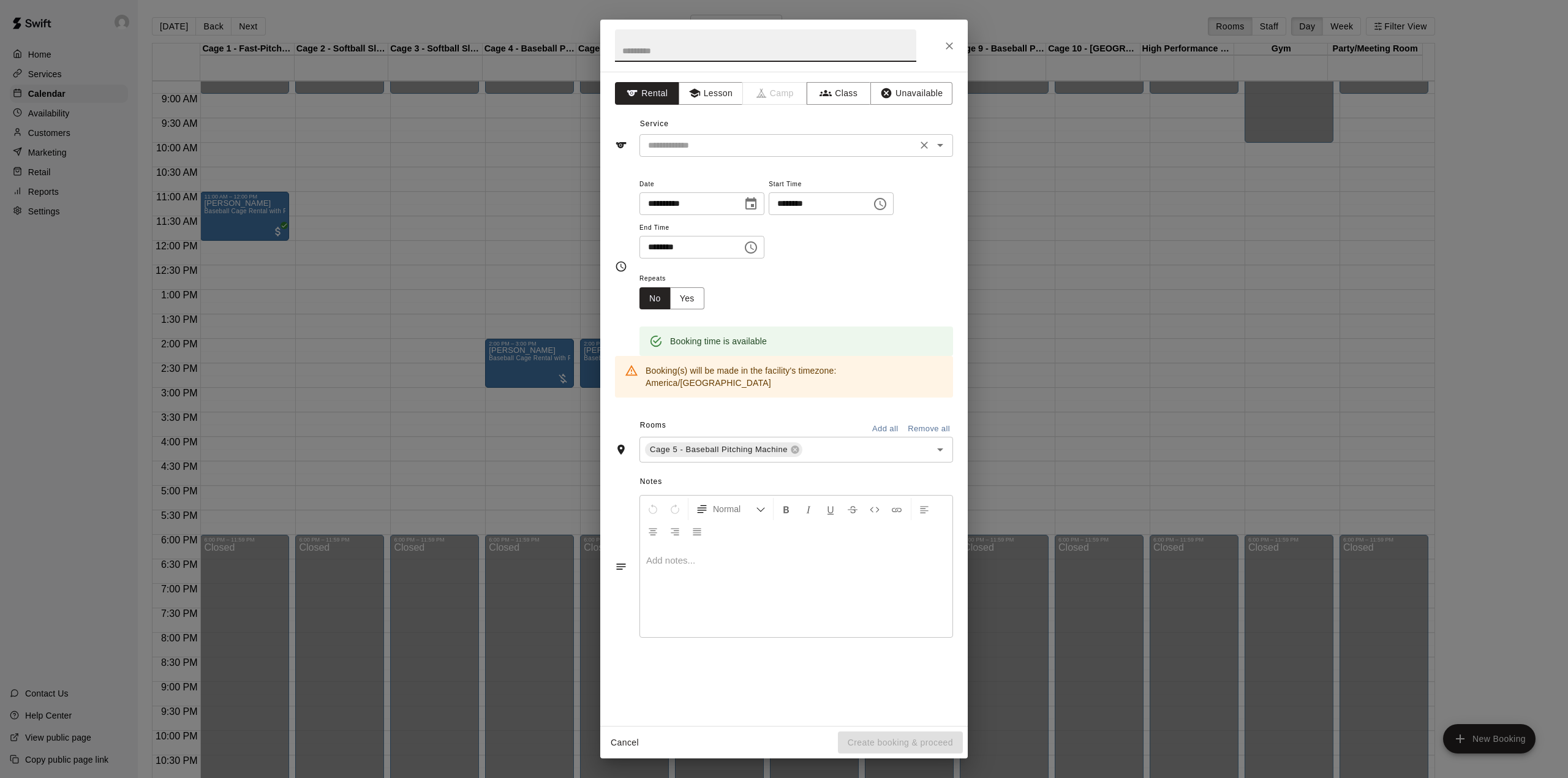
click at [728, 138] on input "text" at bounding box center [778, 145] width 270 height 16
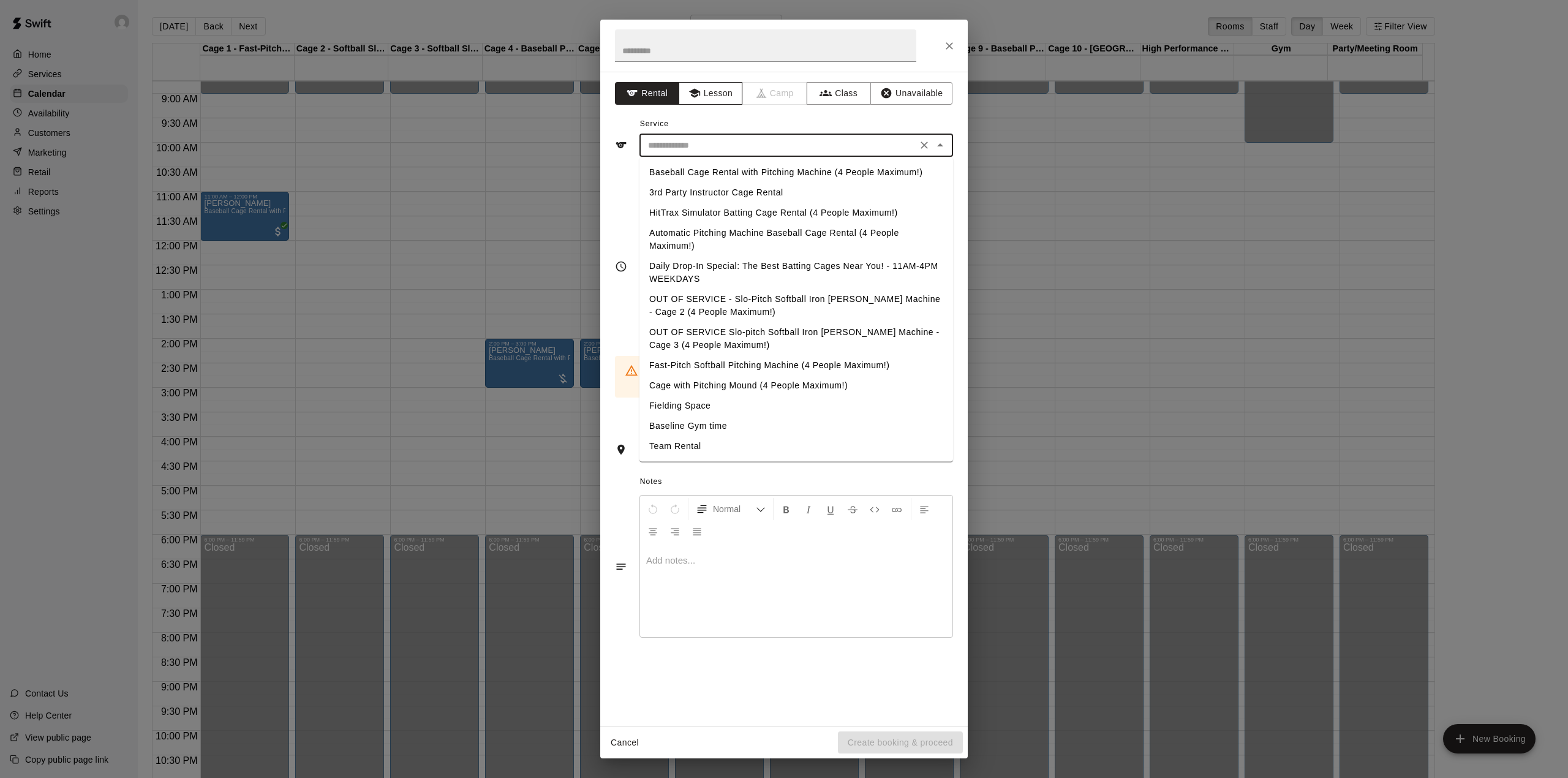
click at [725, 96] on button "Lesson" at bounding box center [711, 93] width 65 height 23
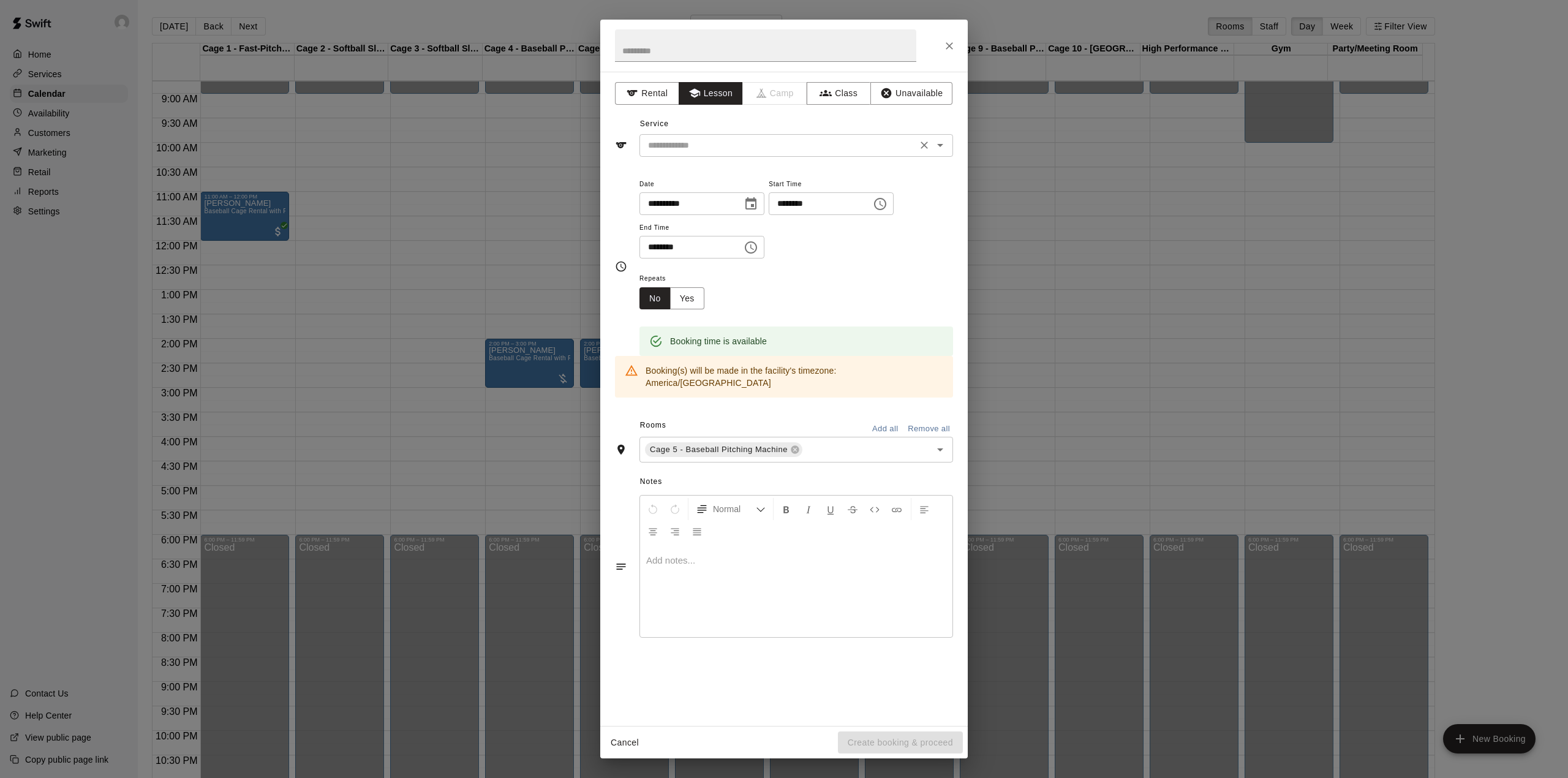
click at [721, 145] on input "text" at bounding box center [778, 145] width 270 height 16
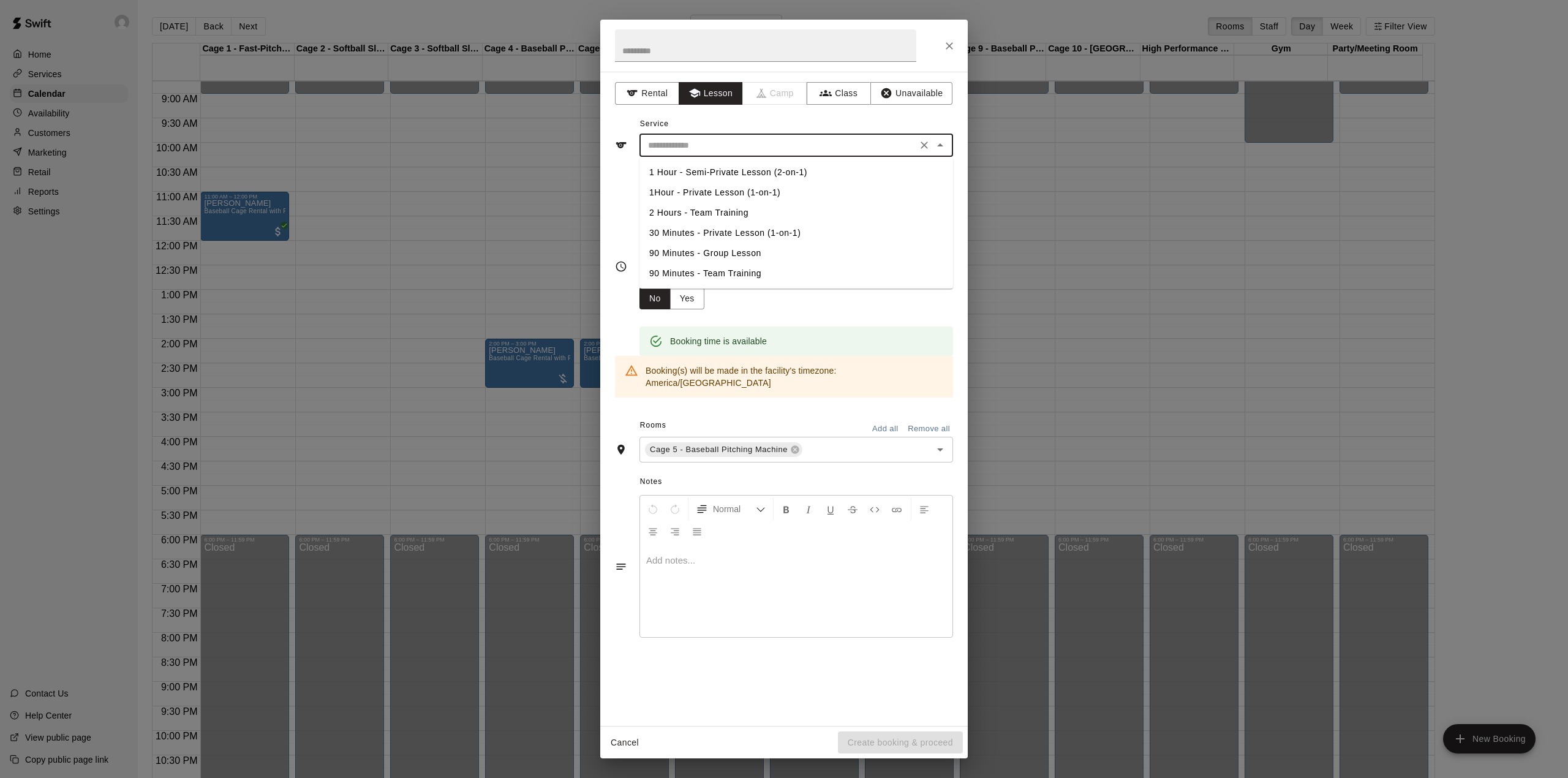
click at [727, 190] on li "1Hour - Private Lesson (1-on-1)" at bounding box center [797, 192] width 314 height 20
type input "**********"
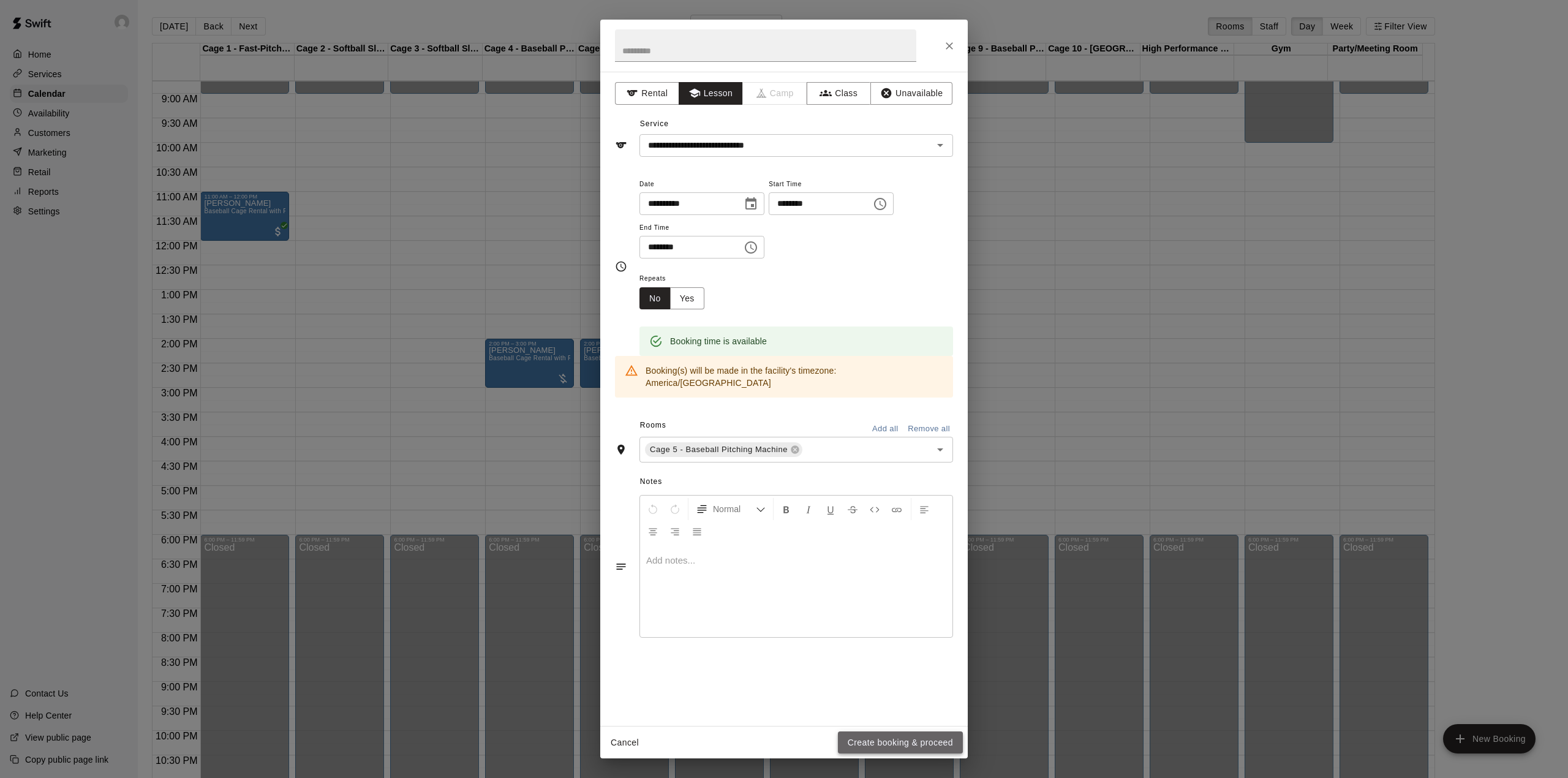
click at [893, 741] on button "Create booking & proceed" at bounding box center [900, 743] width 125 height 23
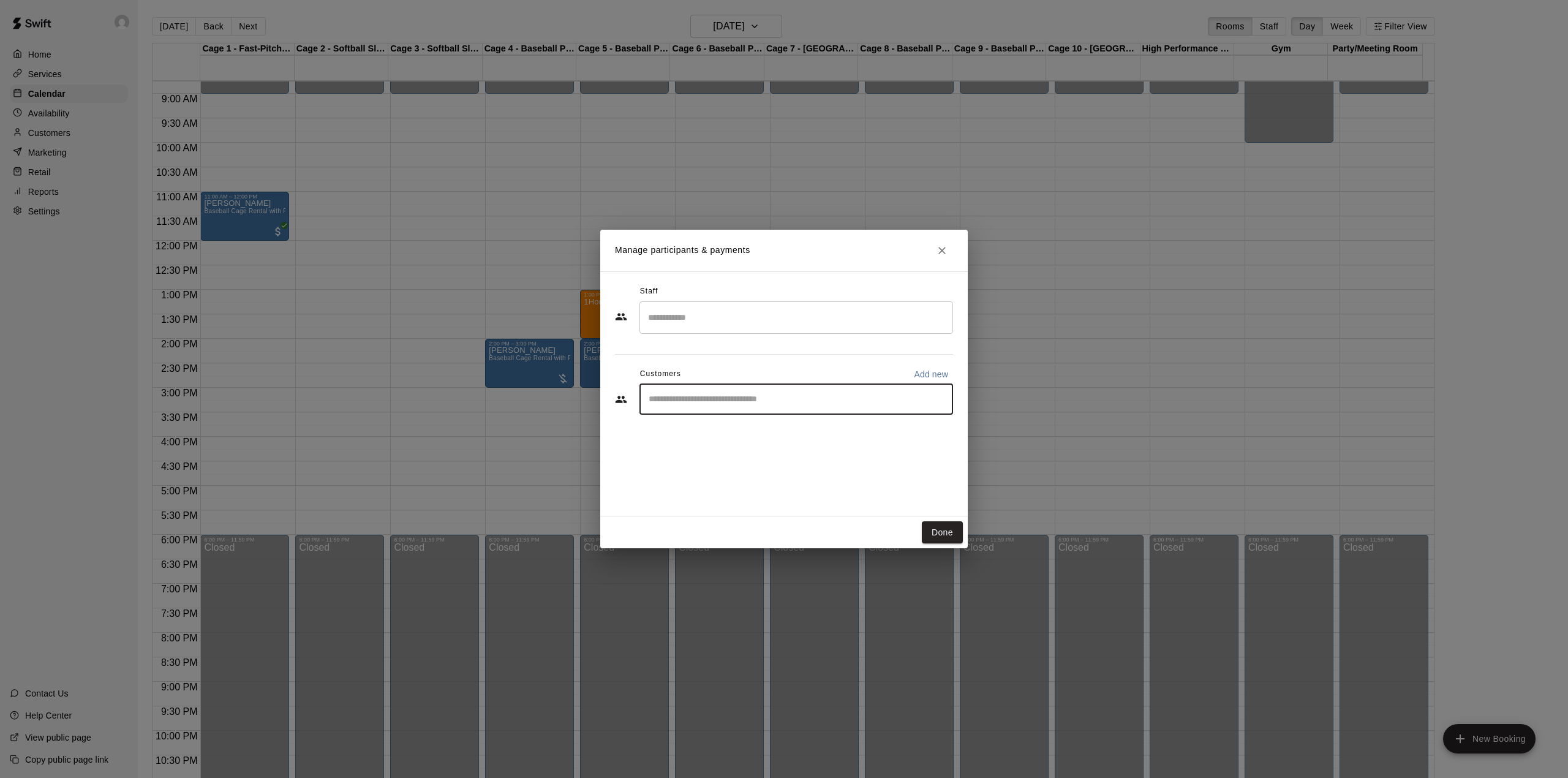
click at [767, 397] on input "Start typing to search customers..." at bounding box center [796, 399] width 302 height 12
type input "******"
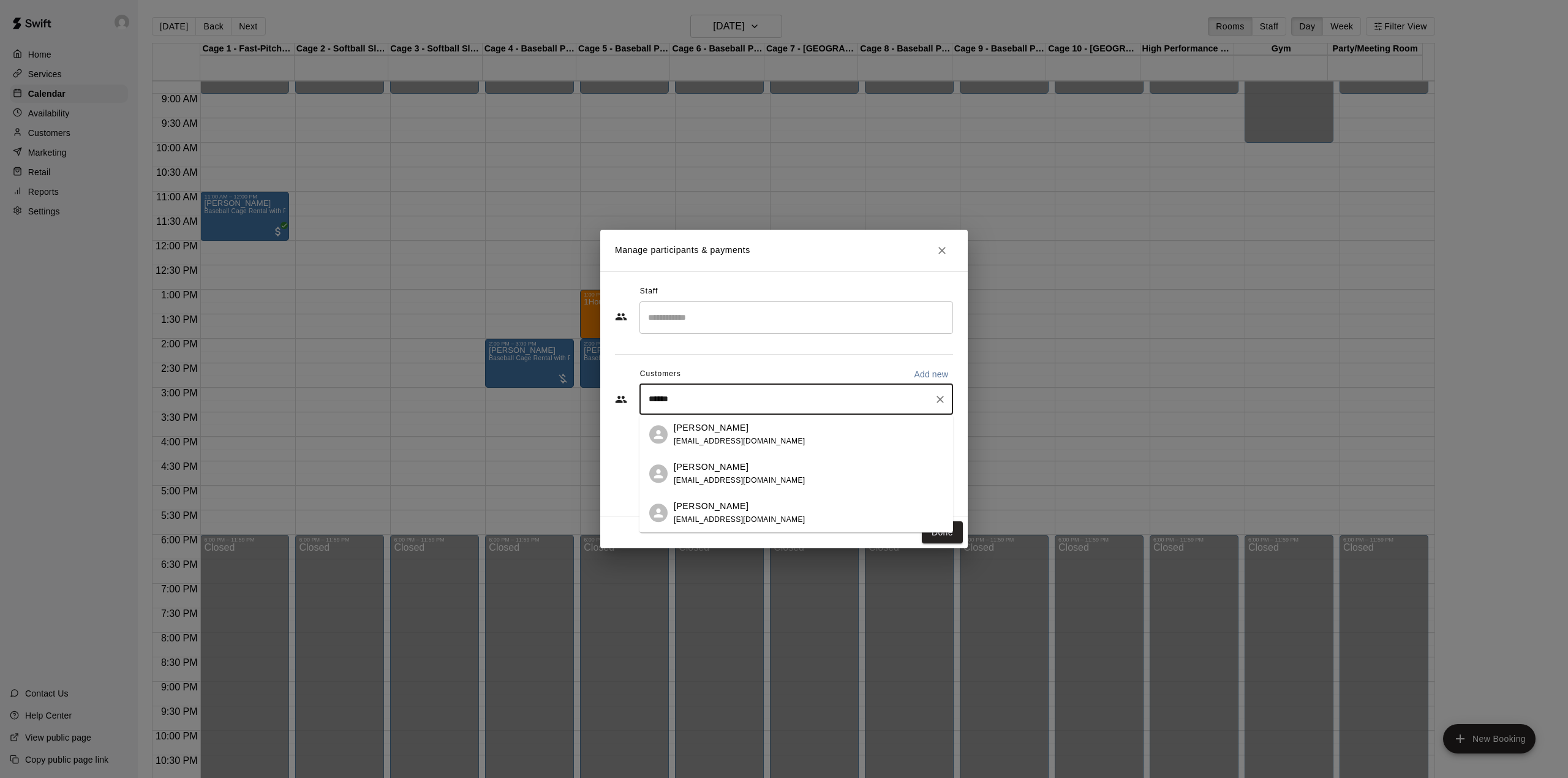
click at [730, 471] on div "[PERSON_NAME]" at bounding box center [739, 467] width 132 height 13
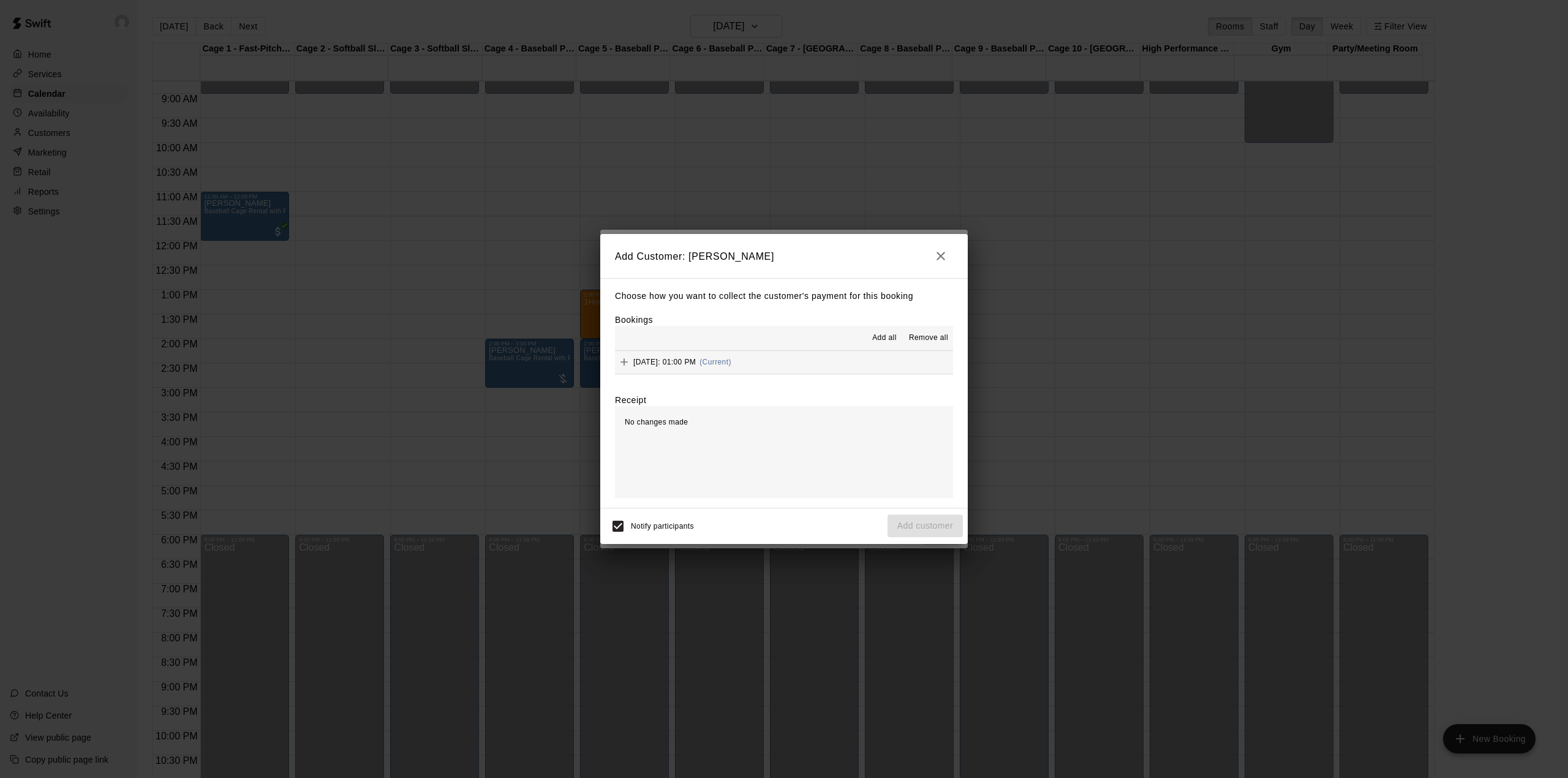
click at [731, 368] on div "[DATE]: 01:00 PM (Current)" at bounding box center [673, 362] width 116 height 18
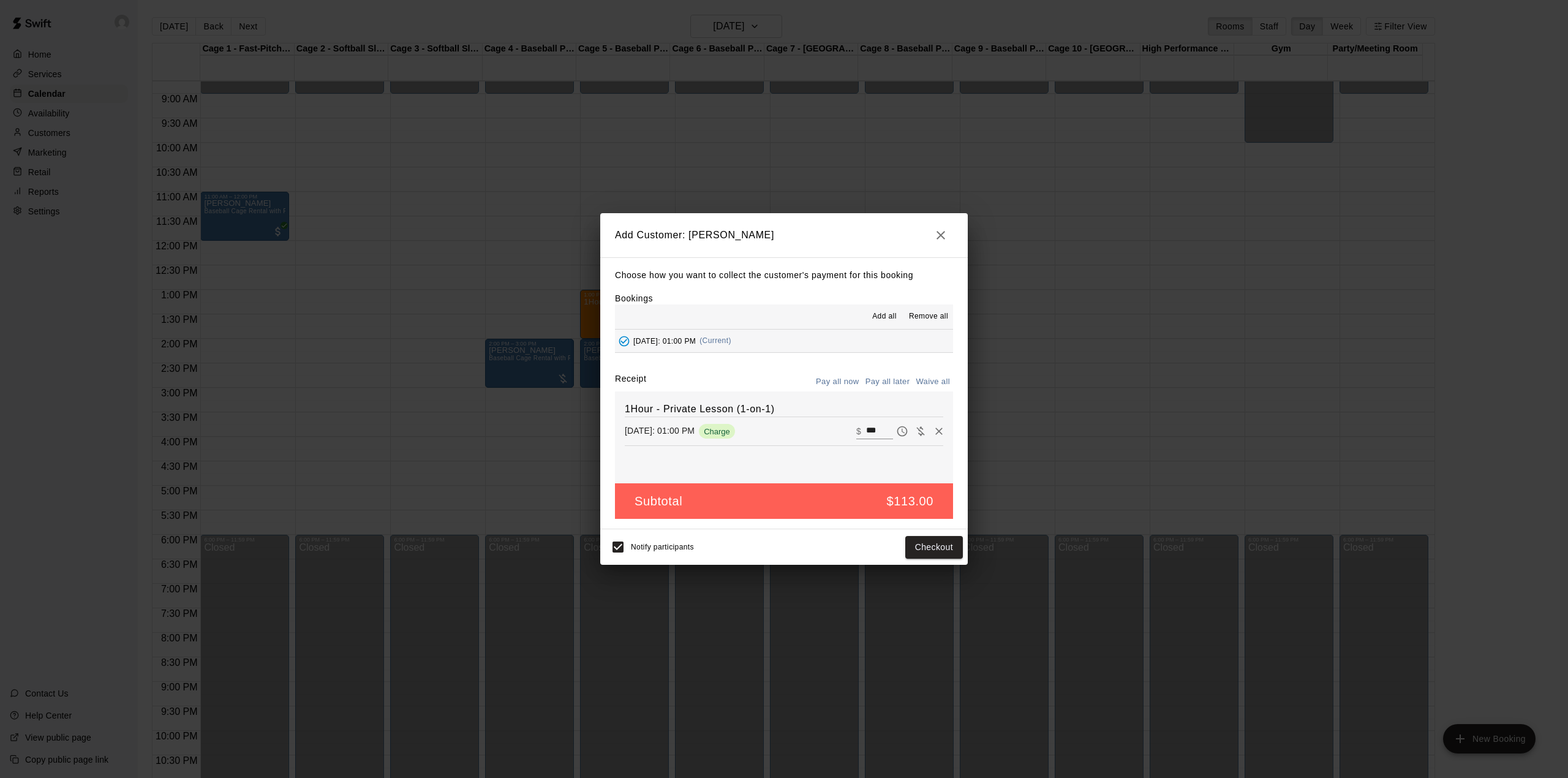
click at [877, 382] on button "Pay all later" at bounding box center [887, 382] width 51 height 19
click at [936, 549] on button "Add customer" at bounding box center [925, 548] width 75 height 23
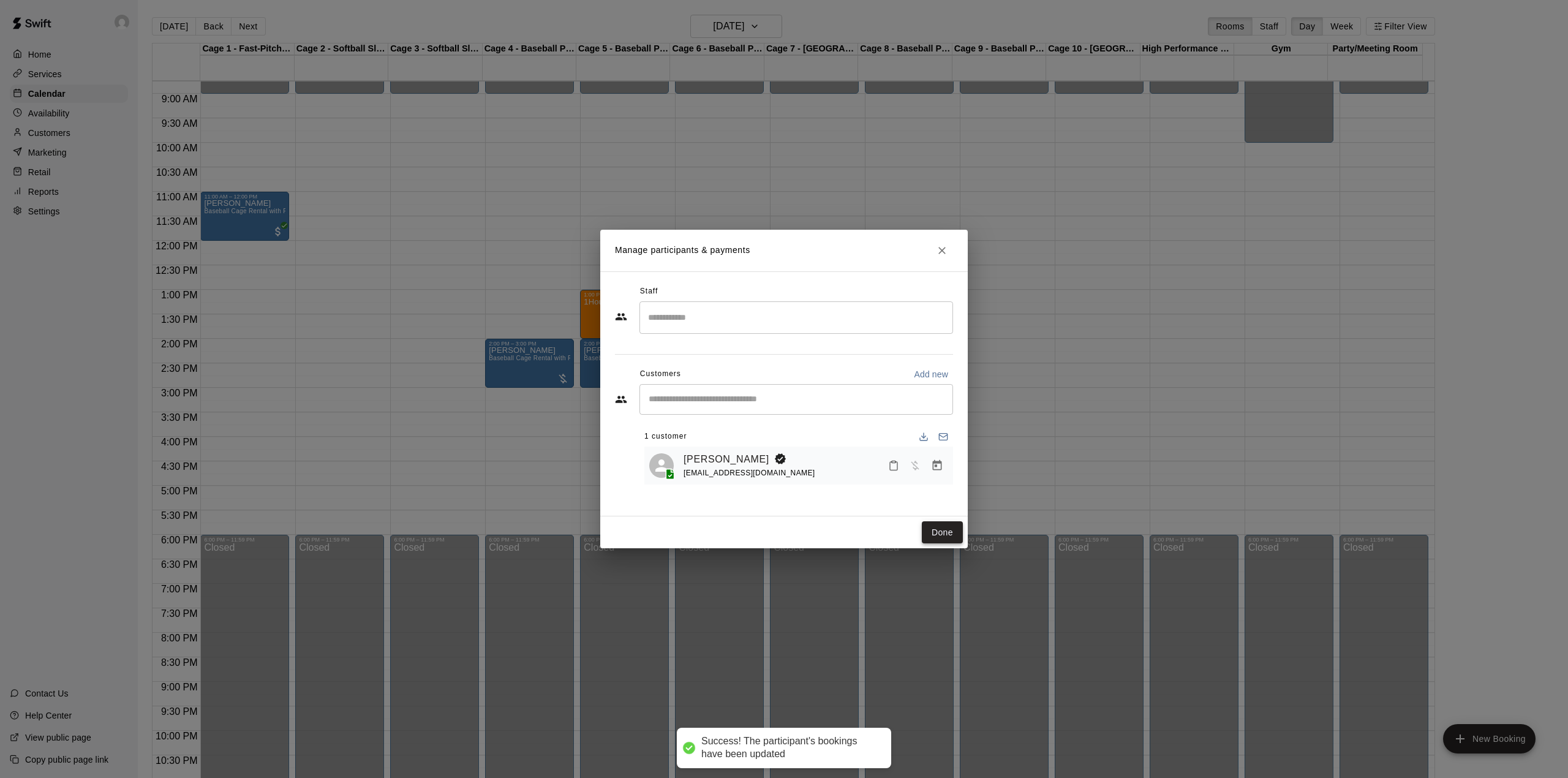
click at [940, 525] on button "Done" at bounding box center [942, 533] width 41 height 23
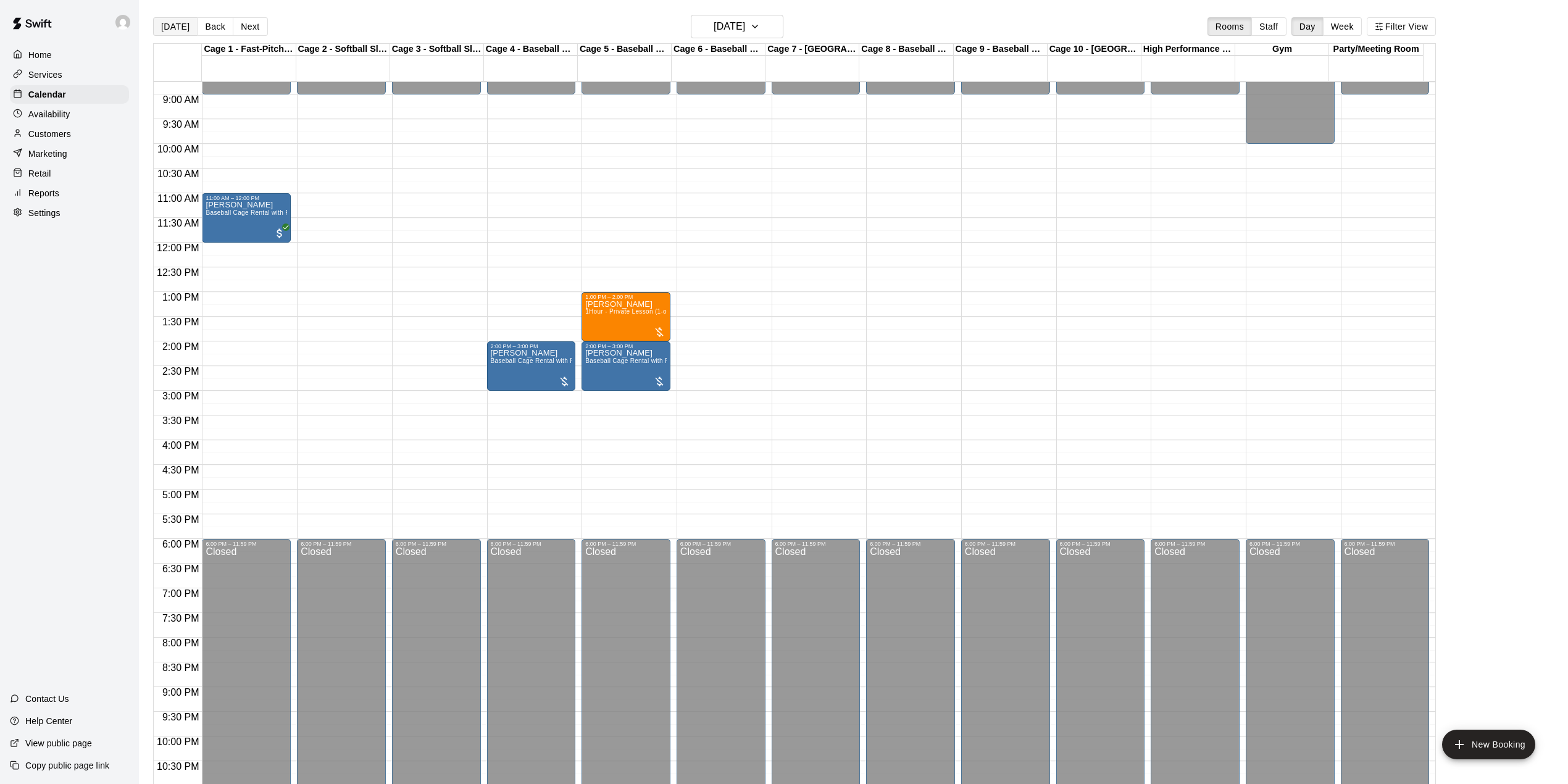
click at [156, 26] on button "[DATE]" at bounding box center [175, 26] width 44 height 18
